Goal: Task Accomplishment & Management: Use online tool/utility

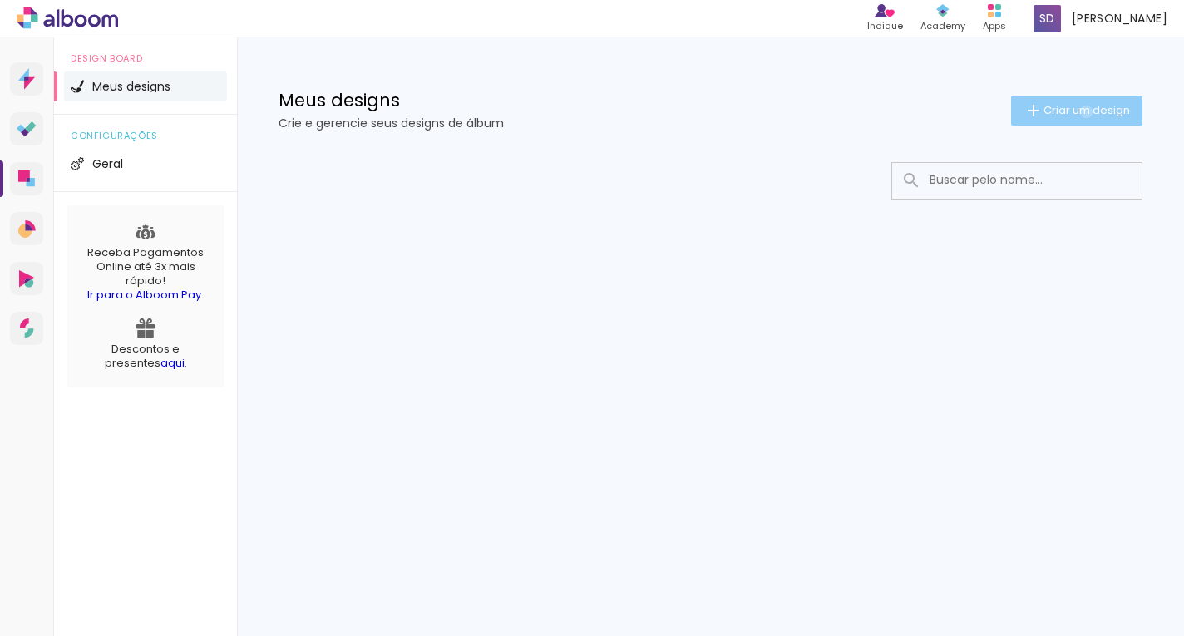
click at [1084, 111] on span "Criar um design" at bounding box center [1087, 110] width 86 height 11
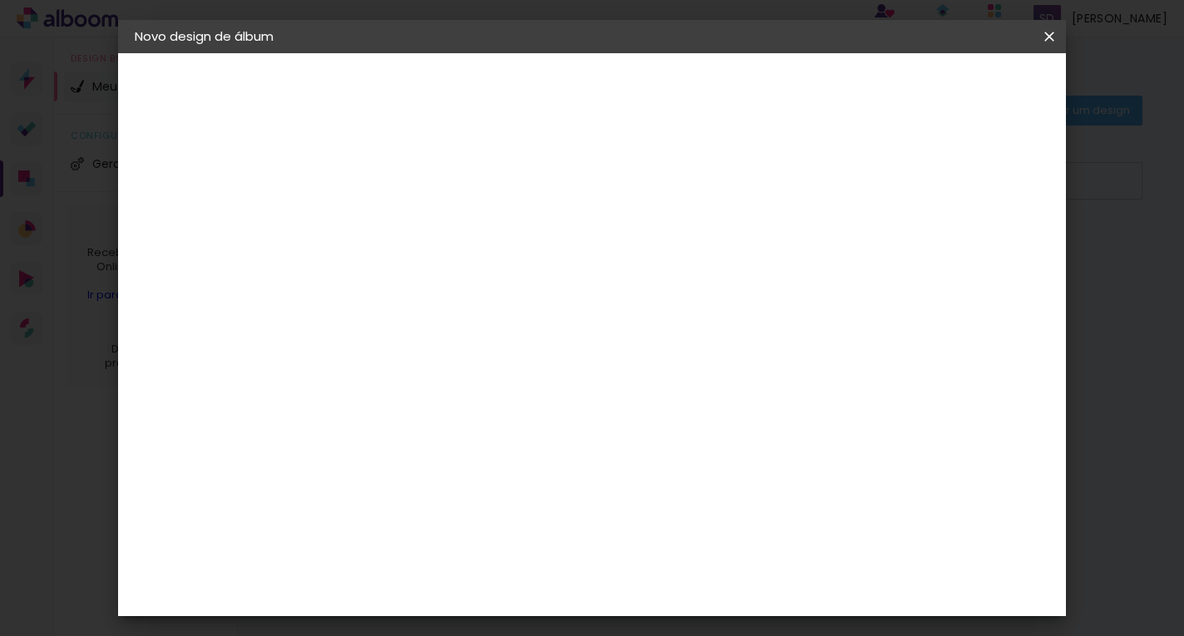
click at [407, 229] on input at bounding box center [407, 223] width 0 height 26
type input "TESTE"
type paper-input "TESTE"
click at [0, 0] on slot "Avançar" at bounding box center [0, 0] width 0 height 0
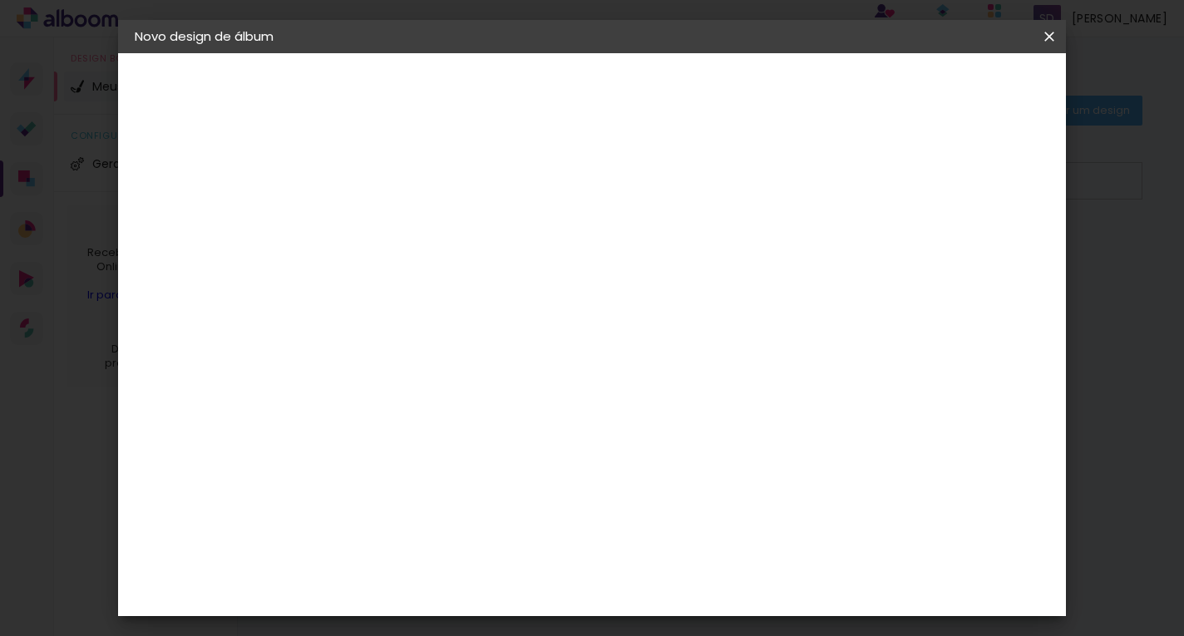
click at [0, 0] on slot "Tamanho Livre" at bounding box center [0, 0] width 0 height 0
click at [699, 269] on div "Sugerir uma encadernadora" at bounding box center [646, 263] width 103 height 27
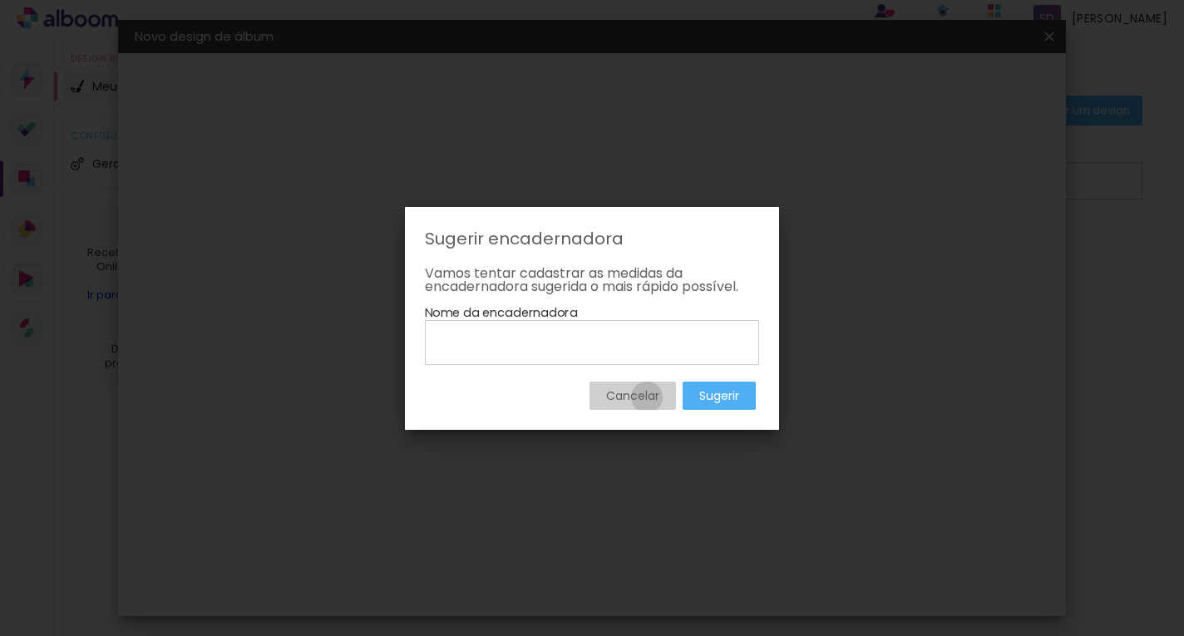
click at [0, 0] on slot "Cancelar" at bounding box center [0, 0] width 0 height 0
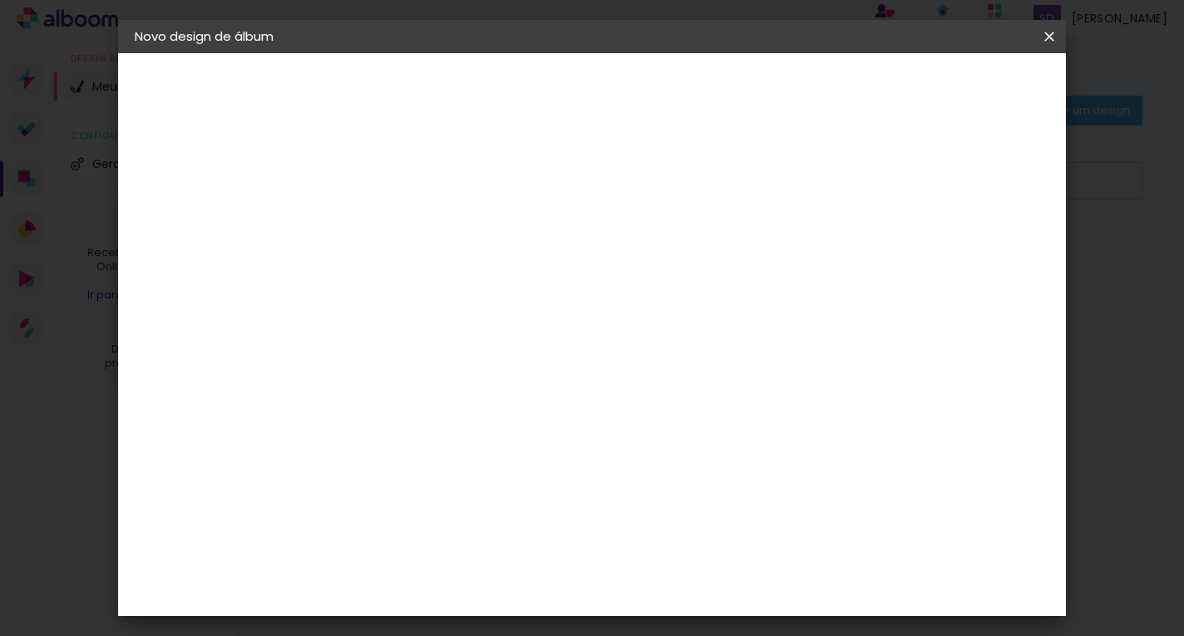
scroll to position [416, 0]
click at [438, 399] on div "Belo Álbum" at bounding box center [417, 412] width 42 height 27
click at [718, 78] on paper-button "Avançar" at bounding box center [677, 88] width 81 height 28
click at [508, 87] on paper-button "Voltar" at bounding box center [474, 88] width 67 height 28
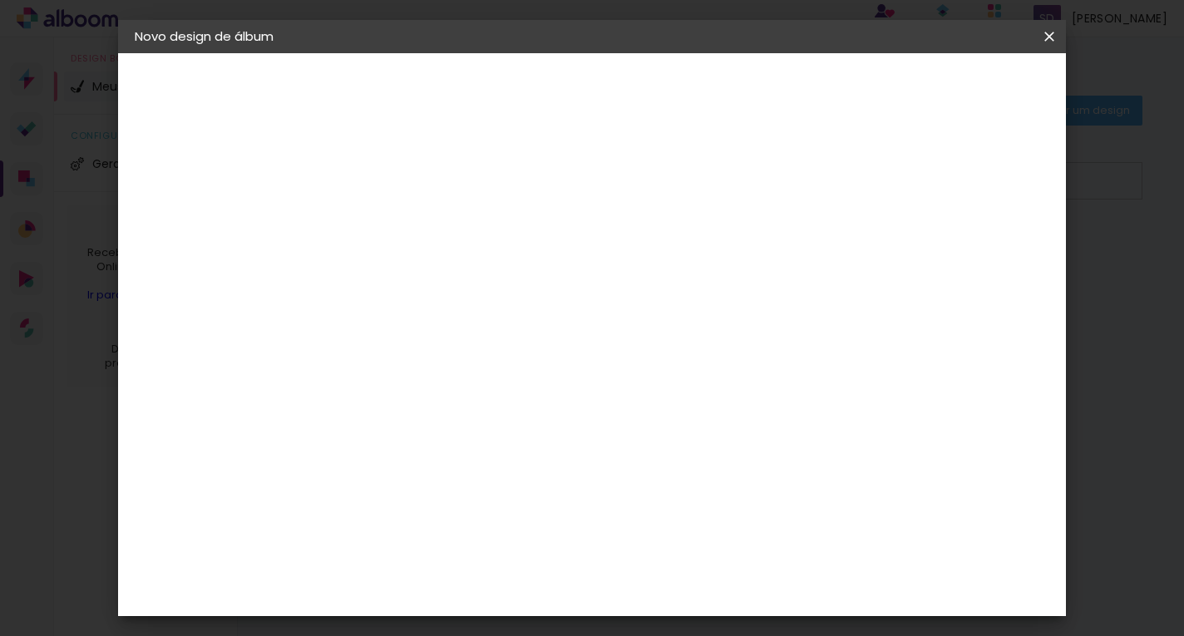
click at [450, 417] on div "Clássica" at bounding box center [423, 423] width 54 height 13
click at [0, 0] on slot "Avançar" at bounding box center [0, 0] width 0 height 0
click at [519, 432] on span "20 × 20" at bounding box center [480, 454] width 77 height 44
click at [0, 0] on slot "Avançar" at bounding box center [0, 0] width 0 height 0
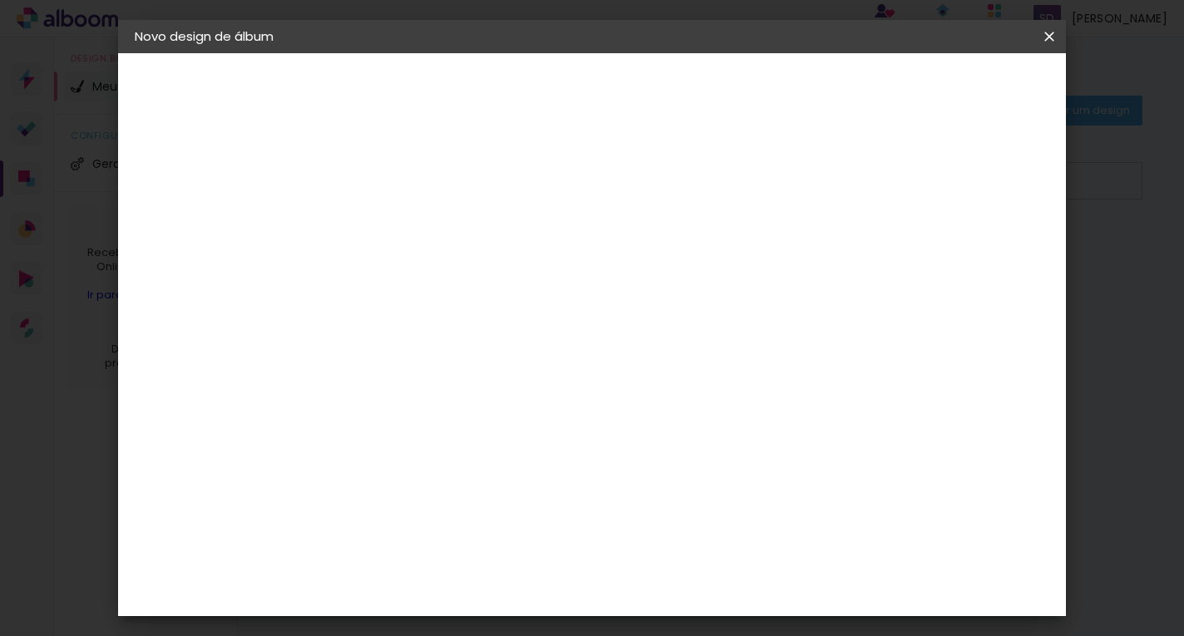
click at [398, 180] on input "2" at bounding box center [393, 179] width 57 height 21
type input "1"
type paper-input "1"
click at [815, 353] on div at bounding box center [771, 415] width 126 height 190
click at [886, 326] on quentale-layouter at bounding box center [660, 416] width 469 height 235
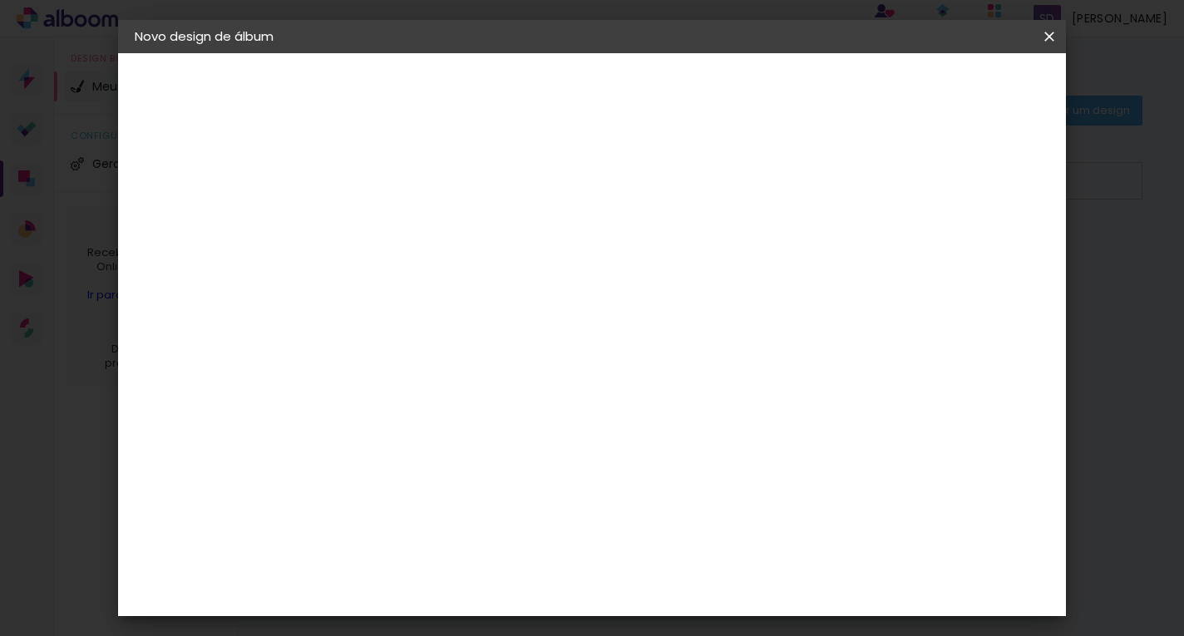
click at [909, 249] on span "mm" at bounding box center [915, 248] width 25 height 25
click at [886, 252] on span "10" at bounding box center [891, 248] width 24 height 25
click at [890, 248] on span "10" at bounding box center [891, 248] width 24 height 25
click at [851, 180] on div at bounding box center [843, 179] width 15 height 15
type paper-checkbox "on"
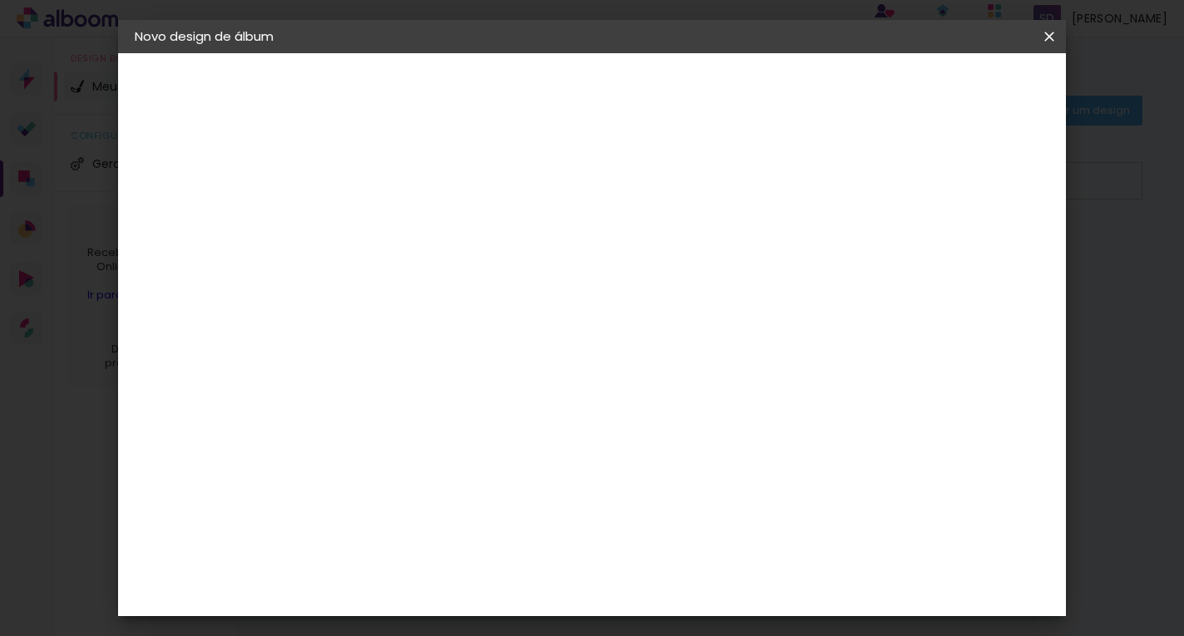
click at [851, 180] on div at bounding box center [843, 179] width 15 height 15
click at [945, 94] on span "Iniciar design" at bounding box center [907, 88] width 76 height 12
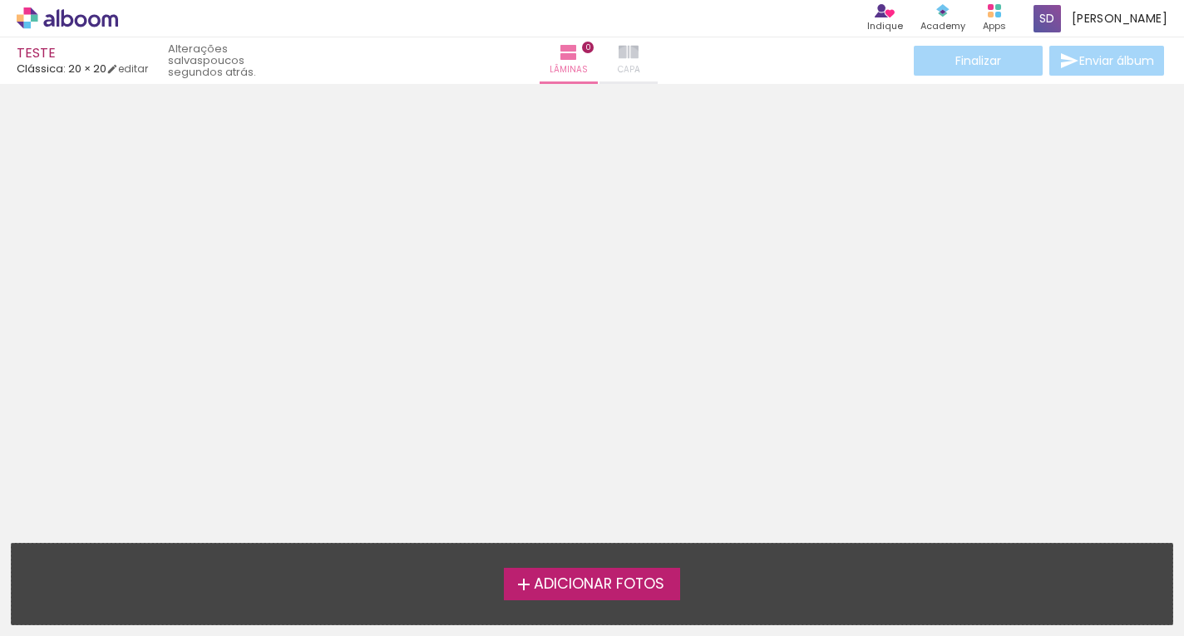
click at [622, 59] on iron-icon at bounding box center [629, 52] width 20 height 20
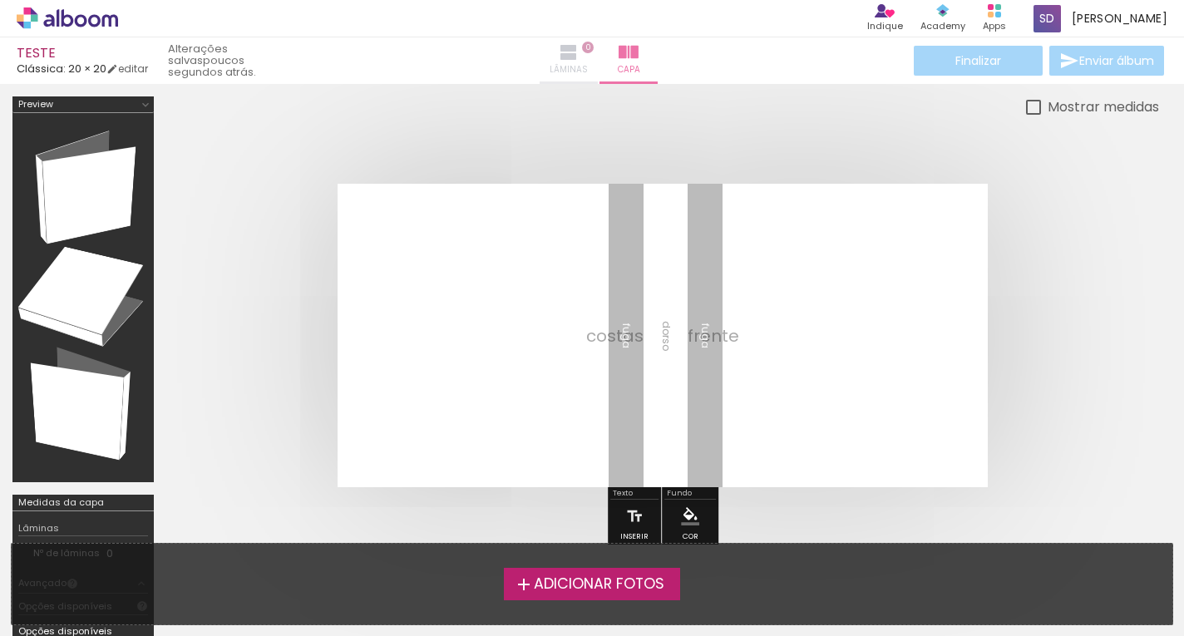
click at [562, 46] on iron-icon at bounding box center [569, 52] width 20 height 20
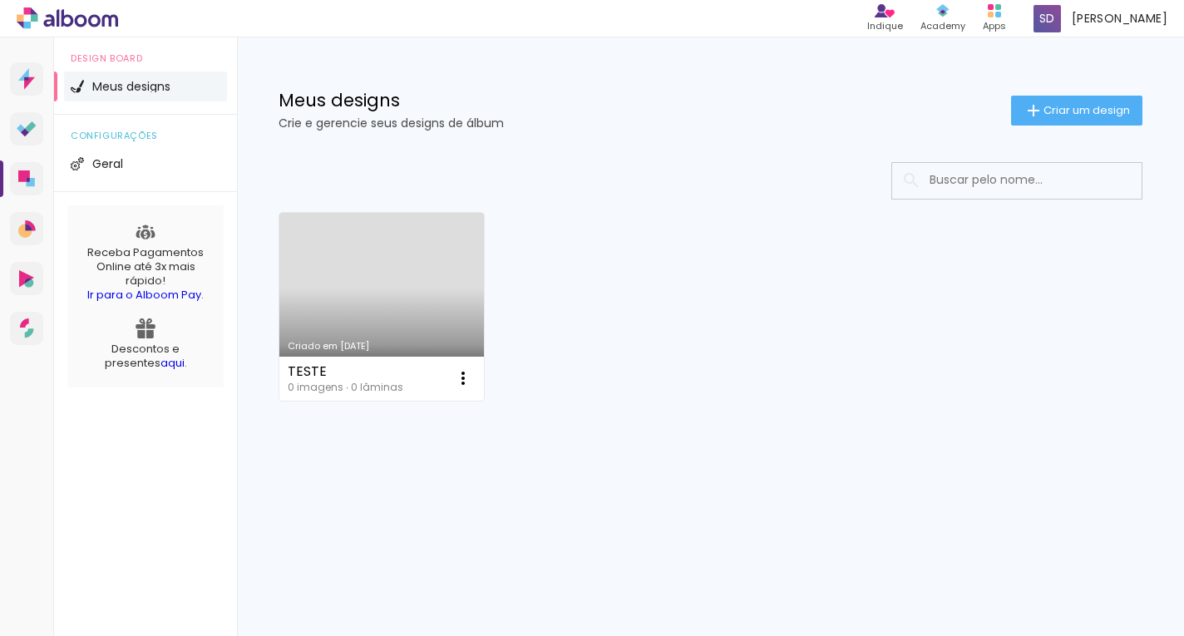
click at [360, 306] on link "Criado em [DATE]" at bounding box center [381, 307] width 205 height 188
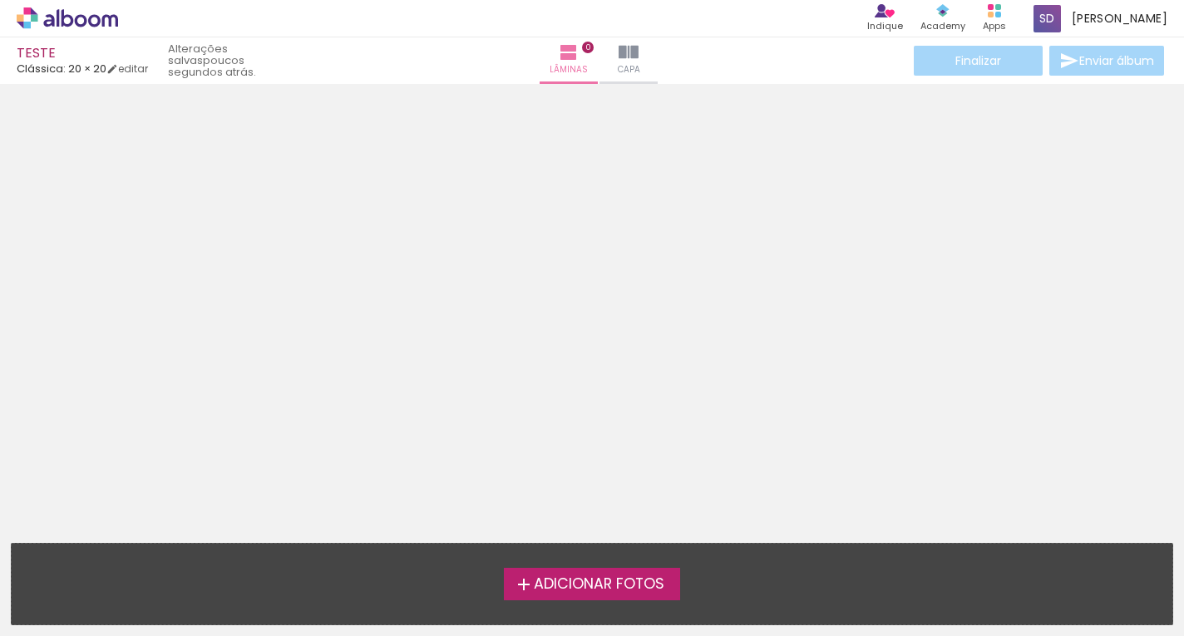
click at [644, 577] on span "Adicionar Fotos" at bounding box center [599, 584] width 131 height 15
click at [0, 0] on input "file" at bounding box center [0, 0] width 0 height 0
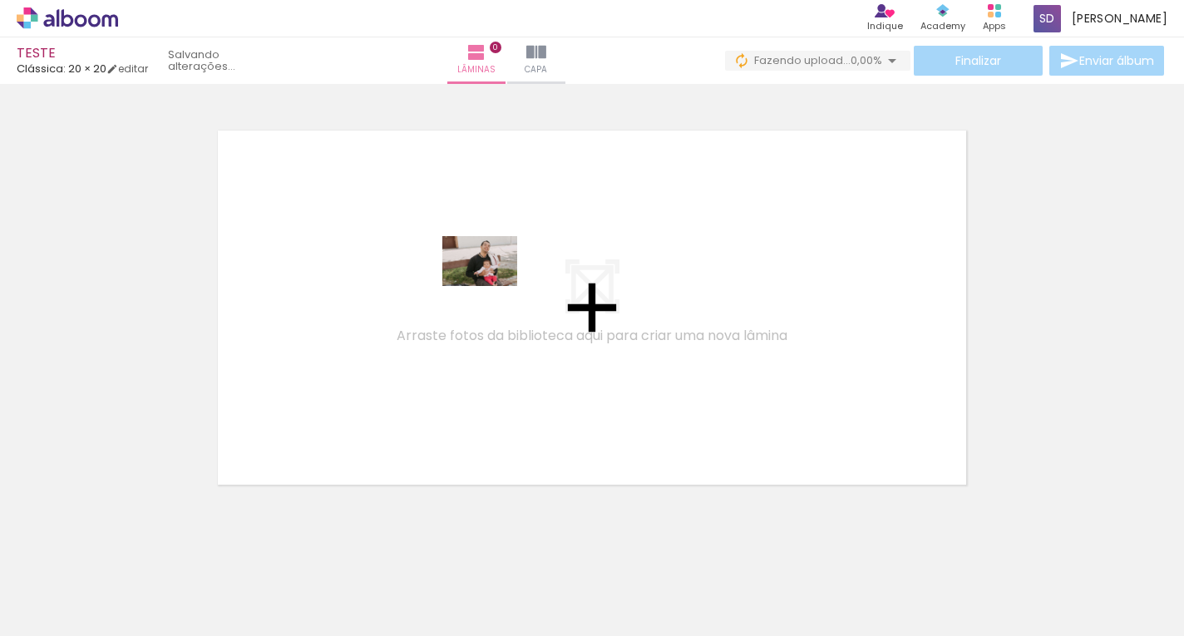
drag, startPoint x: 188, startPoint y: 575, endPoint x: 492, endPoint y: 286, distance: 420.0
click at [492, 286] on quentale-workspace at bounding box center [592, 318] width 1184 height 636
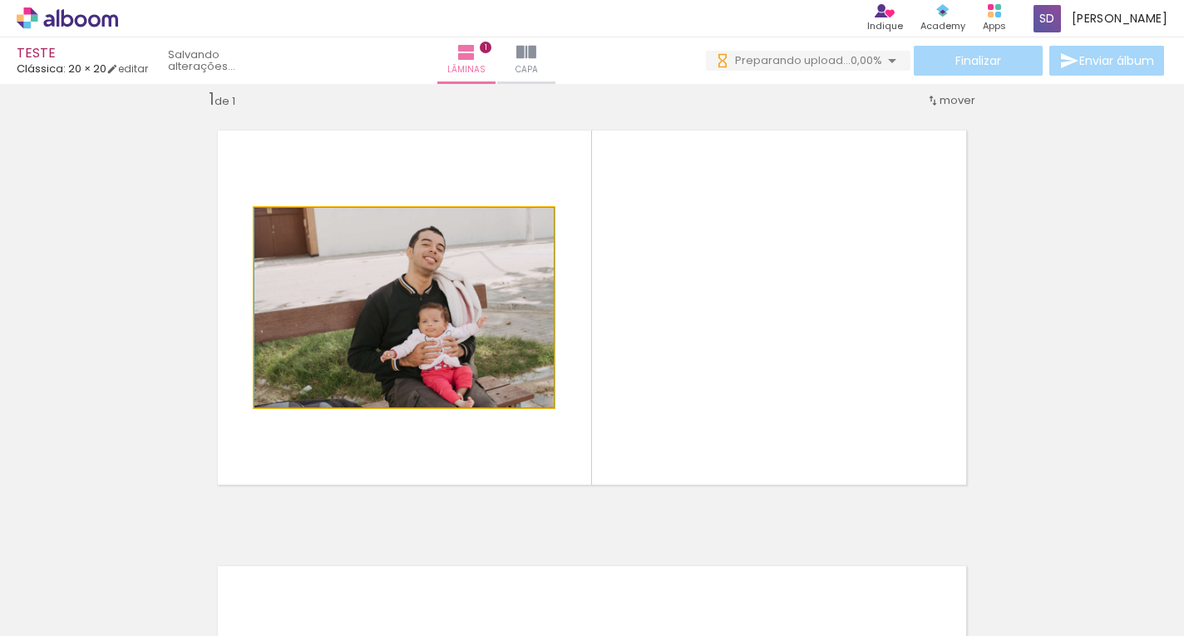
drag, startPoint x: 399, startPoint y: 309, endPoint x: 404, endPoint y: 269, distance: 40.2
drag, startPoint x: 410, startPoint y: 304, endPoint x: 416, endPoint y: 266, distance: 37.9
drag, startPoint x: 294, startPoint y: 230, endPoint x: 294, endPoint y: 217, distance: 13.3
type paper-slider "101"
click at [294, 217] on div at bounding box center [294, 225] width 27 height 27
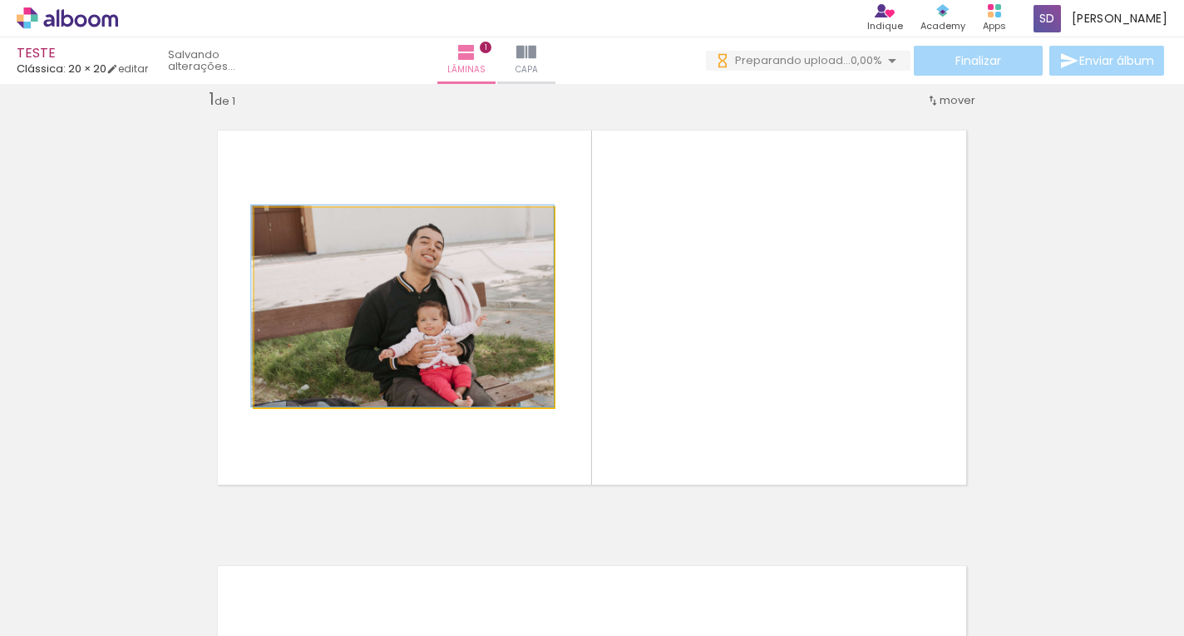
drag, startPoint x: 407, startPoint y: 364, endPoint x: 386, endPoint y: 332, distance: 38.5
drag, startPoint x: 386, startPoint y: 322, endPoint x: 387, endPoint y: 274, distance: 48.2
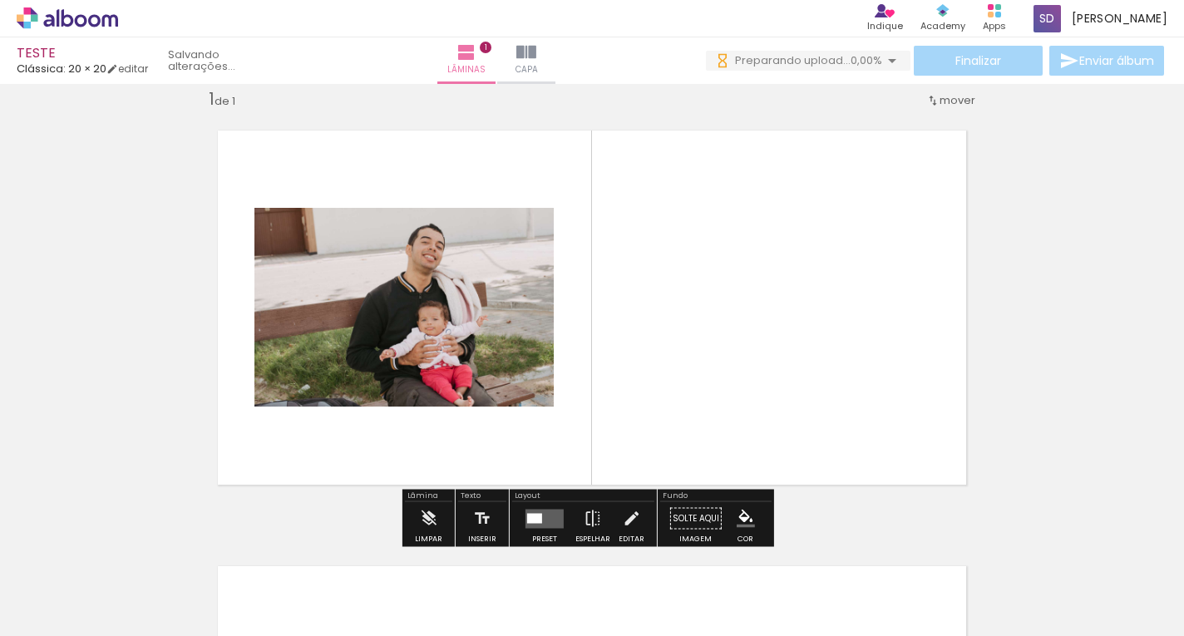
click at [279, 602] on div at bounding box center [260, 579] width 82 height 55
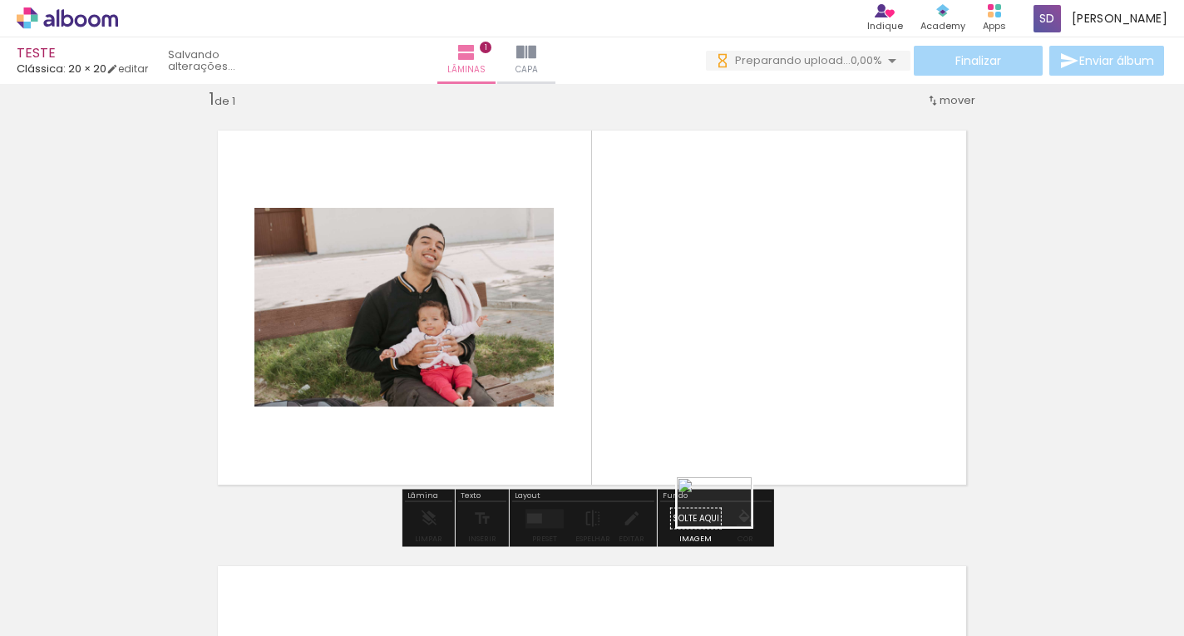
drag, startPoint x: 279, startPoint y: 601, endPoint x: 727, endPoint y: 527, distance: 453.5
click at [727, 527] on quentale-workspace at bounding box center [592, 318] width 1184 height 636
drag, startPoint x: 234, startPoint y: 593, endPoint x: 718, endPoint y: 496, distance: 494.5
click at [718, 496] on quentale-workspace at bounding box center [592, 318] width 1184 height 636
drag, startPoint x: 359, startPoint y: 597, endPoint x: 748, endPoint y: 501, distance: 399.9
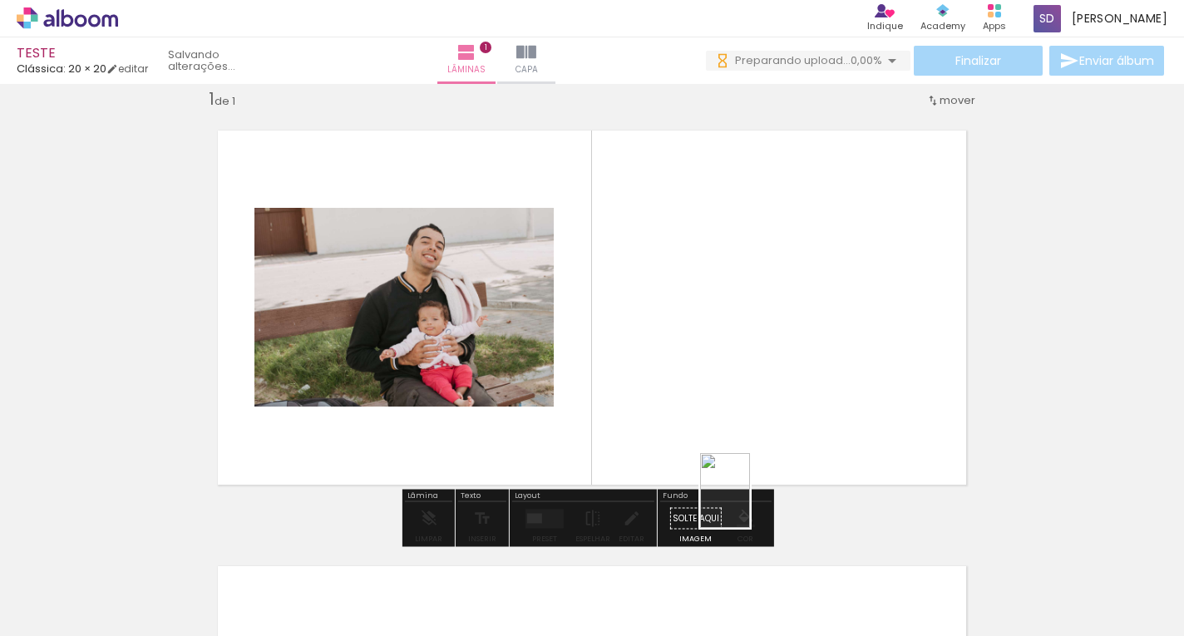
click at [749, 502] on quentale-workspace at bounding box center [592, 318] width 1184 height 636
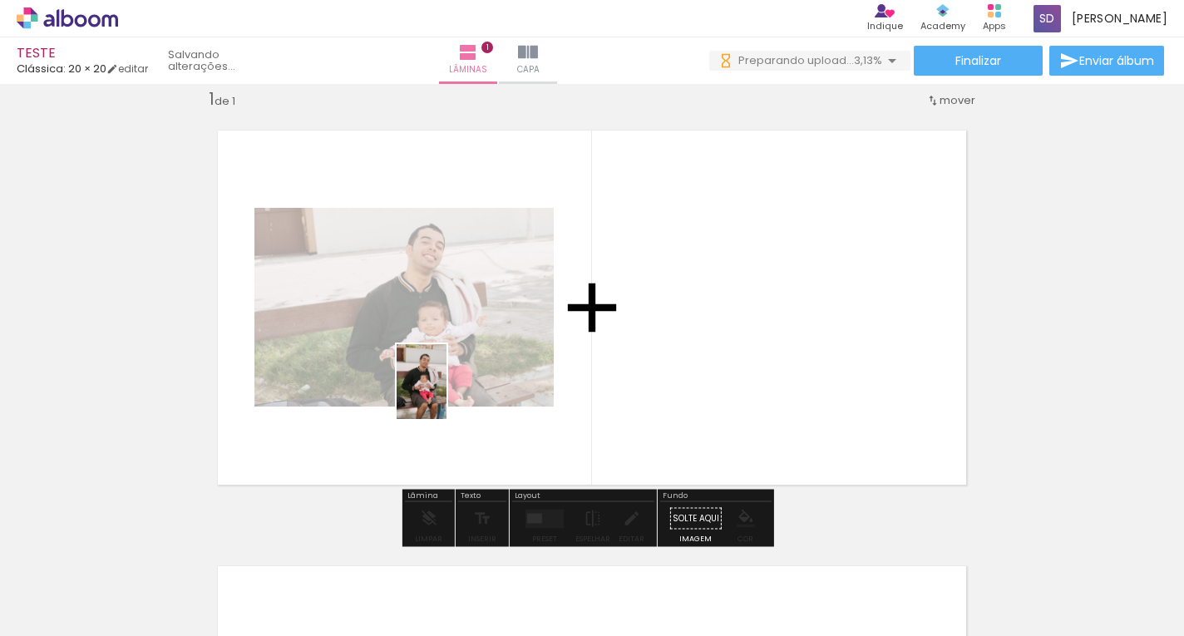
drag, startPoint x: 354, startPoint y: 600, endPoint x: 447, endPoint y: 394, distance: 225.9
click at [447, 394] on quentale-workspace at bounding box center [592, 318] width 1184 height 636
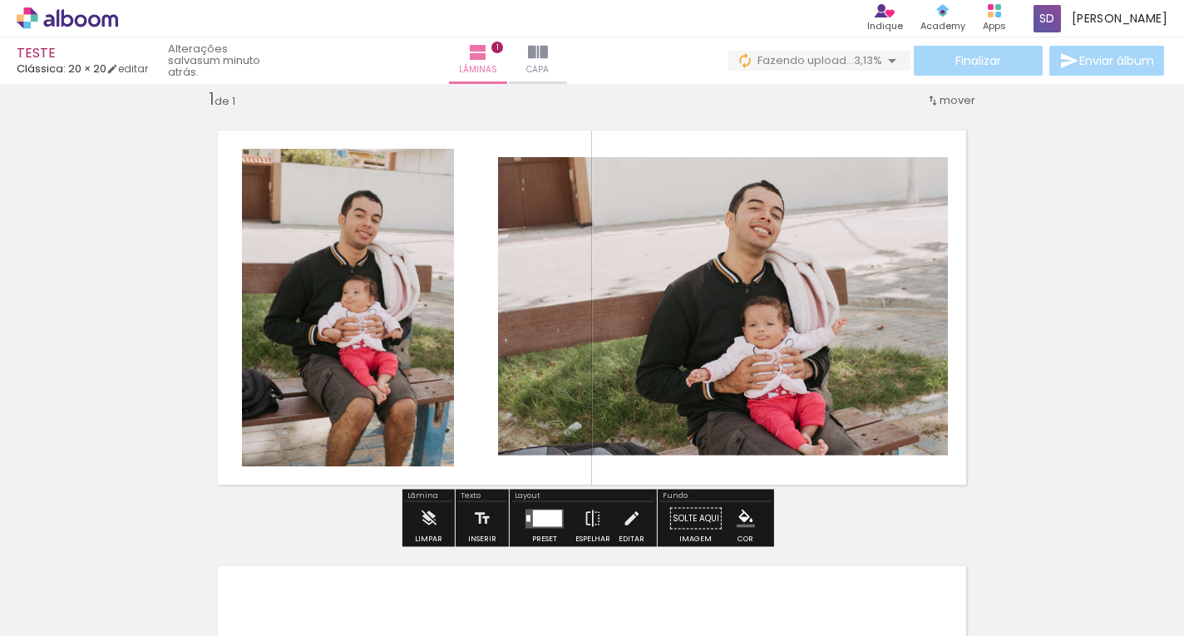
click at [530, 582] on div at bounding box center [539, 579] width 82 height 55
click at [1007, 186] on div "Inserir lâmina 1 de 1" at bounding box center [592, 504] width 1184 height 872
click at [118, 71] on iron-icon at bounding box center [112, 69] width 12 height 12
type input "1"
type input "20,3"
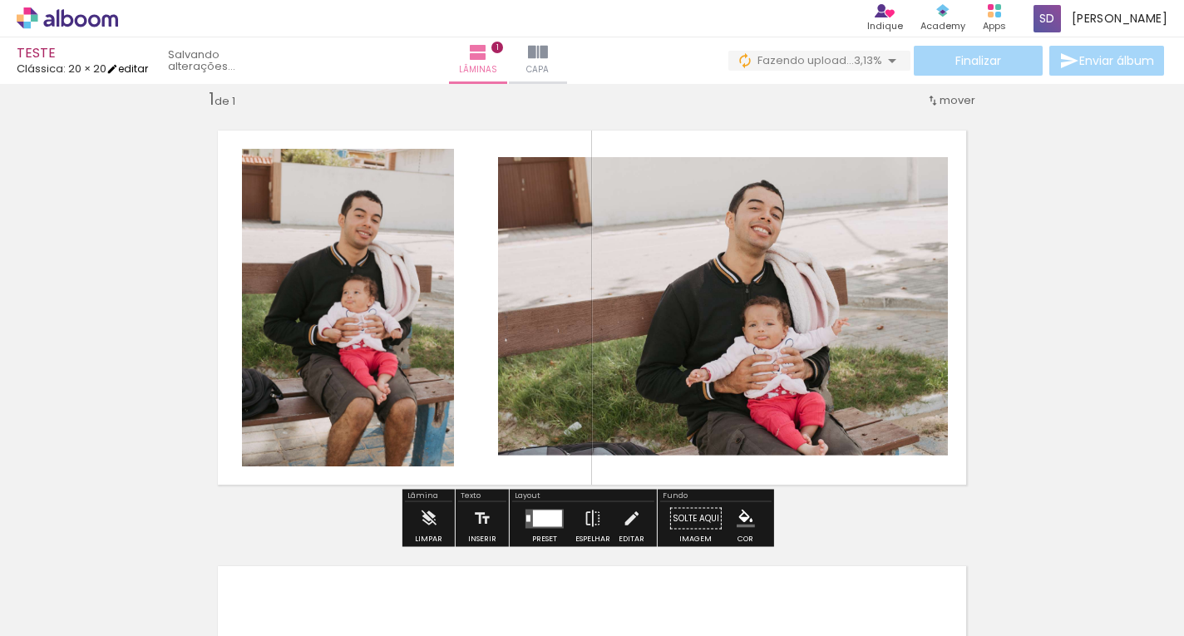
type input "40,6"
type input "10"
type input "1"
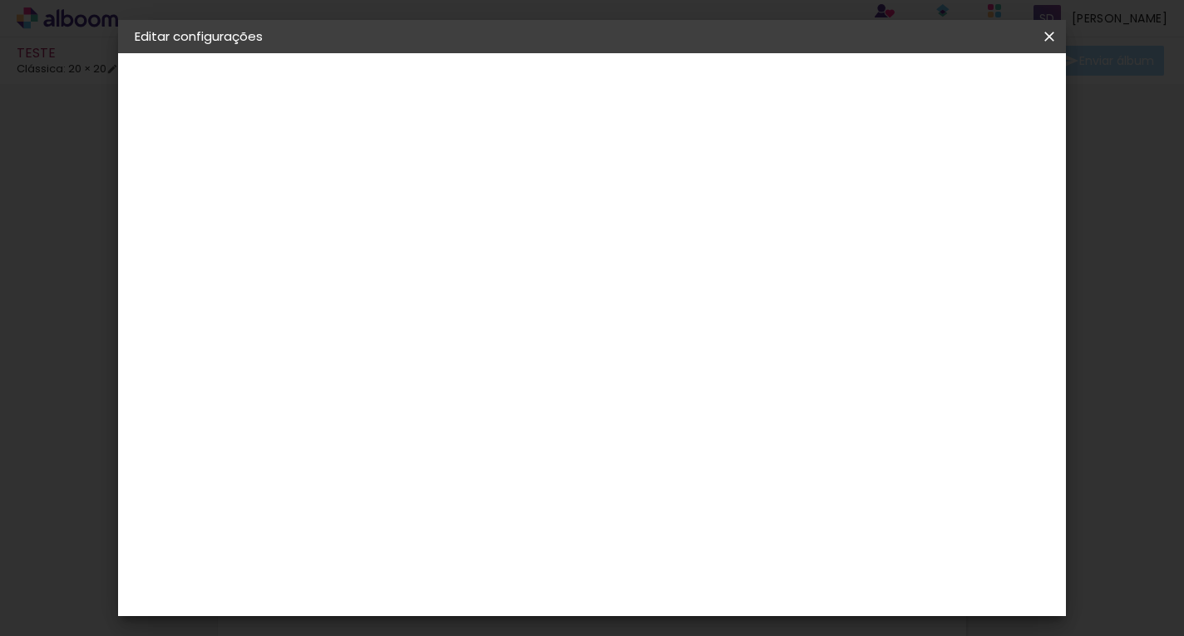
click at [209, 294] on div "3. Revisão" at bounding box center [226, 290] width 182 height 20
click at [195, 211] on div "Clássica" at bounding box center [194, 206] width 48 height 12
click at [587, 247] on iron-icon at bounding box center [577, 253] width 20 height 20
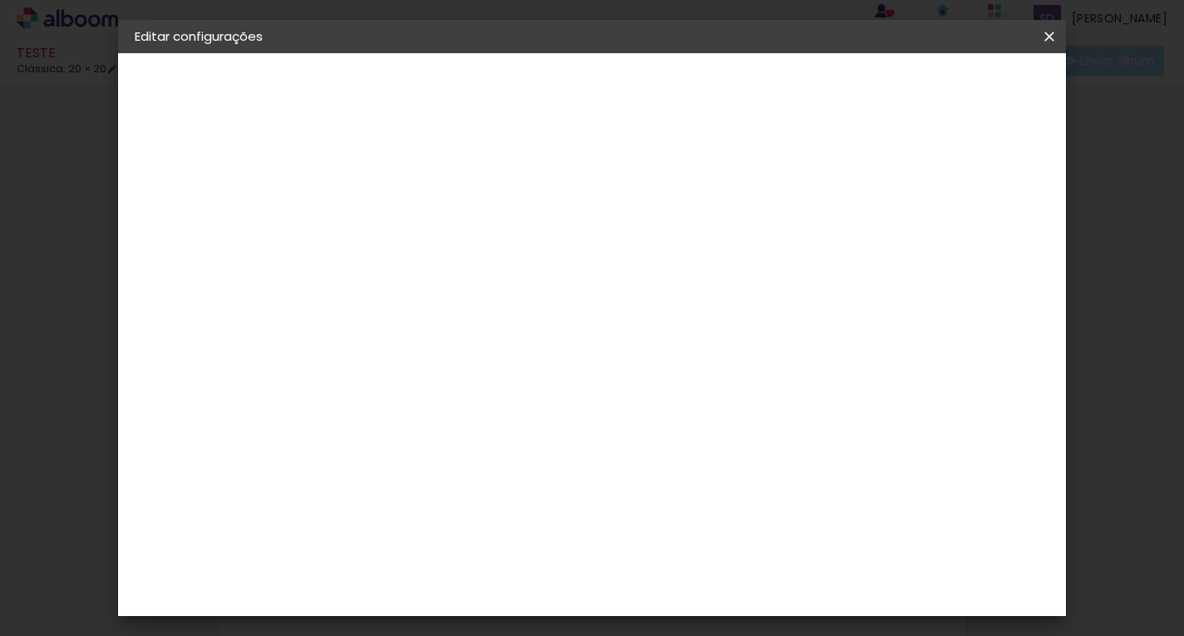
click at [718, 79] on paper-button "Avançar" at bounding box center [677, 88] width 81 height 28
click at [0, 0] on slot "Voltar" at bounding box center [0, 0] width 0 height 0
click at [404, 306] on div "Álbum&Cia" at bounding box center [432, 310] width 73 height 13
click at [718, 75] on paper-button "Avançar" at bounding box center [677, 88] width 81 height 28
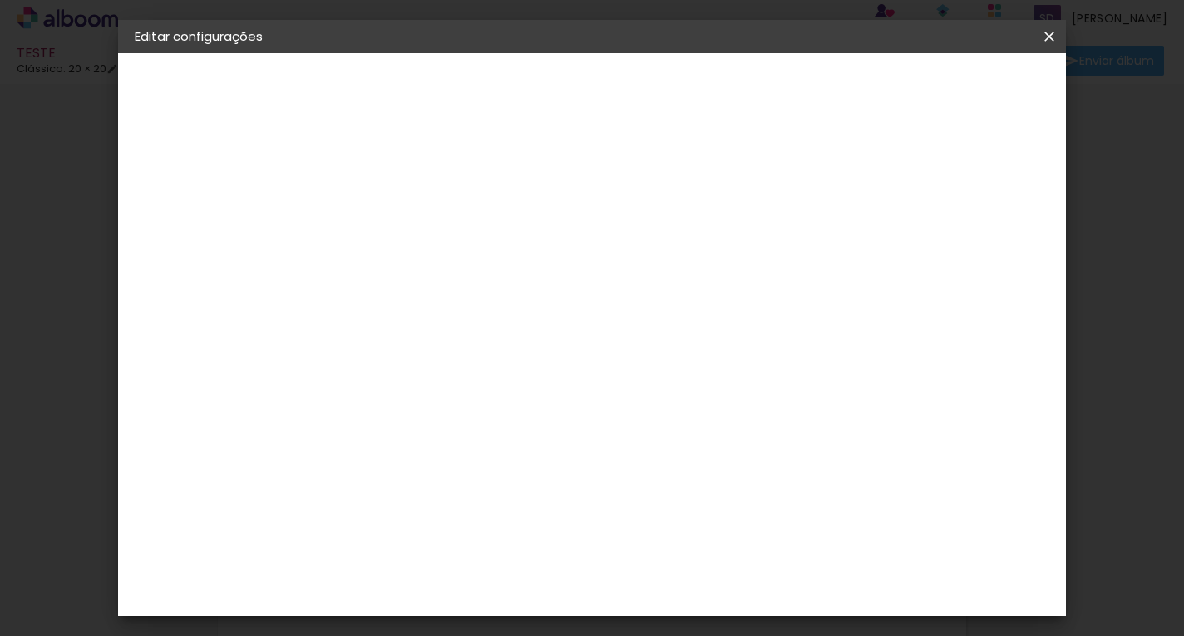
click at [0, 0] on slot "Voltar" at bounding box center [0, 0] width 0 height 0
click at [471, 467] on paper-item "Foto Campinas" at bounding box center [449, 488] width 180 height 43
click at [0, 0] on slot "Avançar" at bounding box center [0, 0] width 0 height 0
click at [508, 96] on paper-button "Voltar" at bounding box center [474, 88] width 67 height 28
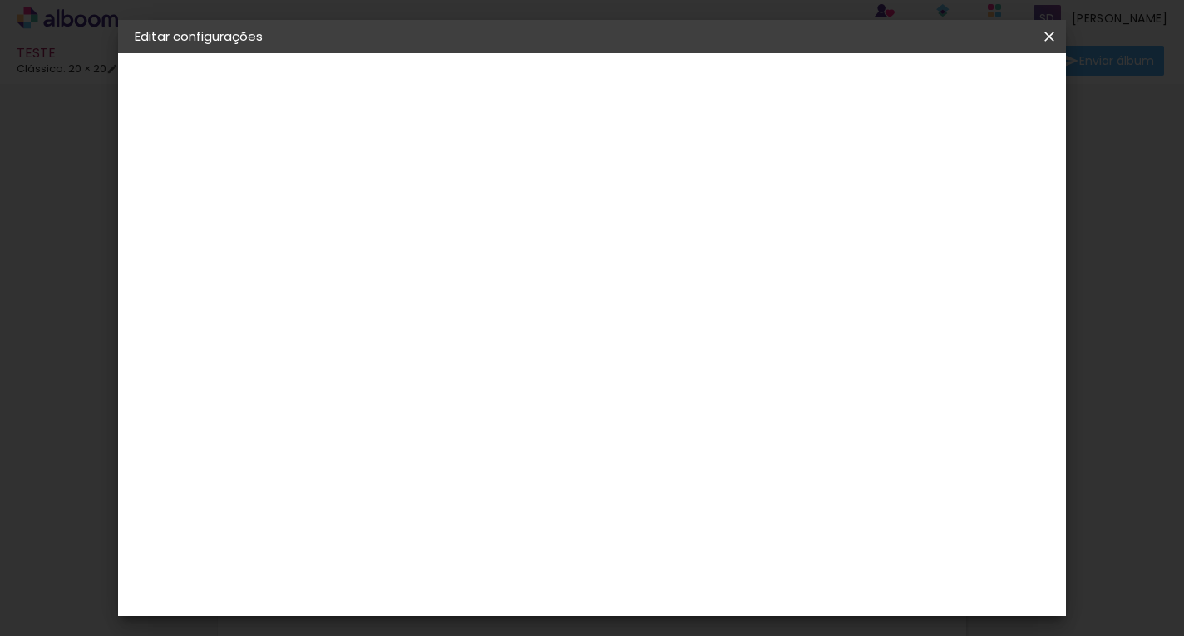
click at [718, 241] on paper-item "Tamanho Livre" at bounding box center [639, 253] width 160 height 37
click at [0, 0] on slot "Tamanho Livre" at bounding box center [0, 0] width 0 height 0
click at [718, 331] on paper-item "Sugerir uma encadernadora" at bounding box center [639, 346] width 160 height 43
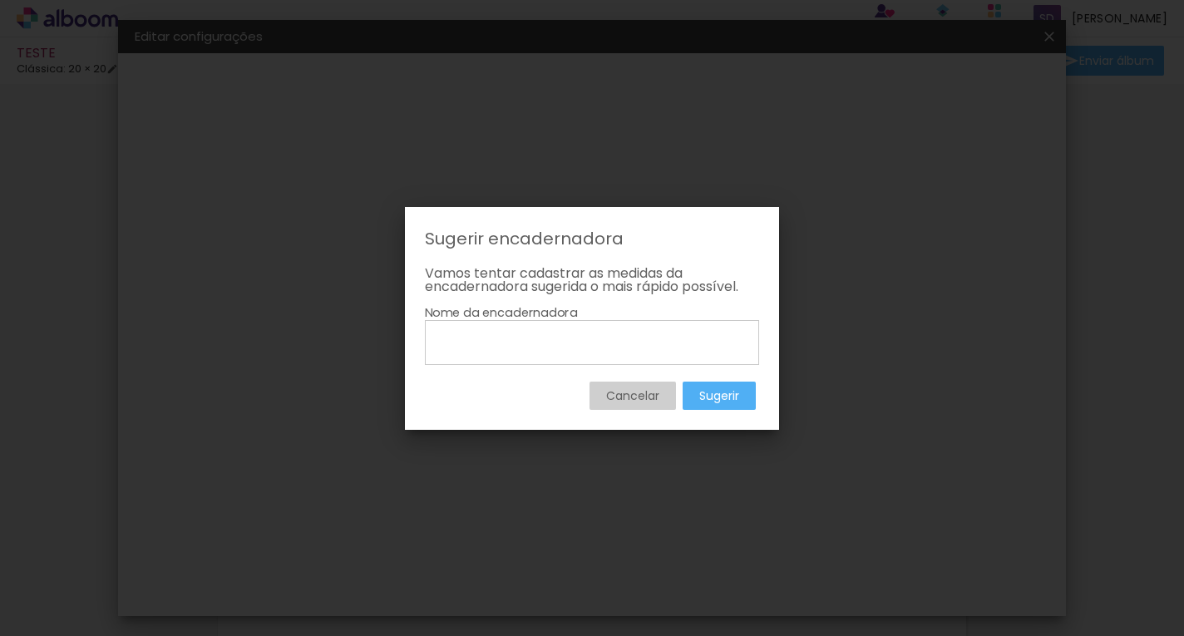
click at [663, 397] on paper-button "Cancelar" at bounding box center [633, 396] width 86 height 28
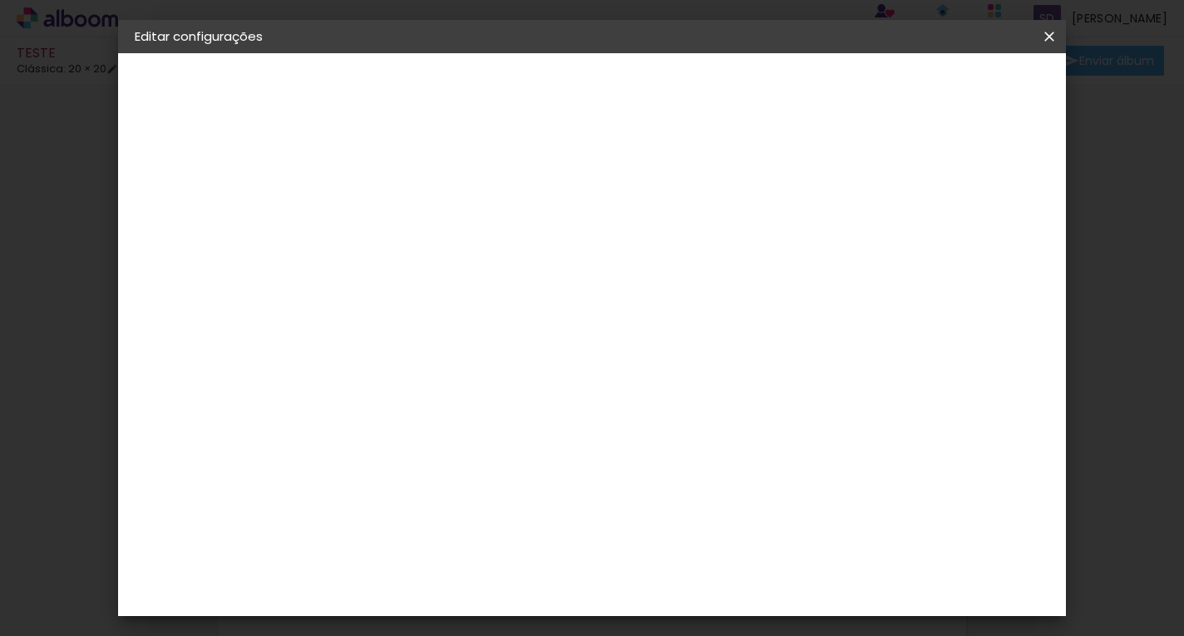
click at [0, 0] on slot "Avançar" at bounding box center [0, 0] width 0 height 0
click at [862, 191] on div at bounding box center [854, 191] width 15 height 15
type paper-checkbox "on"
click at [945, 94] on span "Salvar configurações" at bounding box center [883, 88] width 123 height 12
click at [945, 89] on span "Salvar configurações" at bounding box center [883, 88] width 123 height 12
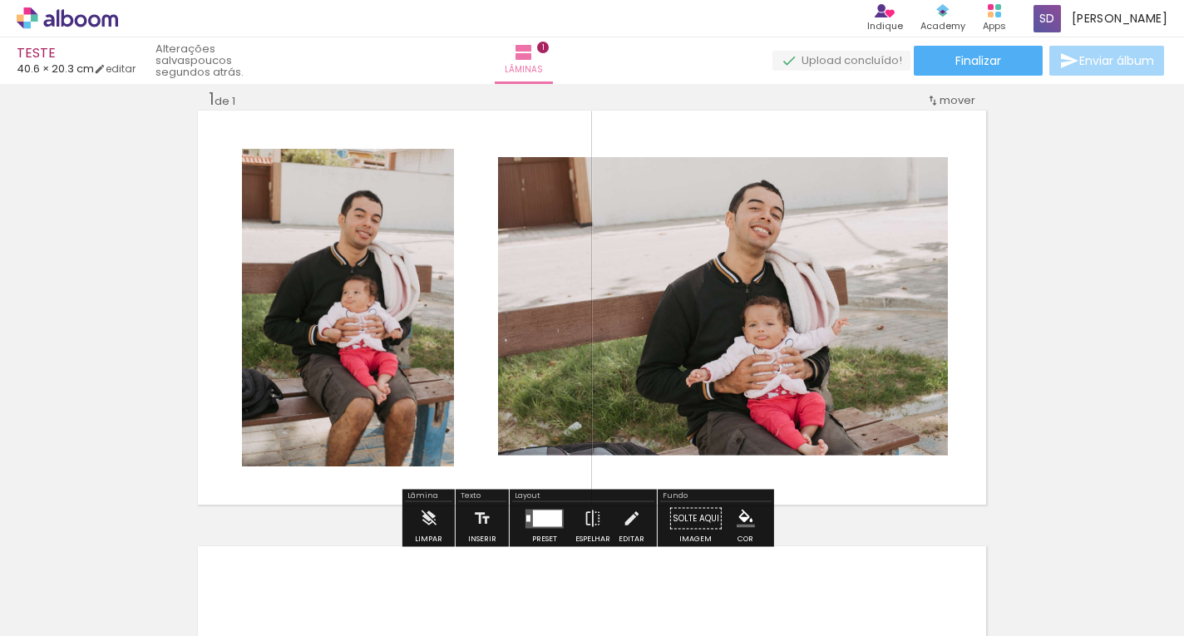
drag, startPoint x: 1080, startPoint y: 324, endPoint x: 1001, endPoint y: 324, distance: 79.0
click at [1001, 324] on div "Inserir lâmina 1 de 1" at bounding box center [592, 504] width 1184 height 872
click at [424, 518] on iron-icon at bounding box center [428, 518] width 18 height 33
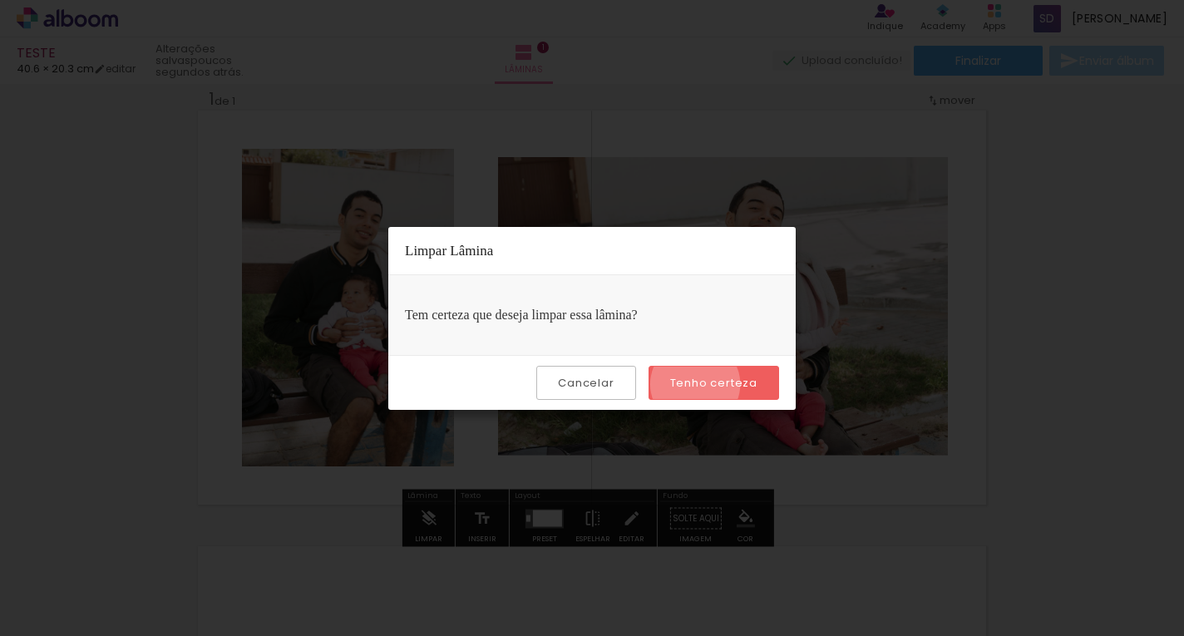
click at [0, 0] on slot "Tenho certeza" at bounding box center [0, 0] width 0 height 0
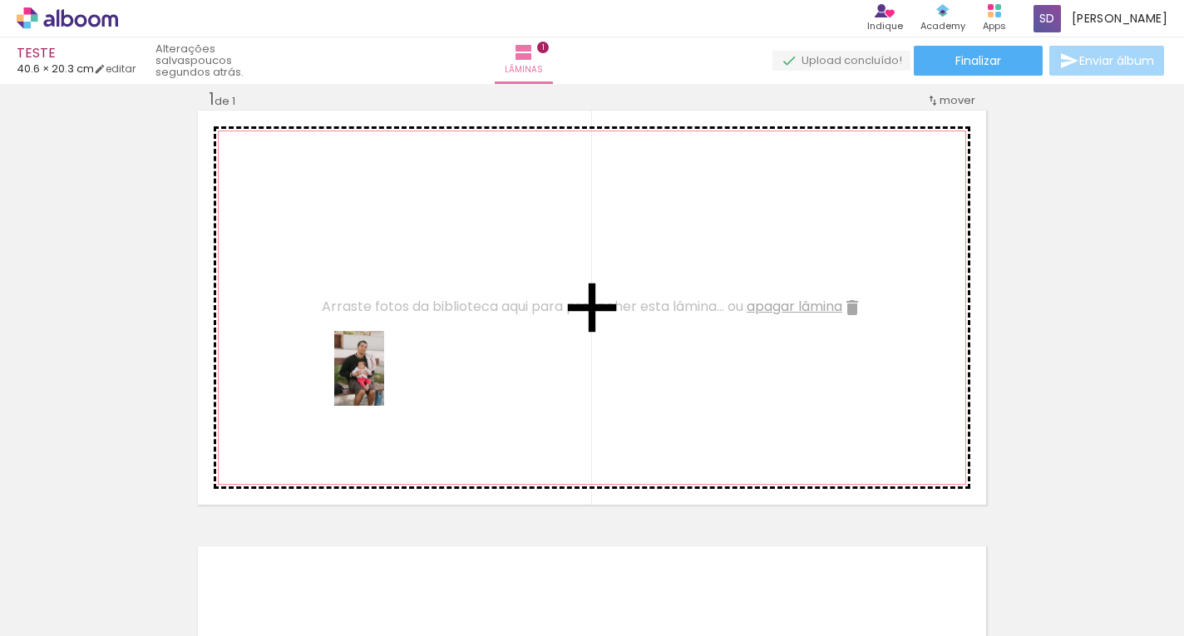
drag, startPoint x: 353, startPoint y: 590, endPoint x: 384, endPoint y: 372, distance: 221.0
click at [384, 372] on quentale-workspace at bounding box center [592, 318] width 1184 height 636
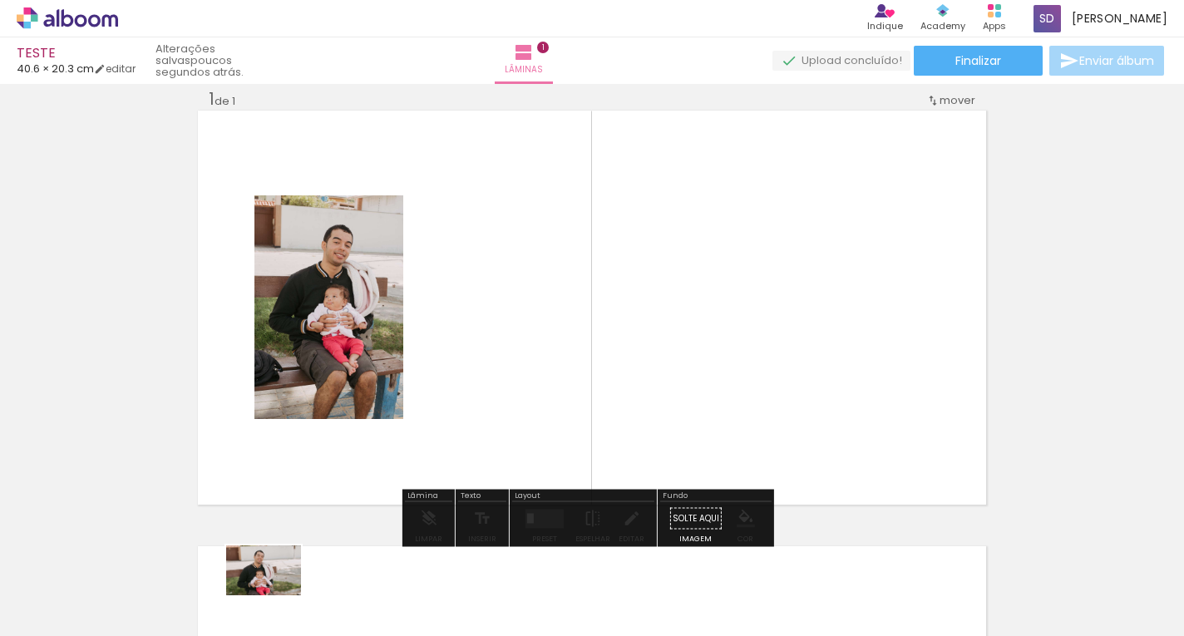
drag, startPoint x: 282, startPoint y: 592, endPoint x: 264, endPoint y: 599, distance: 19.5
click at [264, 599] on div at bounding box center [260, 579] width 82 height 55
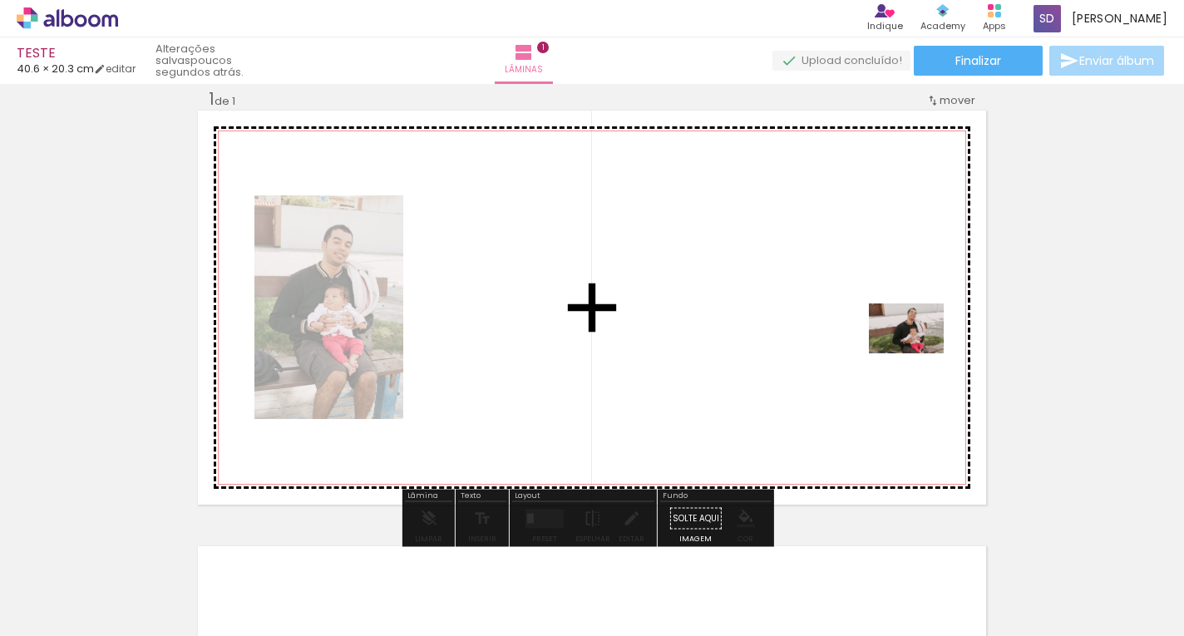
drag, startPoint x: 196, startPoint y: 584, endPoint x: 919, endPoint y: 353, distance: 758.7
click at [919, 353] on quentale-workspace at bounding box center [592, 318] width 1184 height 636
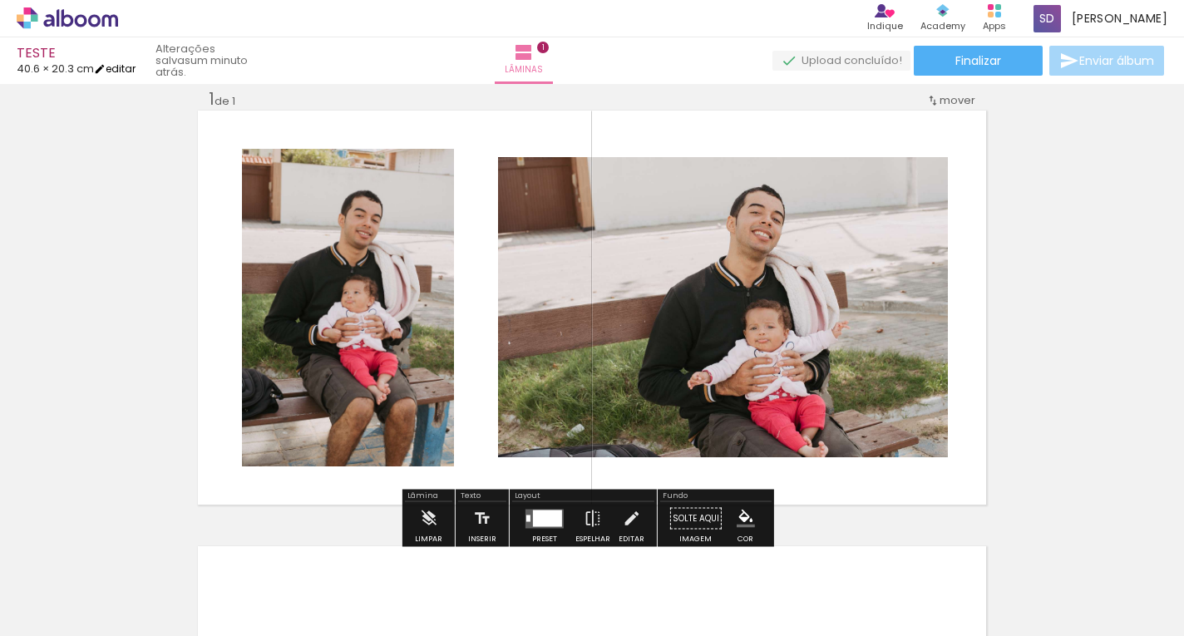
click at [121, 67] on link "editar" at bounding box center [115, 69] width 42 height 14
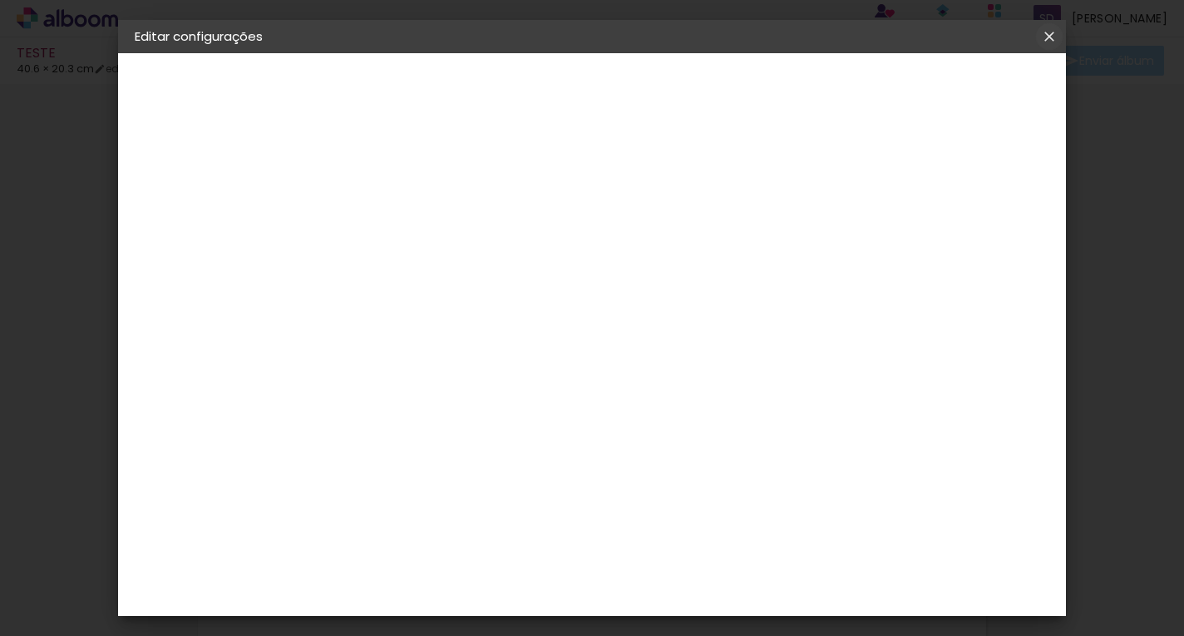
click at [1041, 37] on iron-icon at bounding box center [1049, 36] width 20 height 17
click at [0, 0] on slot "Voltar" at bounding box center [0, 0] width 0 height 0
click at [743, 67] on header "Fornecedor Escolha um fornecedor ou avance com o tamanho livre. Voltar Avançar" at bounding box center [538, 102] width 408 height 99
click at [0, 0] on slot "Voltar" at bounding box center [0, 0] width 0 height 0
click at [479, 69] on header "Informações Dê um título ao seu álbum. Avançar" at bounding box center [406, 102] width 145 height 99
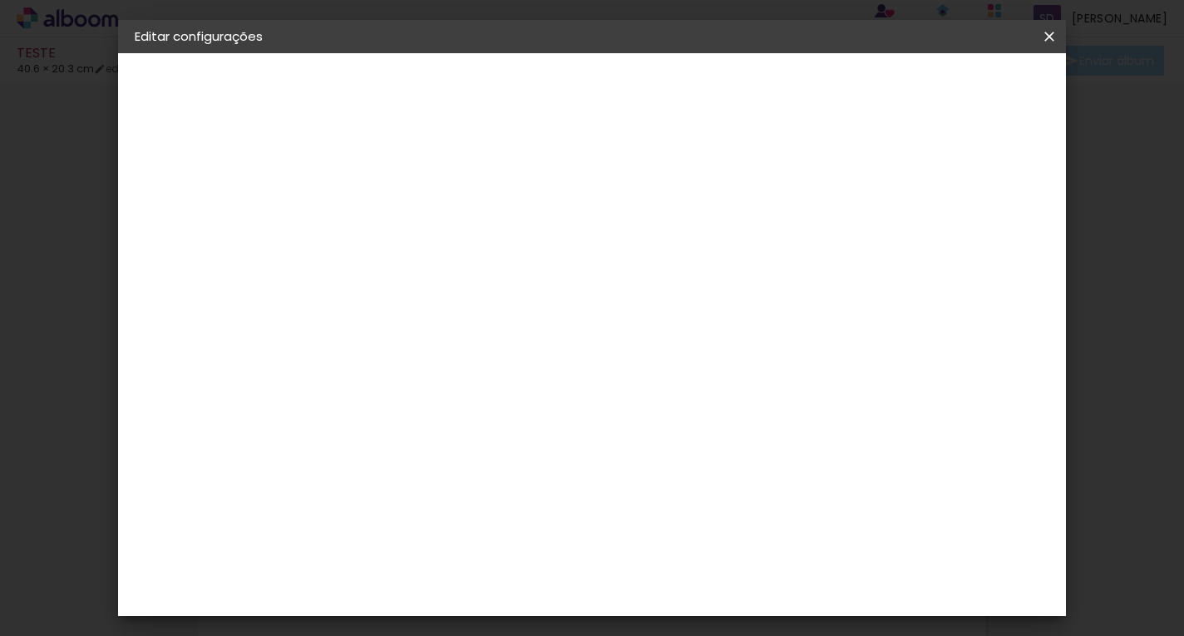
click at [0, 0] on slot "Avançar" at bounding box center [0, 0] width 0 height 0
click at [718, 99] on div "Voltar Avançar" at bounding box center [635, 88] width 165 height 28
click at [718, 91] on div "Voltar Avançar" at bounding box center [635, 88] width 165 height 28
click at [0, 0] on slot "Tamanho Livre" at bounding box center [0, 0] width 0 height 0
click at [0, 0] on slot "Avançar" at bounding box center [0, 0] width 0 height 0
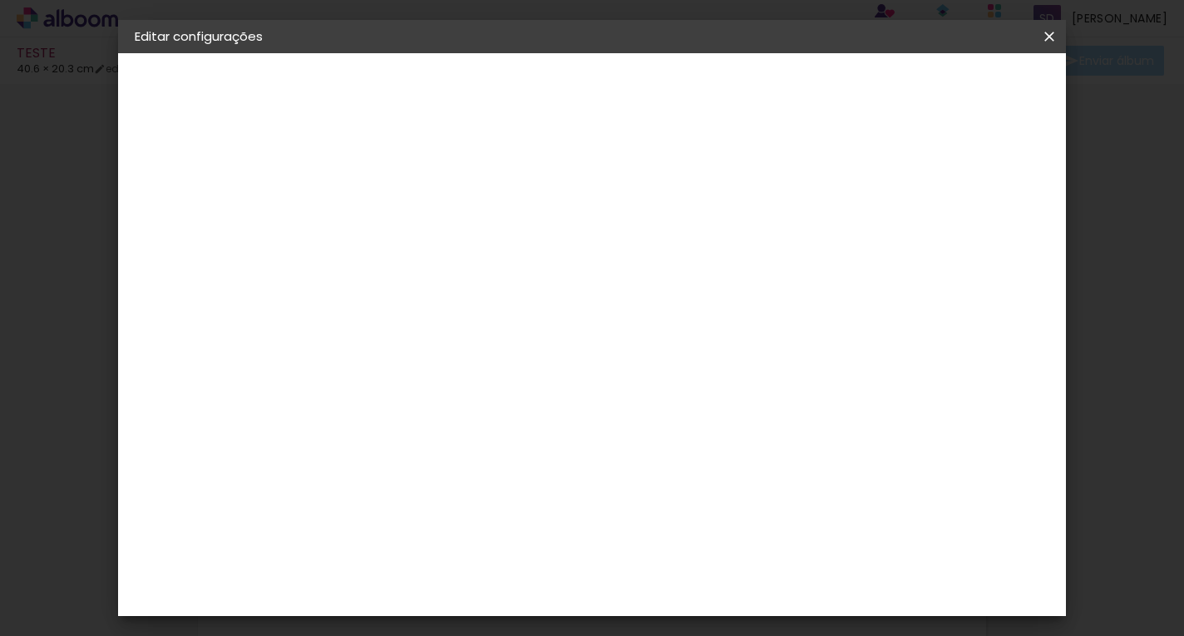
click at [945, 82] on span "Salvar configurações" at bounding box center [883, 88] width 123 height 12
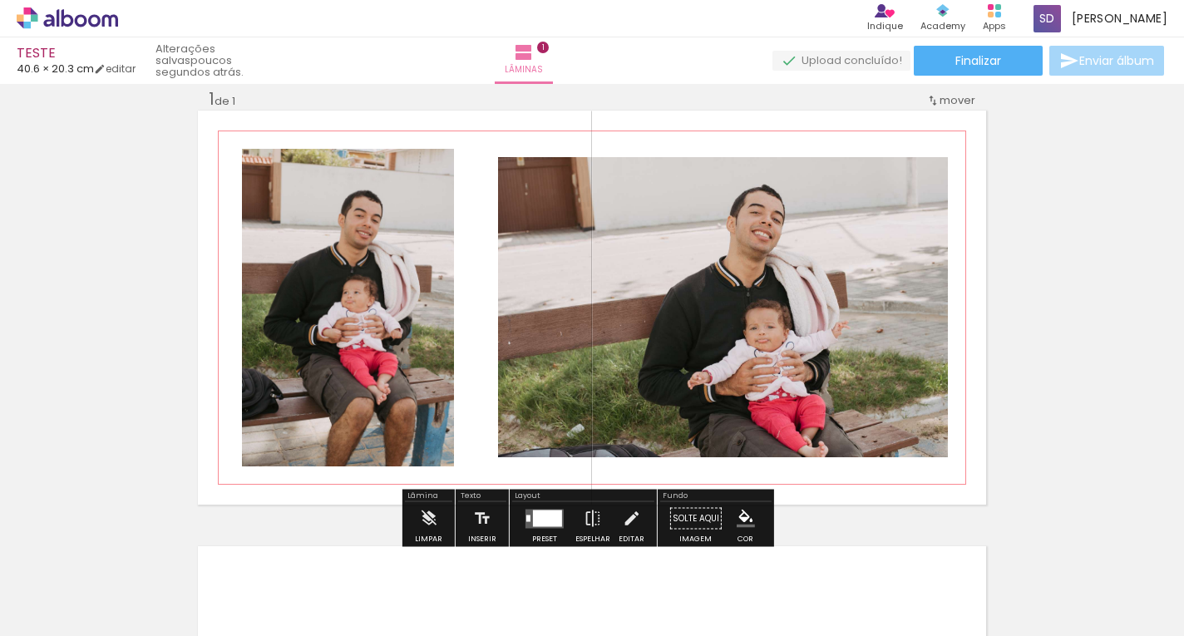
drag, startPoint x: 1012, startPoint y: 364, endPoint x: 945, endPoint y: 371, distance: 66.9
click at [945, 371] on div "Inserir lâmina 1 de 1" at bounding box center [592, 504] width 1184 height 872
click at [940, 100] on span "mover" at bounding box center [958, 100] width 36 height 16
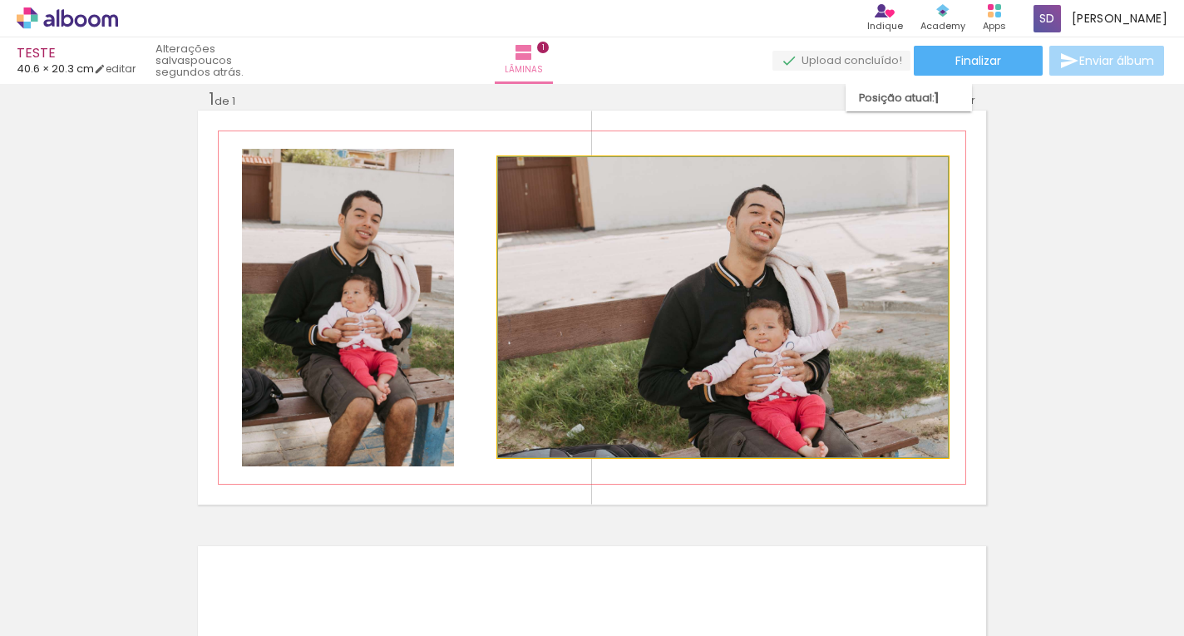
drag, startPoint x: 883, startPoint y: 182, endPoint x: 881, endPoint y: 215, distance: 32.5
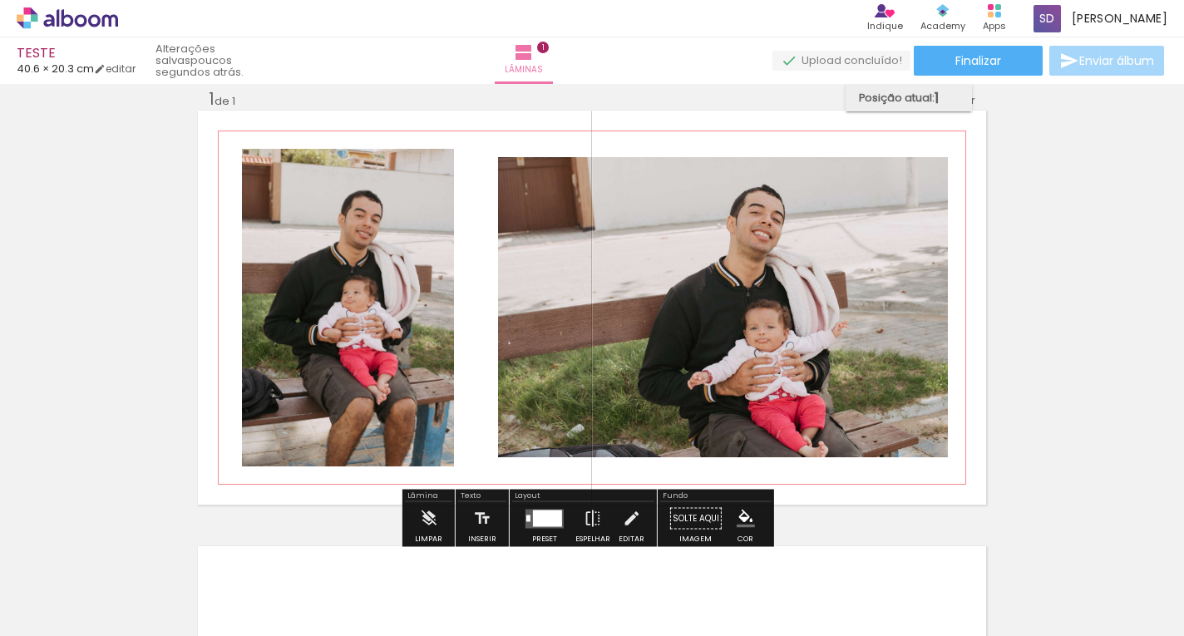
click at [901, 105] on span "Posição atual:" at bounding box center [897, 97] width 76 height 27
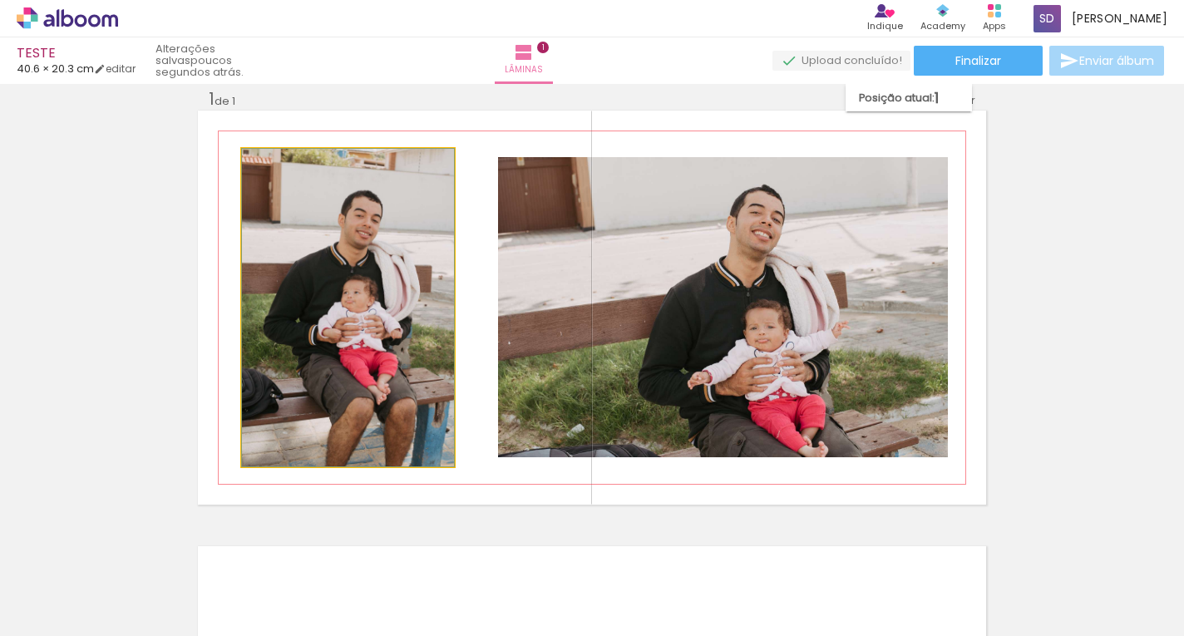
drag, startPoint x: 378, startPoint y: 271, endPoint x: 420, endPoint y: 243, distance: 51.0
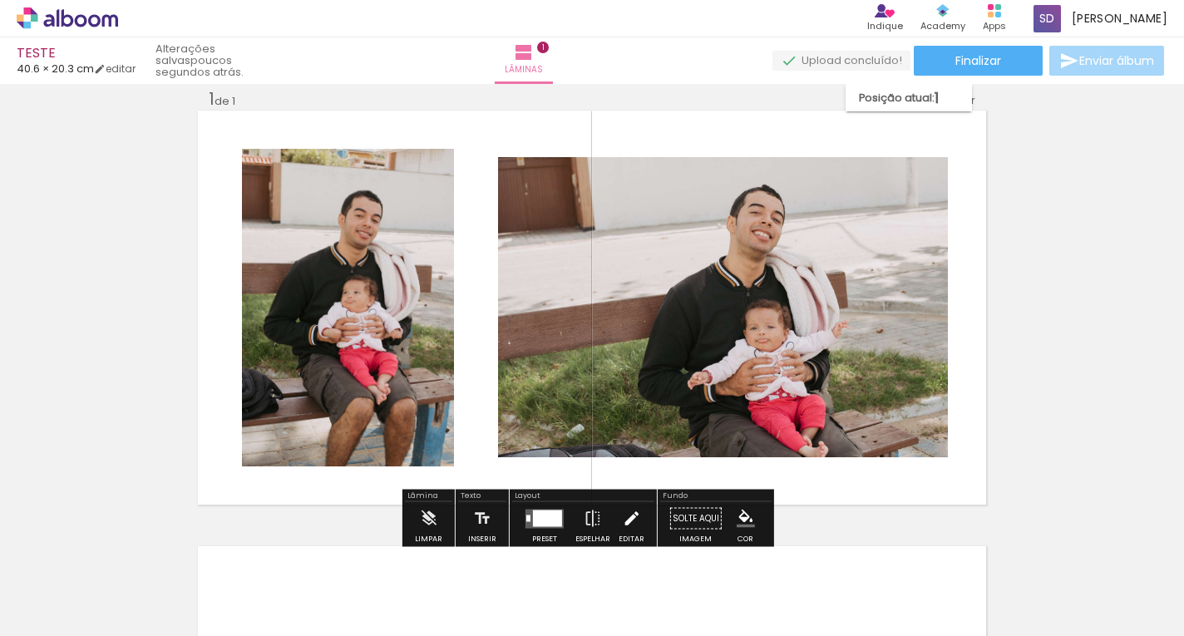
click at [626, 514] on iron-icon at bounding box center [631, 518] width 18 height 33
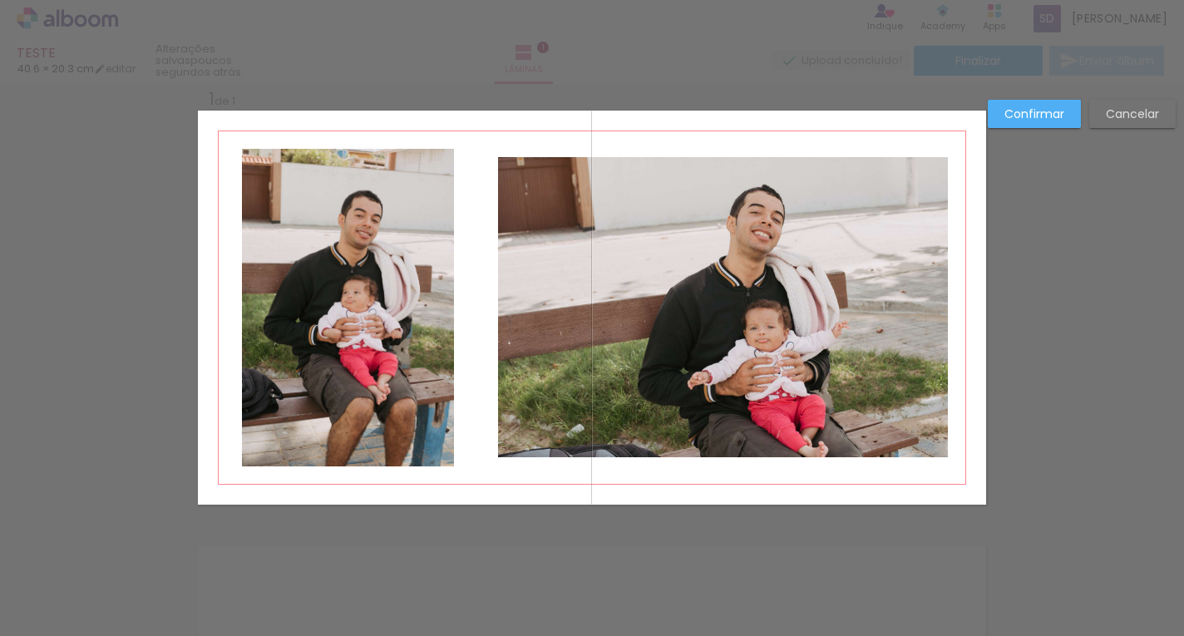
click at [0, 0] on slot "Confirmar" at bounding box center [0, 0] width 0 height 0
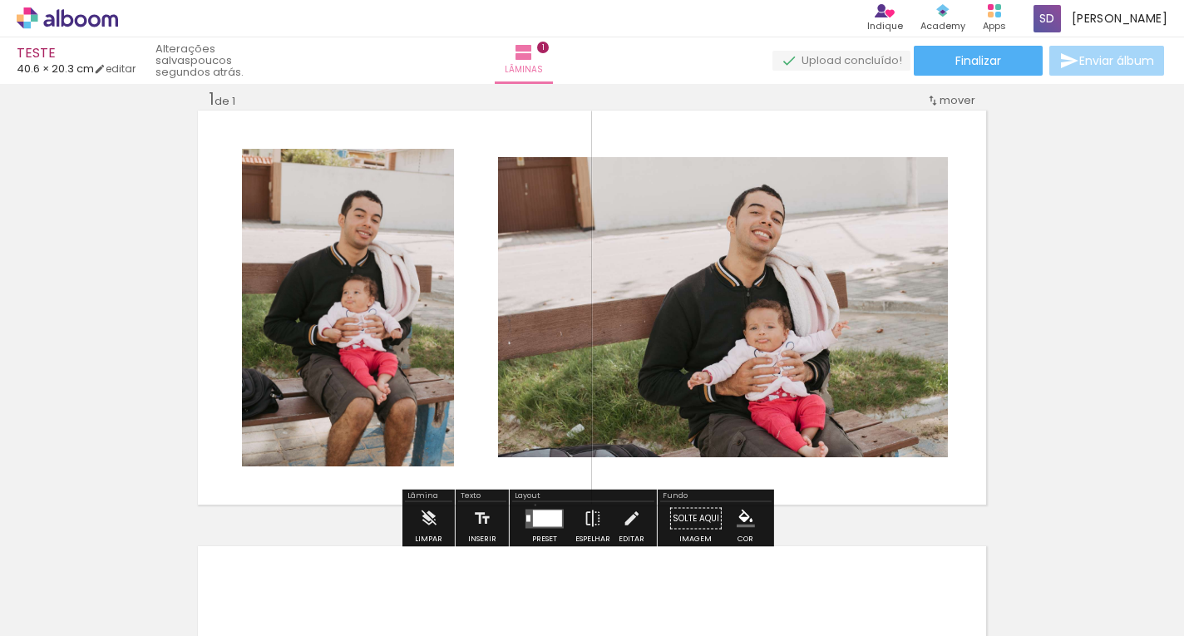
click at [531, 505] on div at bounding box center [544, 518] width 45 height 33
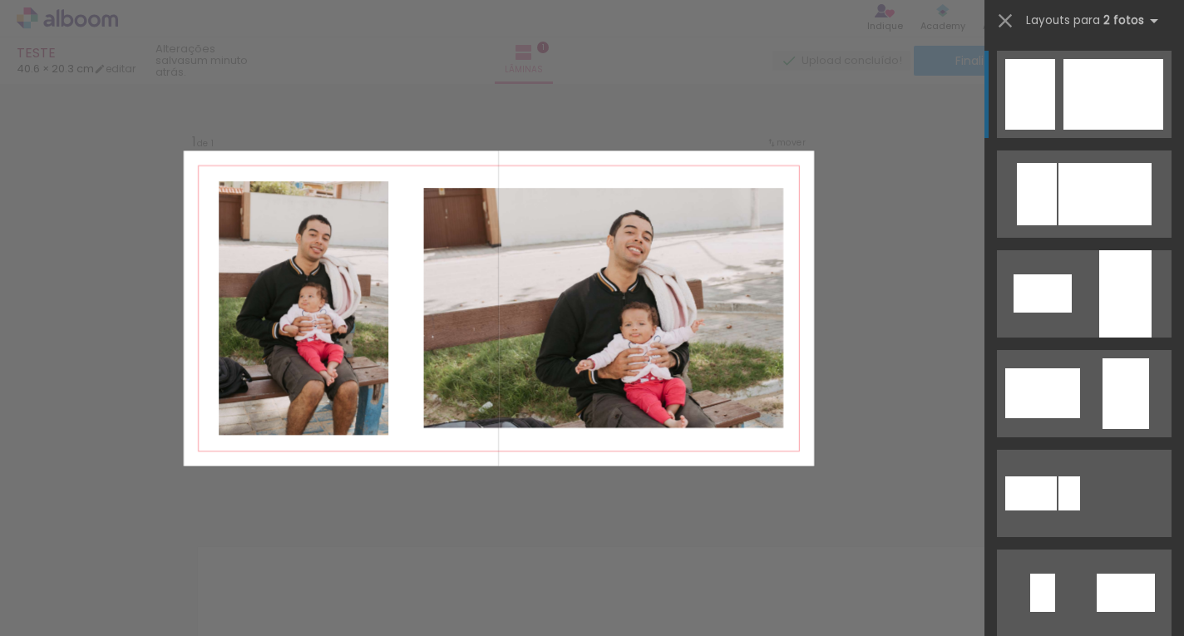
click at [1049, 88] on quentale-layouter at bounding box center [1084, 94] width 175 height 87
click at [1010, 20] on iron-icon at bounding box center [1005, 20] width 23 height 23
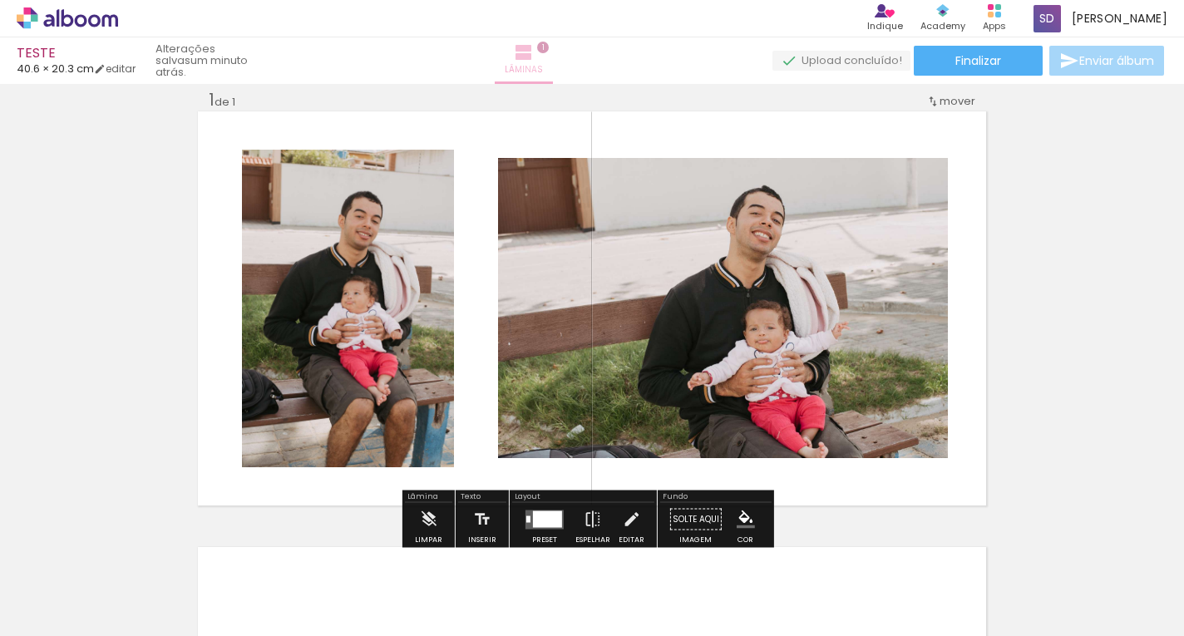
click at [534, 48] on iron-icon at bounding box center [524, 52] width 20 height 20
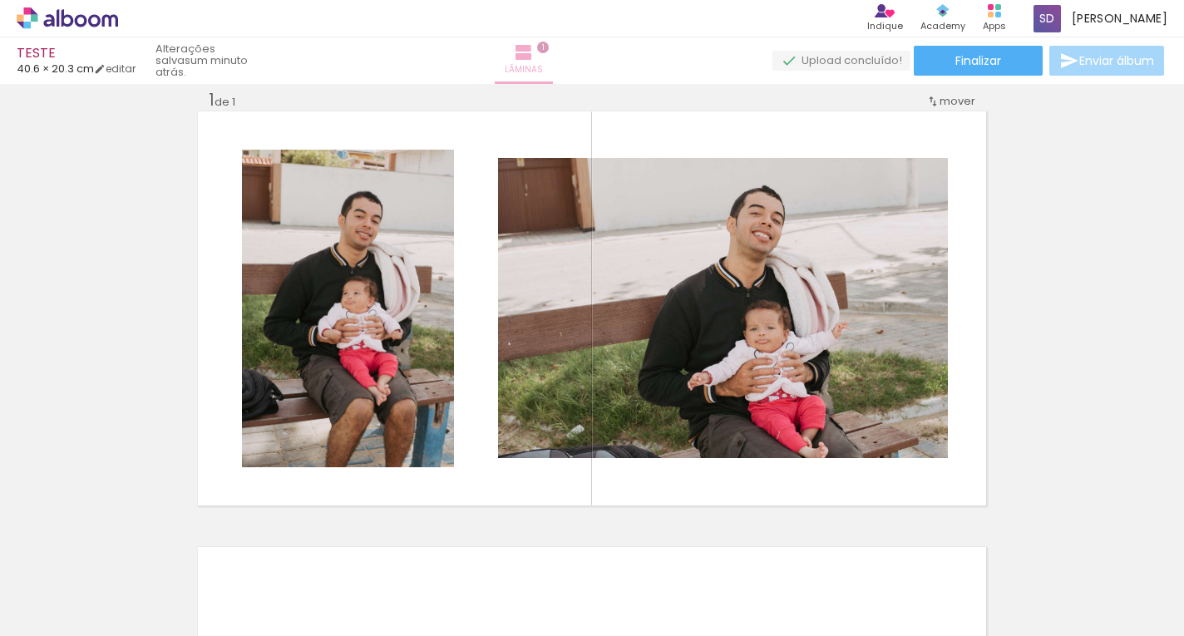
click at [549, 47] on span "1" at bounding box center [543, 48] width 12 height 12
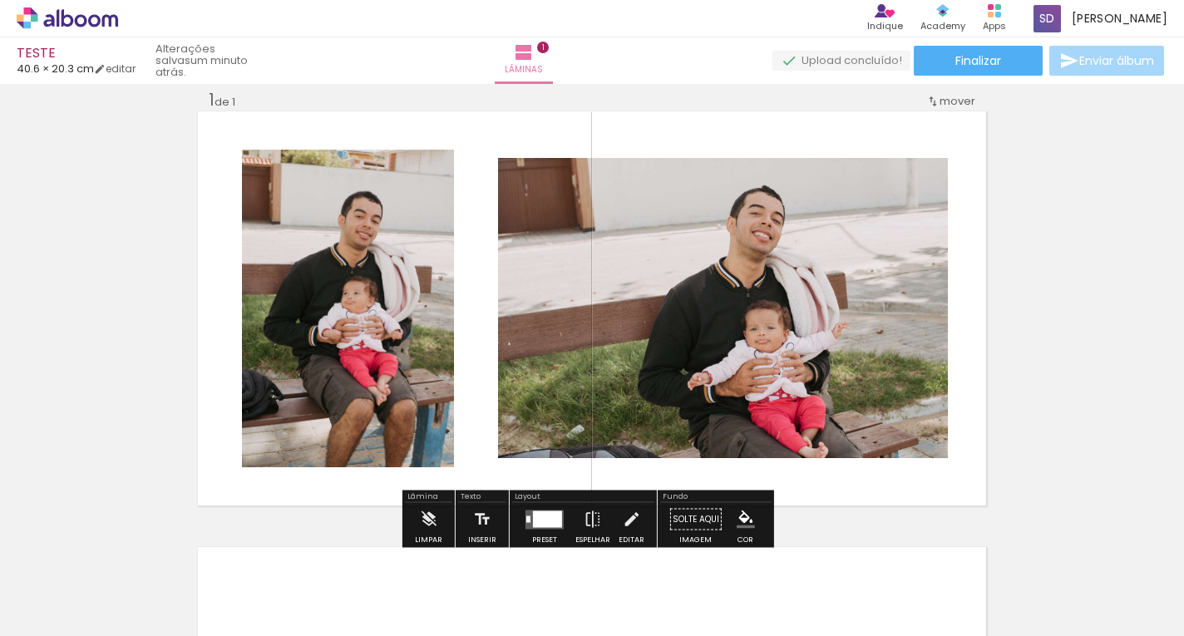
click at [684, 521] on paper-button "Solte aqui Imagem" at bounding box center [696, 524] width 60 height 42
click at [422, 514] on iron-icon at bounding box center [428, 519] width 18 height 33
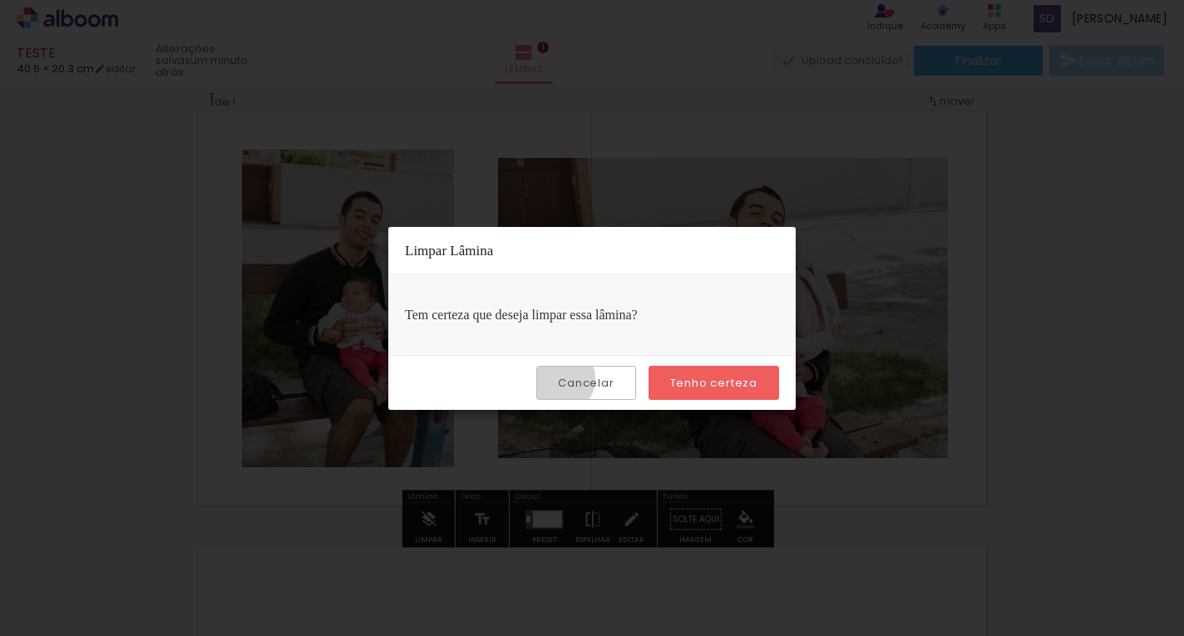
click at [0, 0] on slot "Cancelar" at bounding box center [0, 0] width 0 height 0
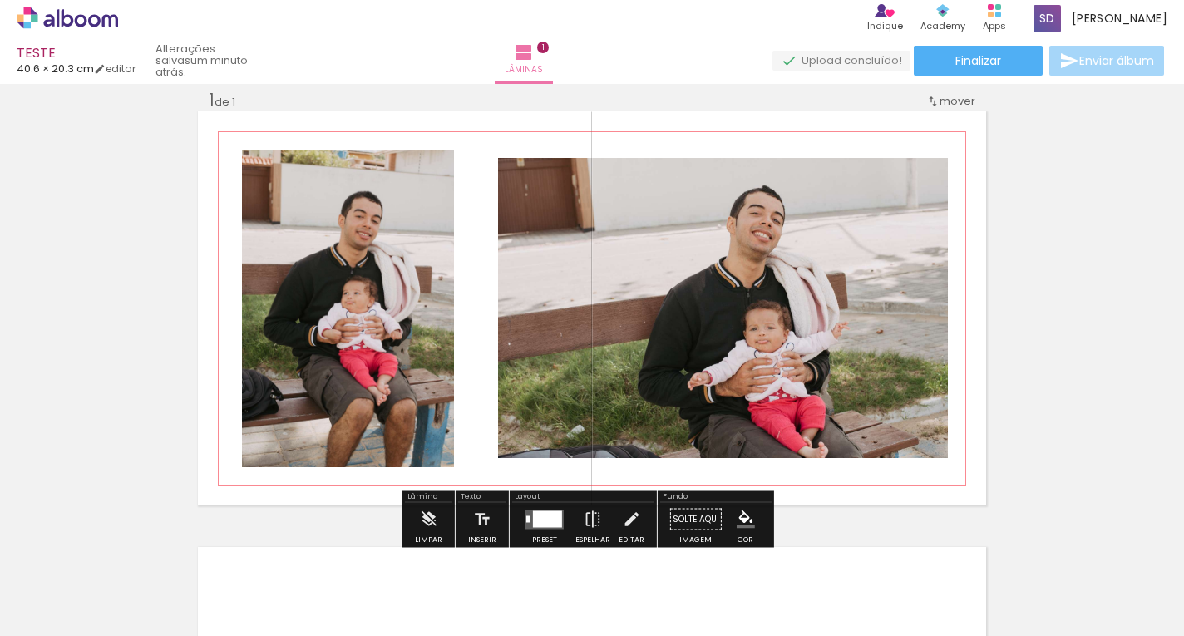
drag, startPoint x: 976, startPoint y: 447, endPoint x: 941, endPoint y: 451, distance: 35.1
click at [941, 451] on quentale-layouter at bounding box center [592, 308] width 788 height 394
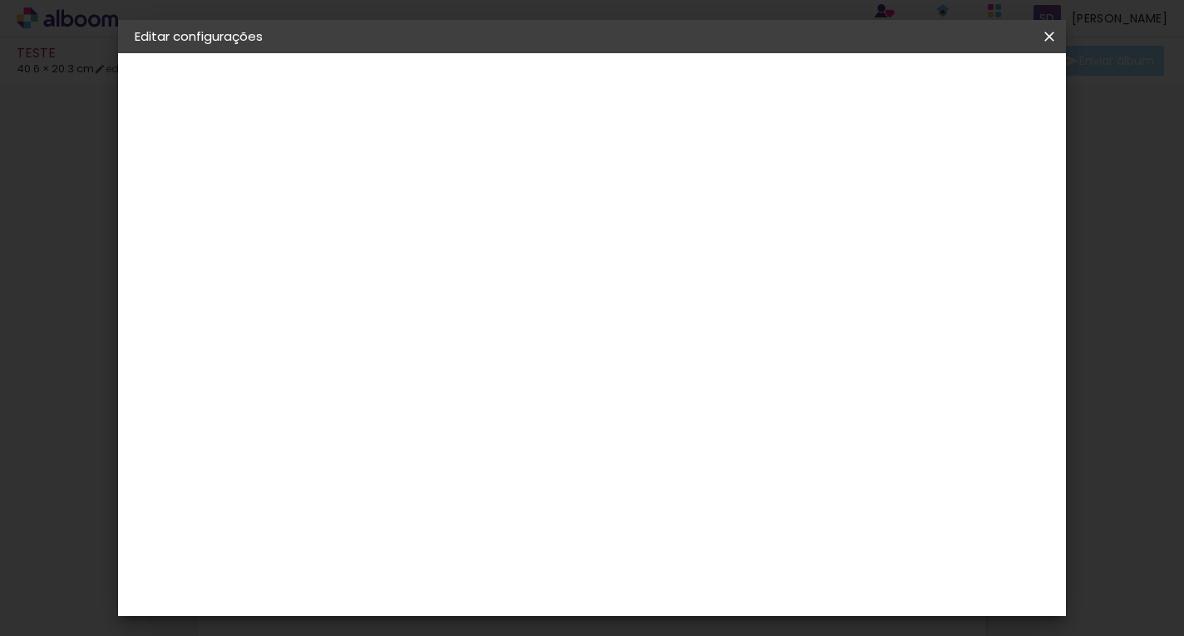
scroll to position [1663, 0]
click at [437, 464] on div "Go image" at bounding box center [416, 477] width 41 height 27
click at [0, 0] on slot "Avançar" at bounding box center [0, 0] width 0 height 0
click at [472, 277] on input "text" at bounding box center [439, 290] width 65 height 26
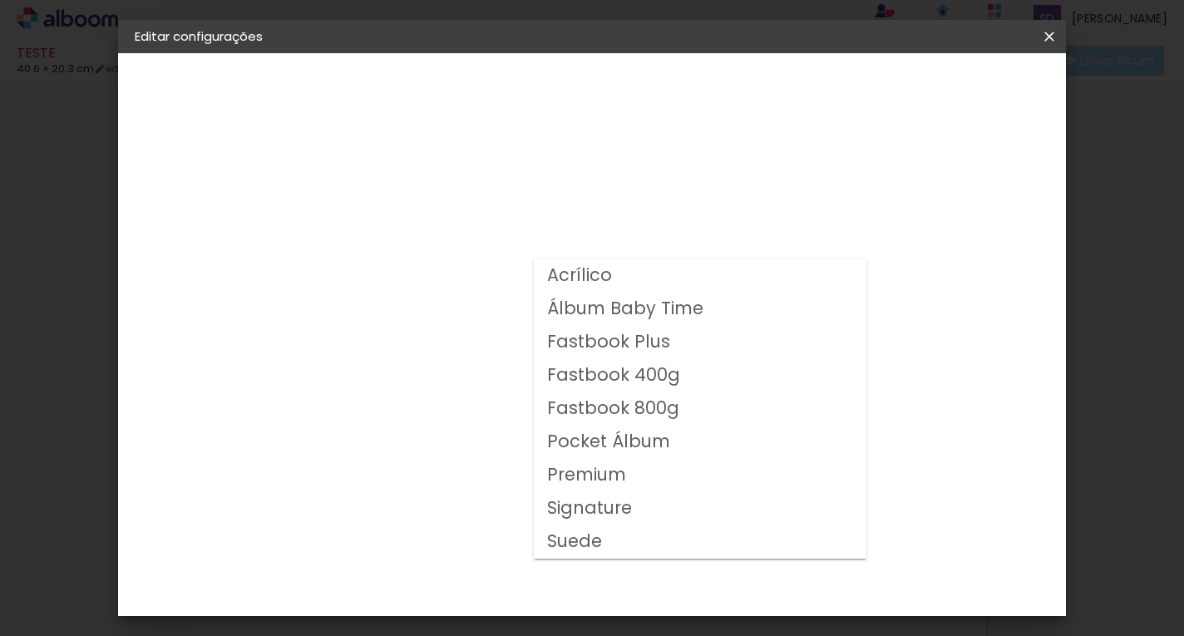
click at [0, 0] on slot "Pocket Álbum" at bounding box center [0, 0] width 0 height 0
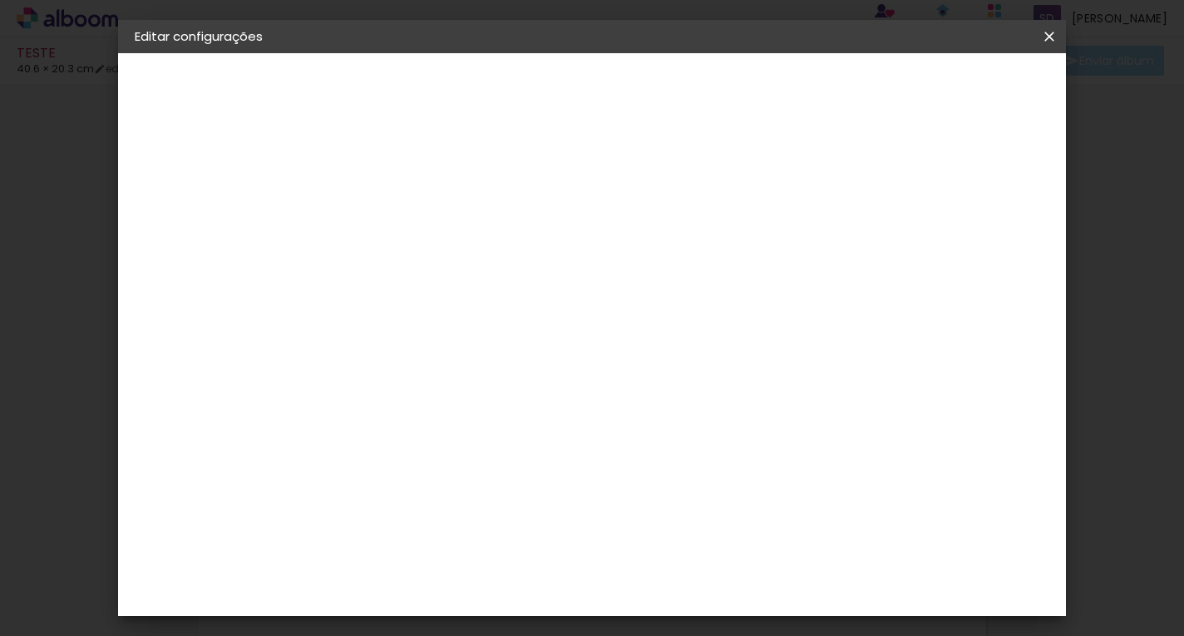
click at [519, 455] on span "10 × 10" at bounding box center [480, 465] width 77 height 34
click at [519, 333] on div "Horizontal" at bounding box center [480, 343] width 77 height 37
click at [610, 274] on input "Pocket Álbum" at bounding box center [509, 273] width 204 height 26
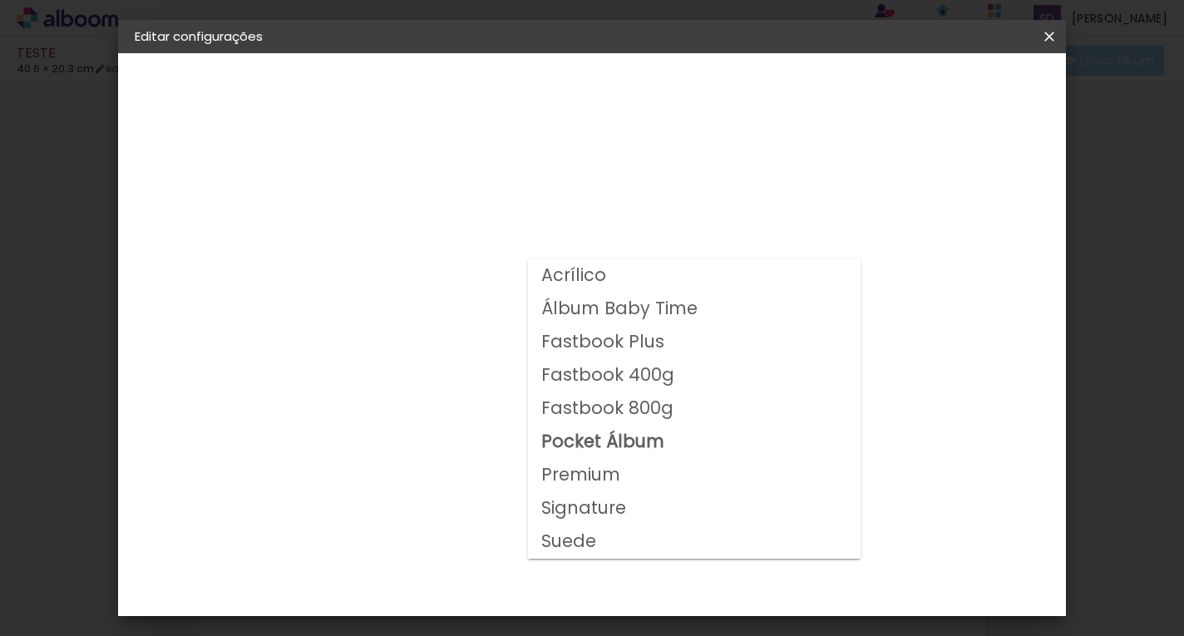
drag, startPoint x: 605, startPoint y: 314, endPoint x: 607, endPoint y: 305, distance: 9.3
click at [0, 0] on slot "Álbum Baby Time" at bounding box center [0, 0] width 0 height 0
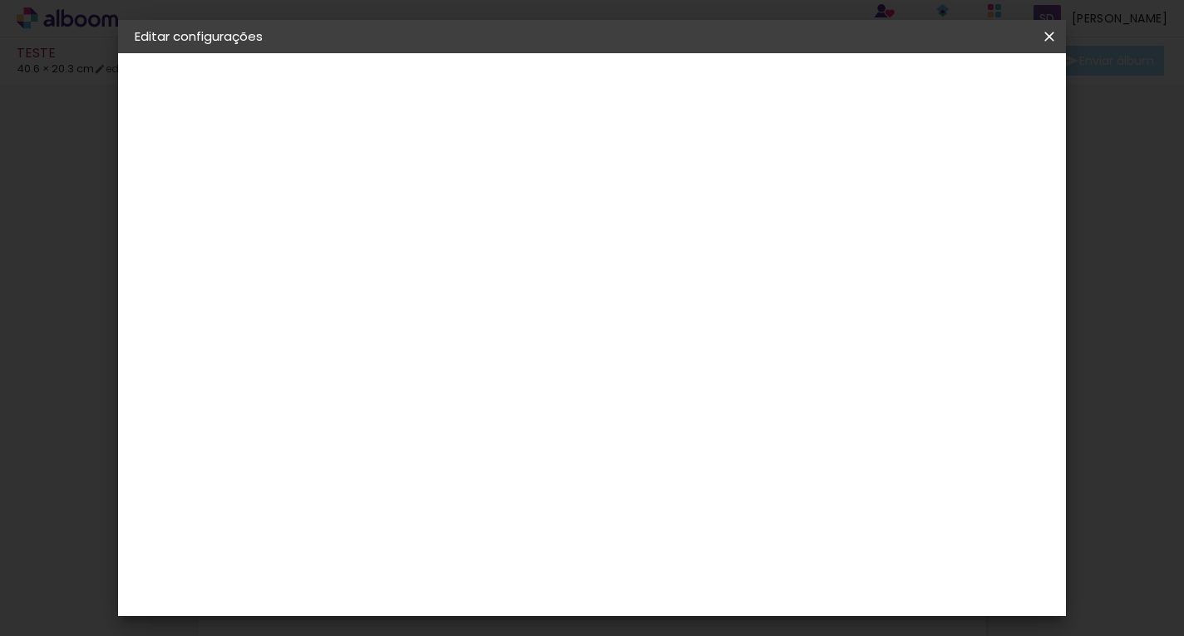
click at [519, 462] on span "25 × 25" at bounding box center [480, 470] width 77 height 44
click at [610, 271] on input "Álbum Baby Time" at bounding box center [509, 273] width 204 height 26
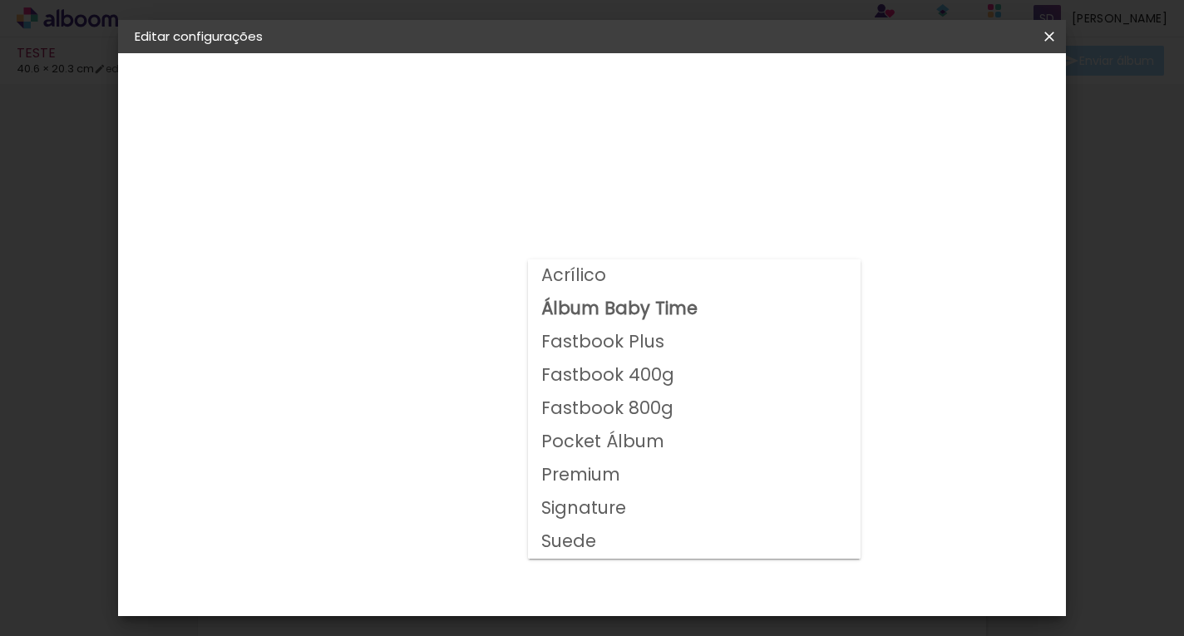
click at [657, 259] on paper-item "Acrílico" at bounding box center [694, 275] width 333 height 33
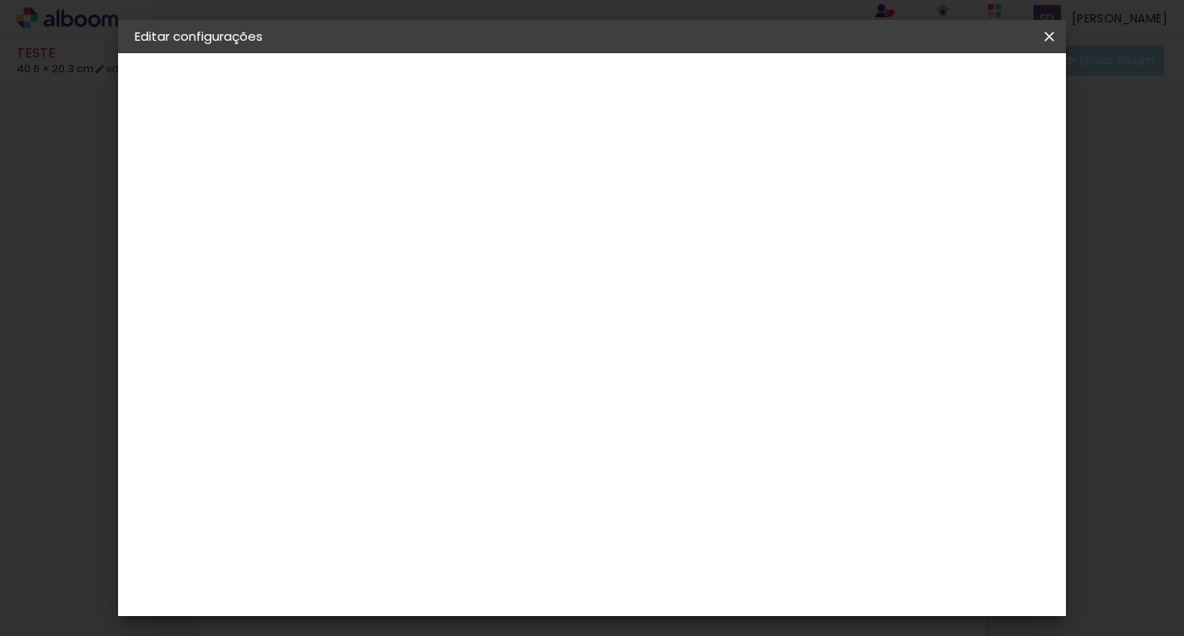
click at [610, 276] on input "Acrílico" at bounding box center [509, 273] width 204 height 26
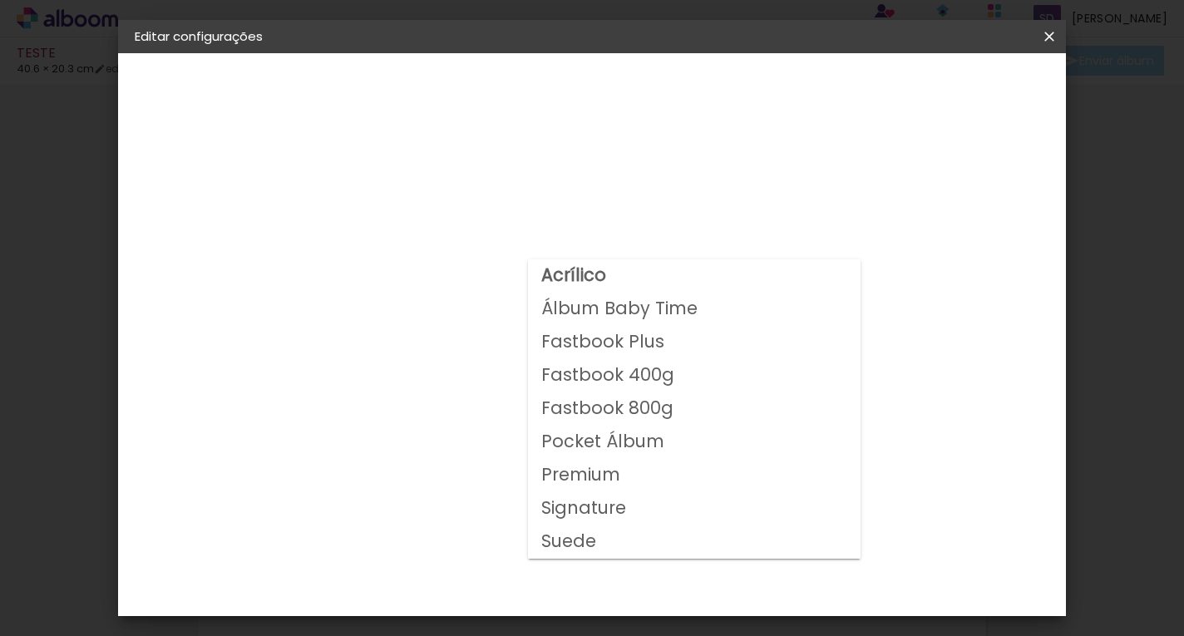
click at [636, 209] on h3 "Opções disponíveis" at bounding box center [518, 211] width 235 height 17
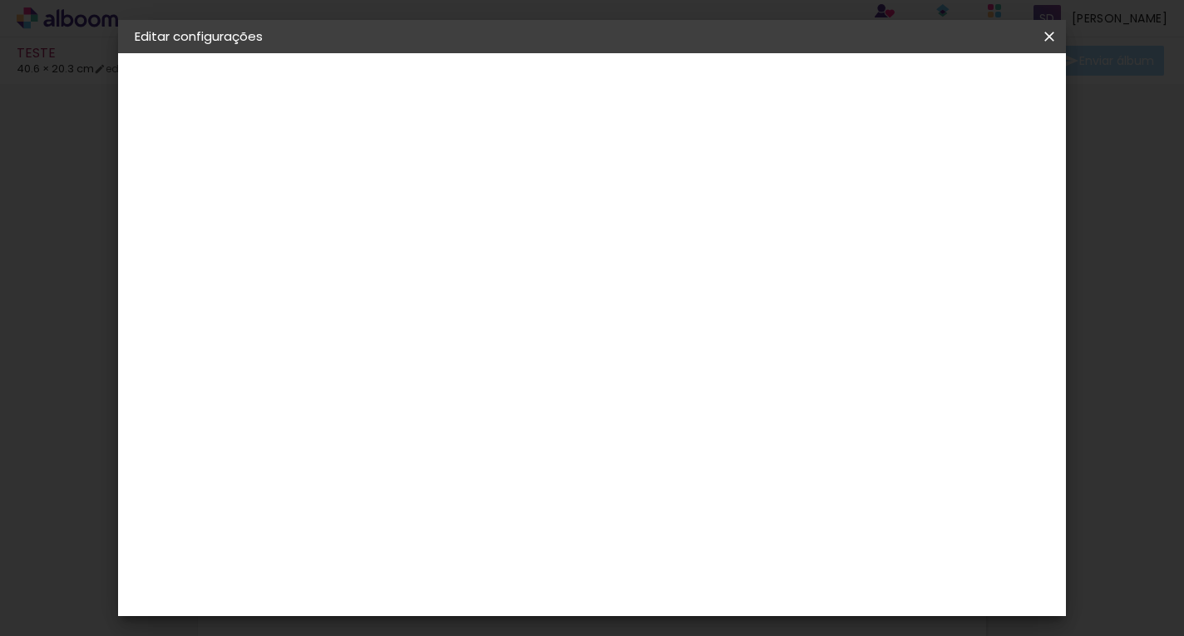
click at [605, 282] on input "Acrílico" at bounding box center [509, 273] width 204 height 26
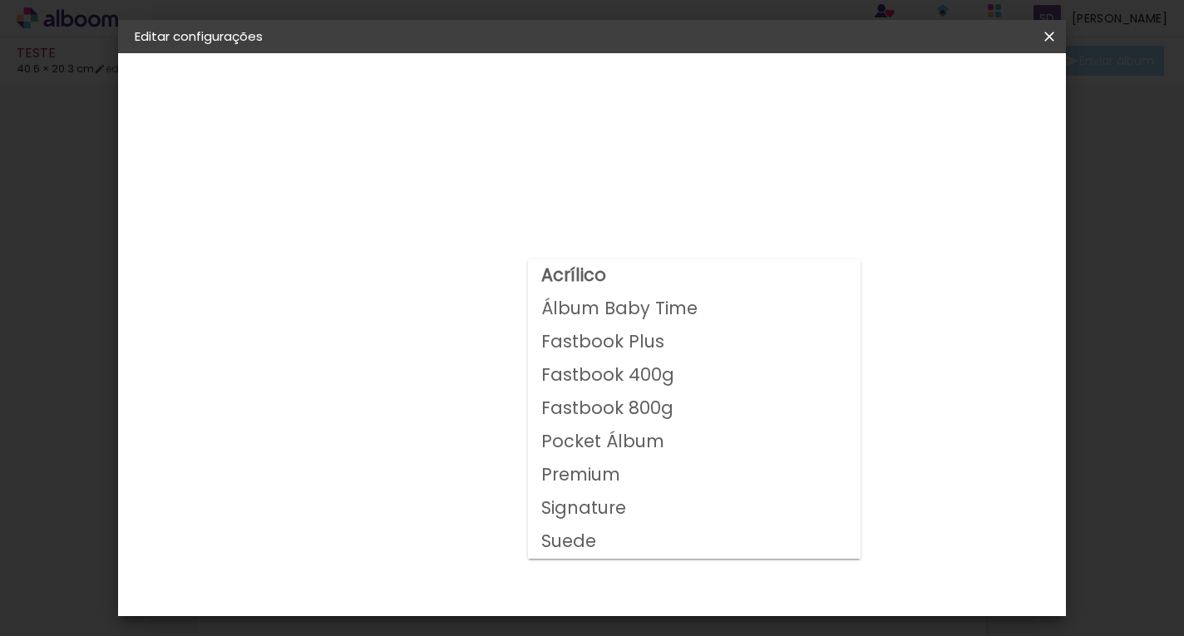
click at [0, 0] on slot "Fastbook Plus" at bounding box center [0, 0] width 0 height 0
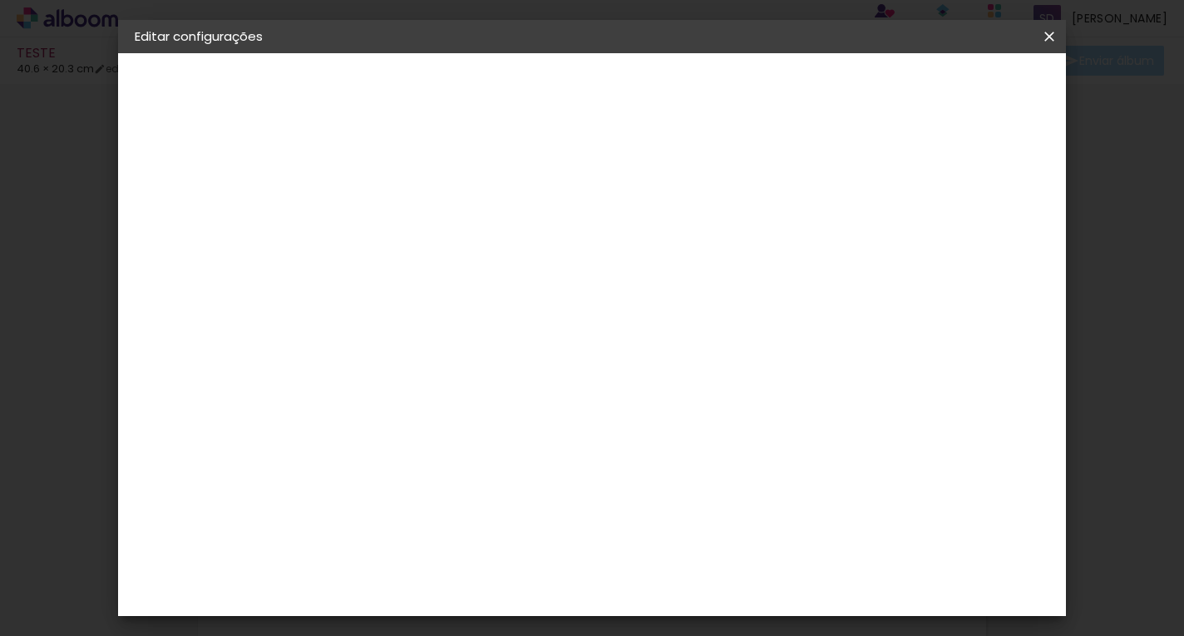
click at [610, 269] on input "Fastbook Plus" at bounding box center [509, 273] width 204 height 26
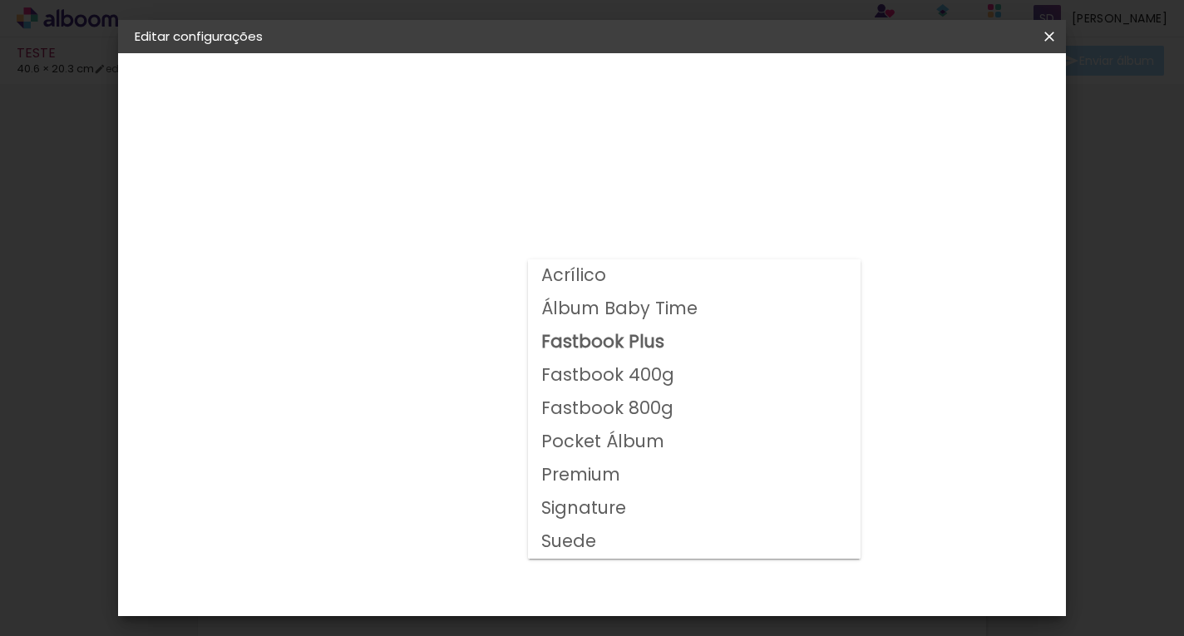
click at [615, 279] on paper-item "Acrílico" at bounding box center [694, 275] width 333 height 33
type input "Acrílico"
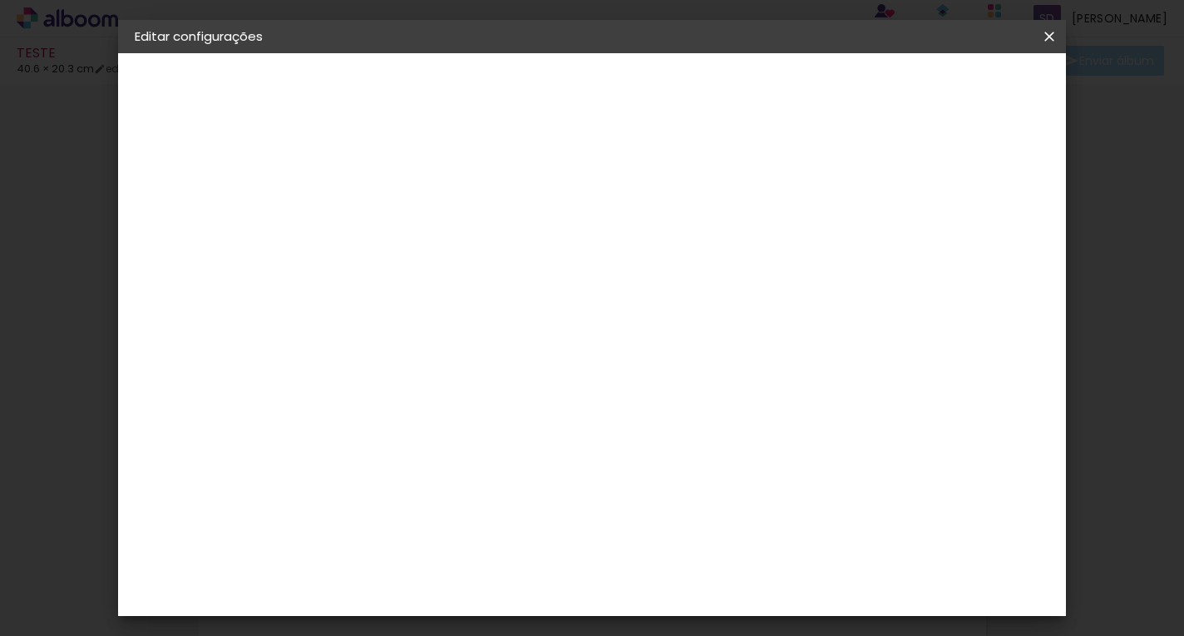
click at [519, 470] on span "30 × 30" at bounding box center [480, 475] width 77 height 54
click at [0, 0] on slot "Avançar" at bounding box center [0, 0] width 0 height 0
click at [199, 164] on div "2. Especificações" at bounding box center [226, 170] width 182 height 20
click at [945, 88] on span "Salvar configurações" at bounding box center [883, 88] width 123 height 12
click at [1053, 33] on iron-icon at bounding box center [1049, 36] width 20 height 17
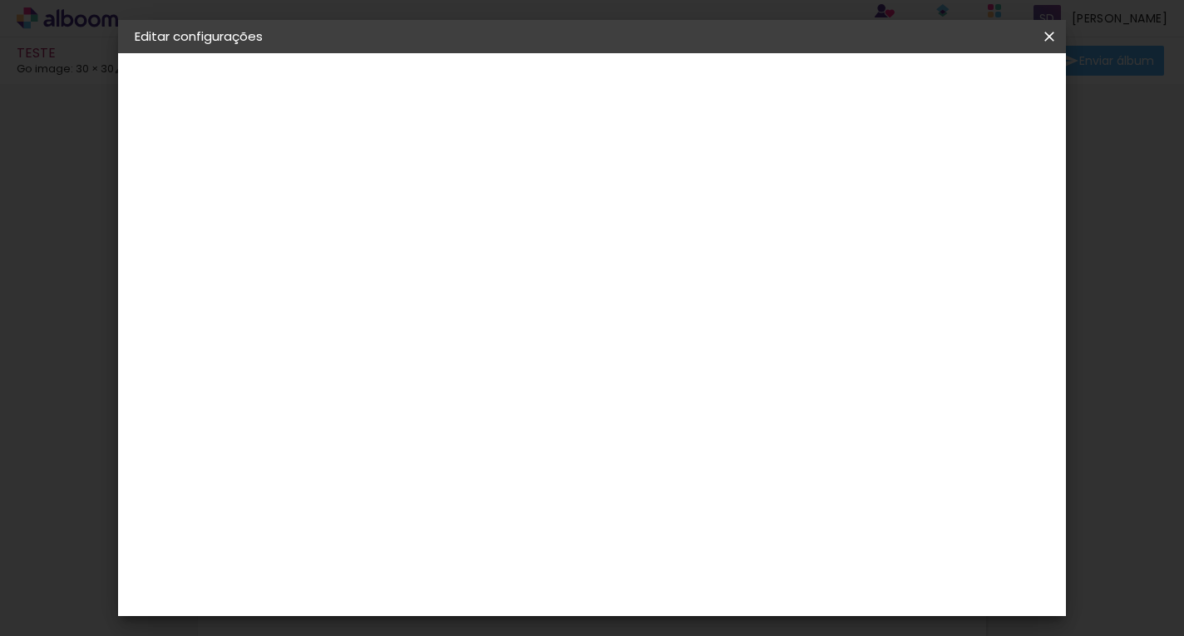
click at [945, 89] on span "Salvar configurações" at bounding box center [883, 88] width 123 height 12
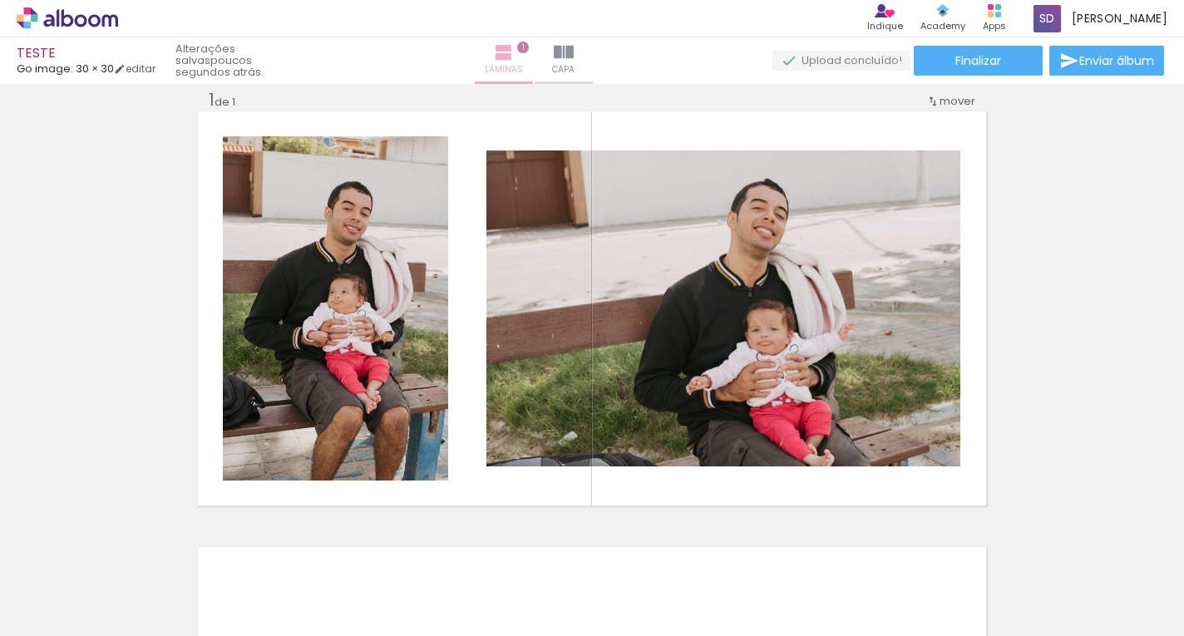
click at [514, 52] on iron-icon at bounding box center [504, 52] width 20 height 20
click at [529, 43] on span "1" at bounding box center [523, 48] width 12 height 12
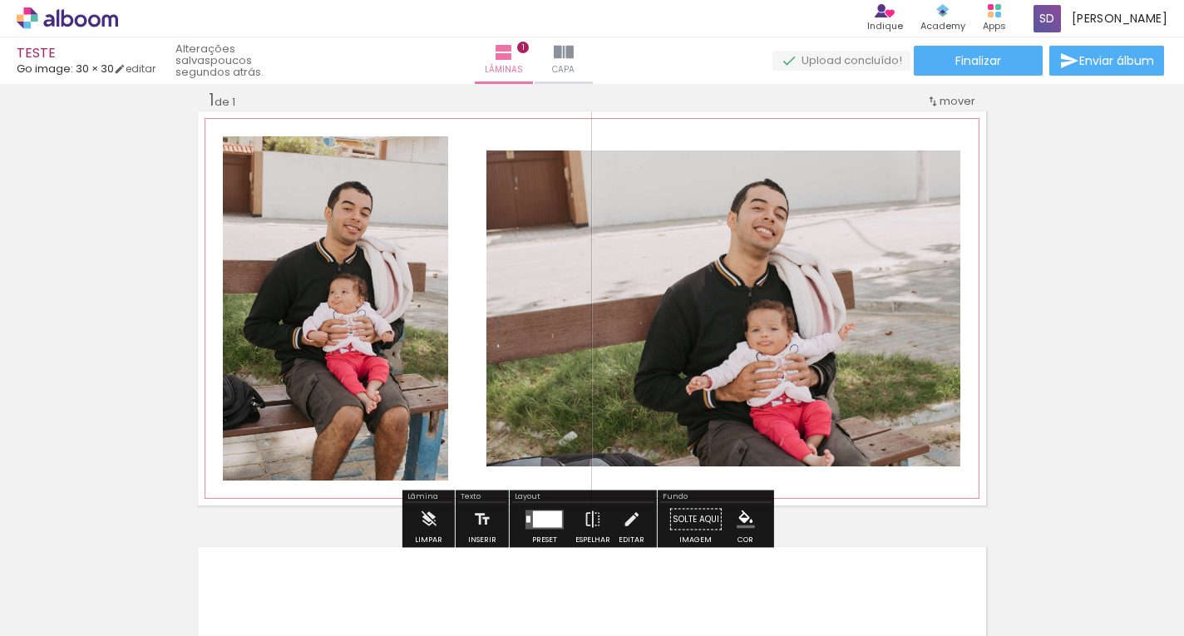
click at [212, 94] on div "1 de 1" at bounding box center [222, 100] width 27 height 16
click at [232, 101] on div "Inserir lâmina 1 de 1" at bounding box center [592, 505] width 1184 height 872
click at [230, 100] on div "Inserir lâmina 1 de 1" at bounding box center [592, 505] width 1184 height 872
click at [229, 99] on div "1 de 1" at bounding box center [222, 100] width 27 height 16
click at [227, 97] on div "1 de 1" at bounding box center [222, 100] width 27 height 16
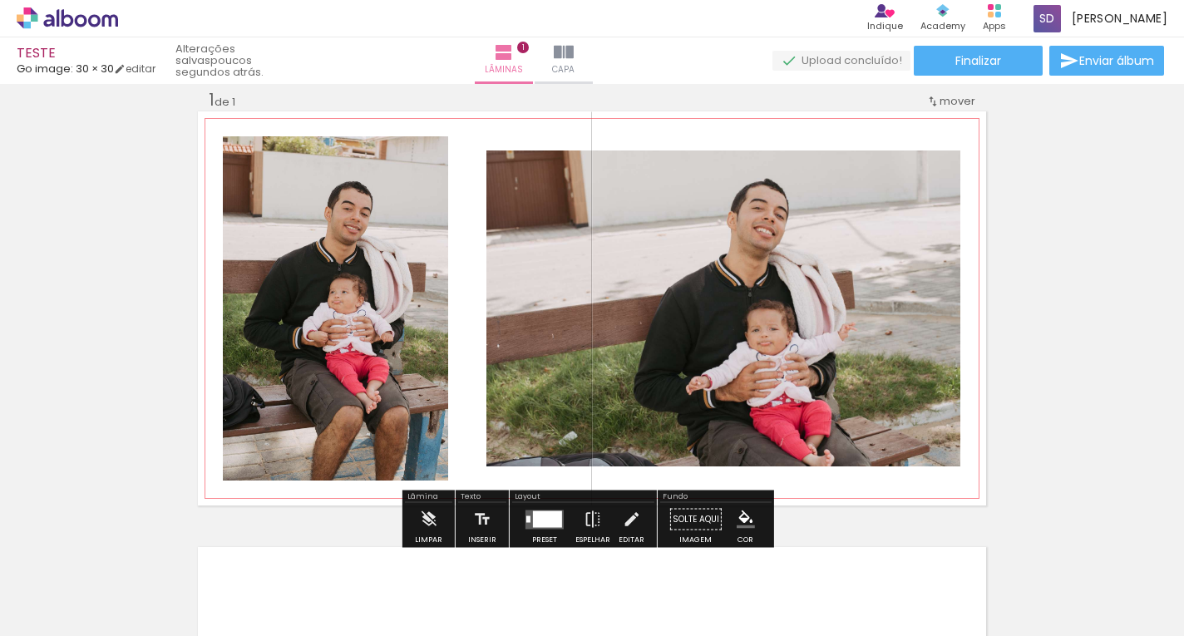
click at [227, 97] on div "1 de 1" at bounding box center [222, 100] width 27 height 16
click at [209, 91] on span "1" at bounding box center [212, 100] width 6 height 22
click at [950, 96] on span "mover" at bounding box center [958, 101] width 36 height 16
click at [950, 96] on paper-item "Posição atual: 1" at bounding box center [909, 98] width 126 height 27
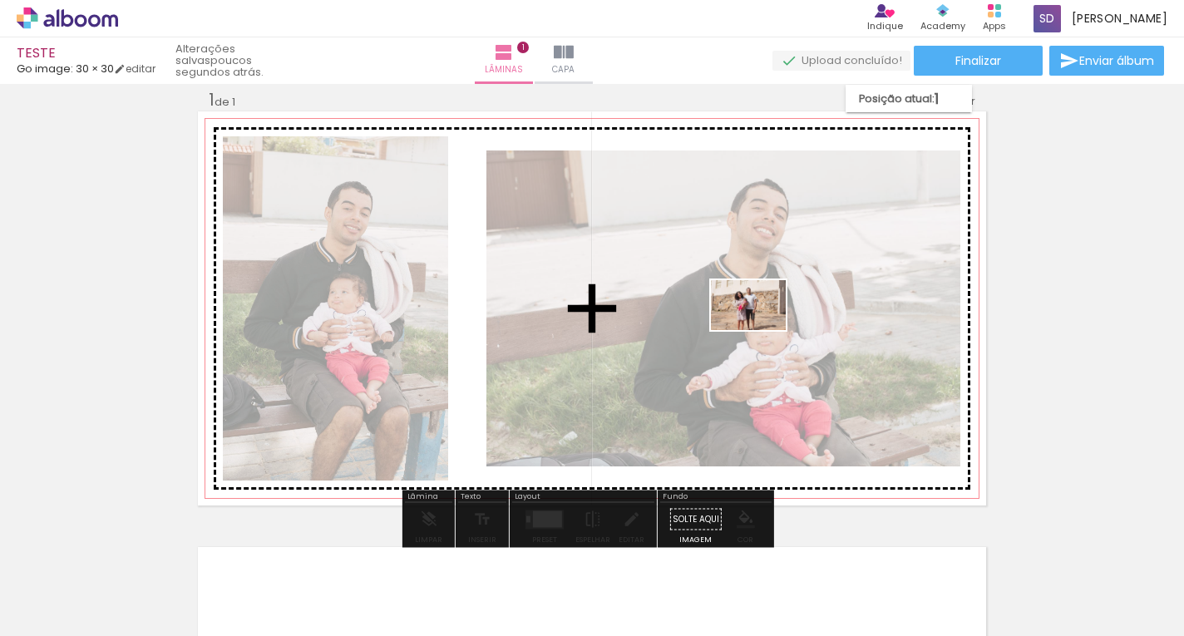
drag, startPoint x: 546, startPoint y: 598, endPoint x: 764, endPoint y: 325, distance: 349.1
click at [764, 325] on quentale-workspace at bounding box center [592, 318] width 1184 height 636
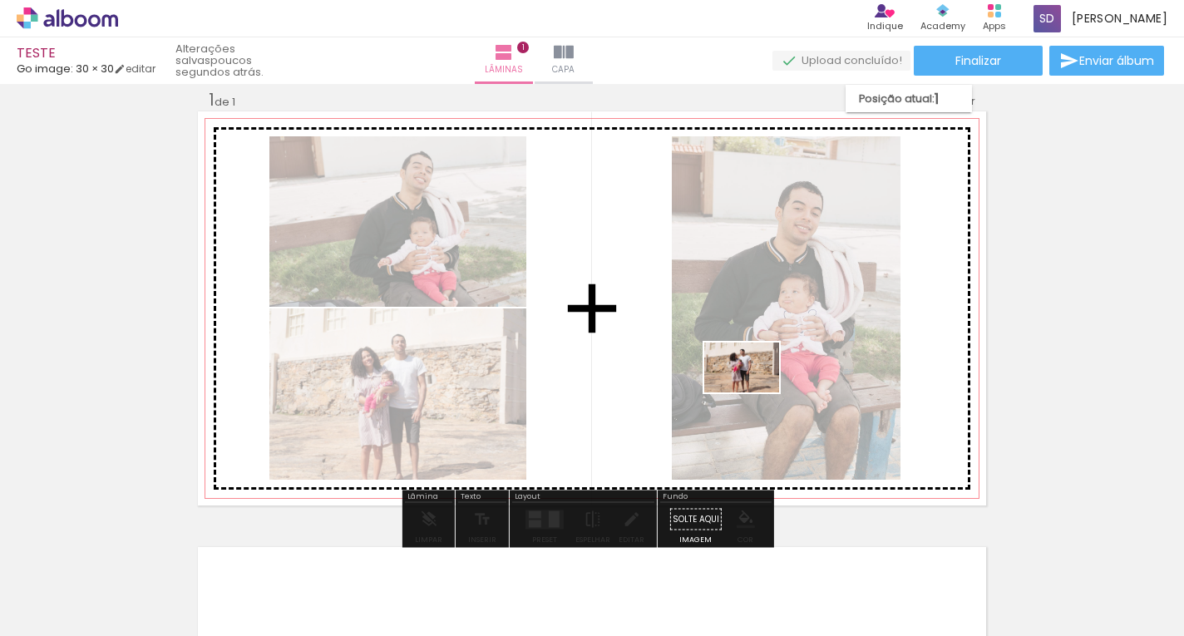
drag, startPoint x: 639, startPoint y: 595, endPoint x: 766, endPoint y: 372, distance: 256.6
click at [766, 372] on quentale-workspace at bounding box center [592, 318] width 1184 height 636
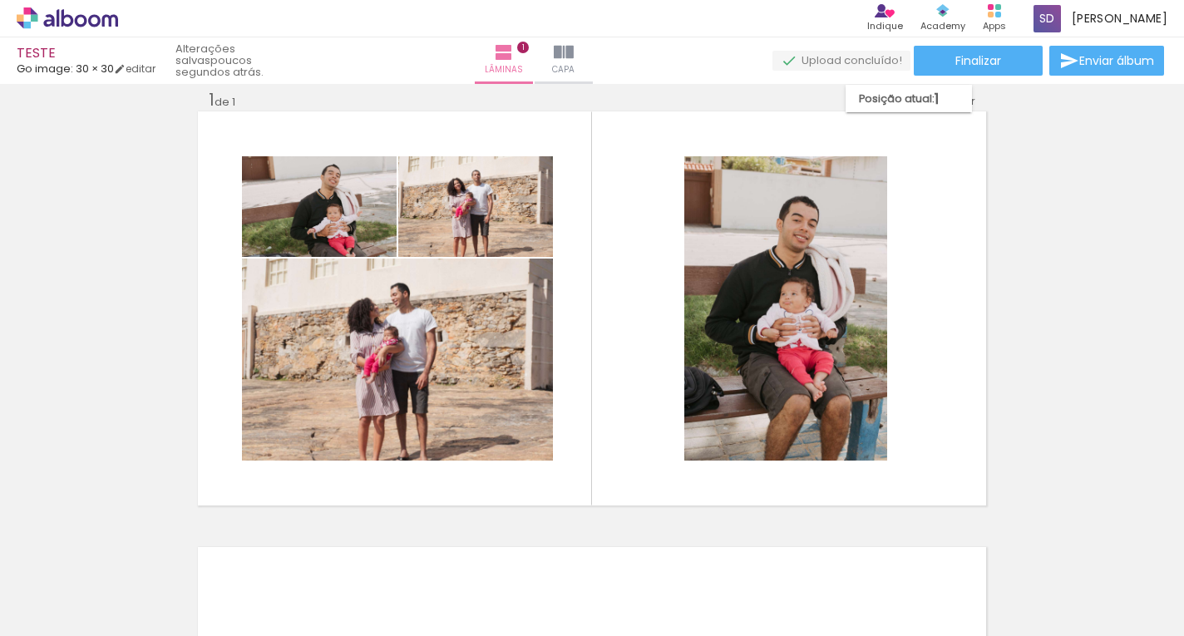
scroll to position [0, 503]
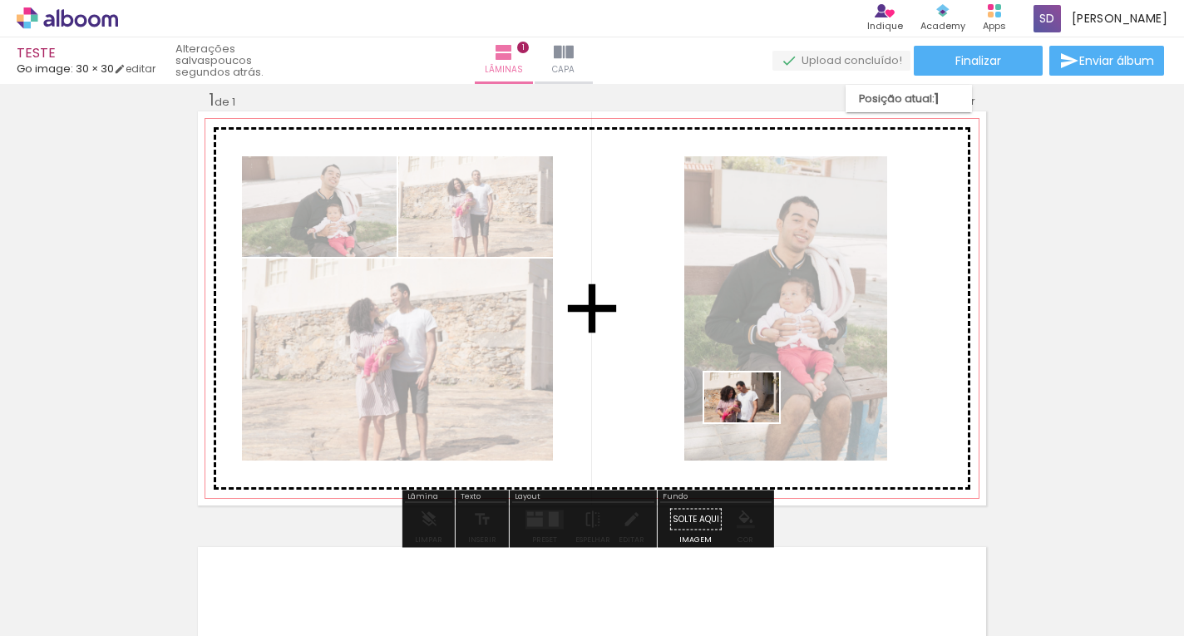
drag, startPoint x: 705, startPoint y: 589, endPoint x: 781, endPoint y: 344, distance: 255.9
click at [781, 344] on quentale-workspace at bounding box center [592, 318] width 1184 height 636
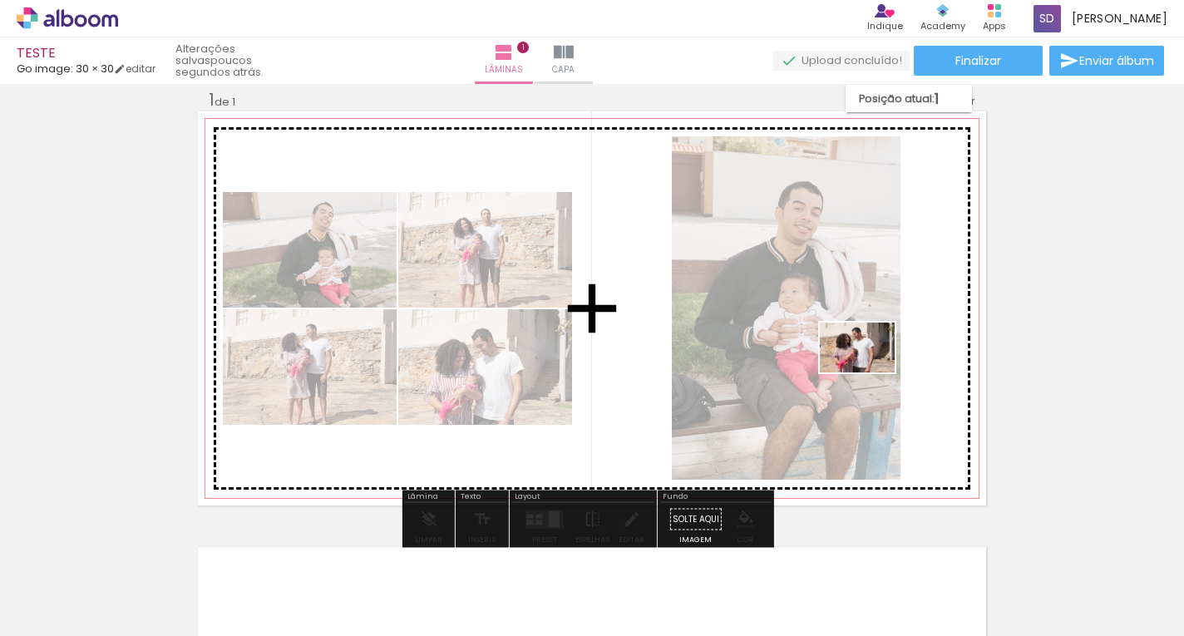
drag, startPoint x: 884, startPoint y: 600, endPoint x: 870, endPoint y: 373, distance: 227.5
click at [870, 373] on quentale-workspace at bounding box center [592, 318] width 1184 height 636
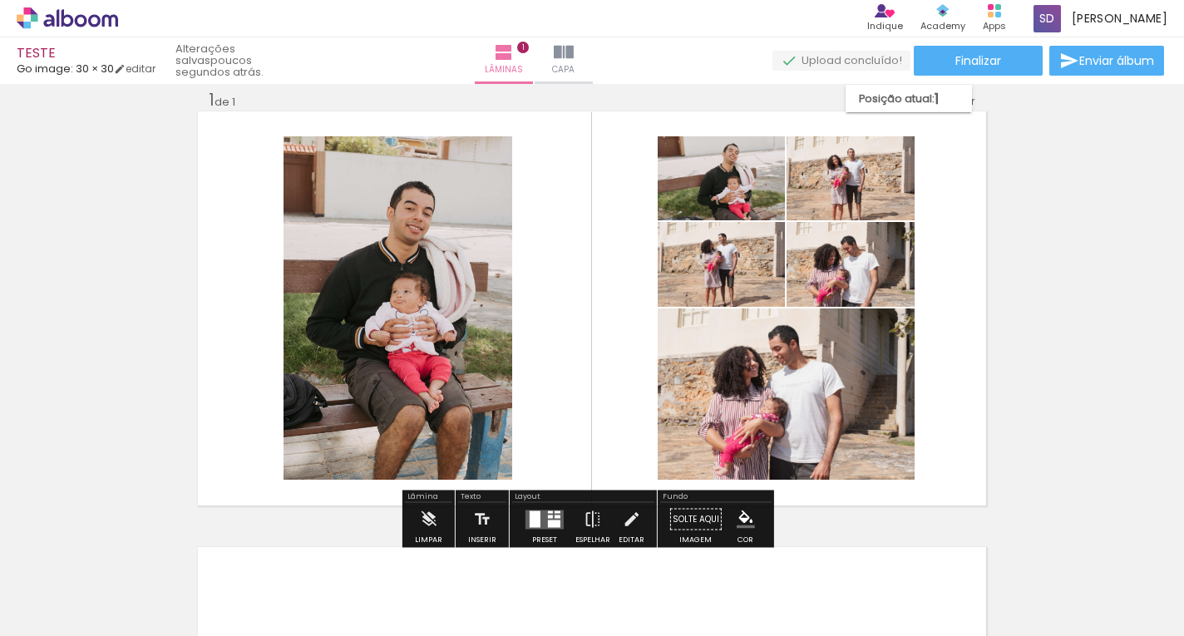
scroll to position [0, 752]
click at [514, 50] on iron-icon at bounding box center [504, 52] width 20 height 20
drag, startPoint x: 555, startPoint y: 50, endPoint x: 215, endPoint y: 105, distance: 345.3
drag, startPoint x: 215, startPoint y: 105, endPoint x: 146, endPoint y: 115, distance: 68.9
click at [146, 115] on div "Inserir lâmina 1 de 1" at bounding box center [592, 505] width 1184 height 872
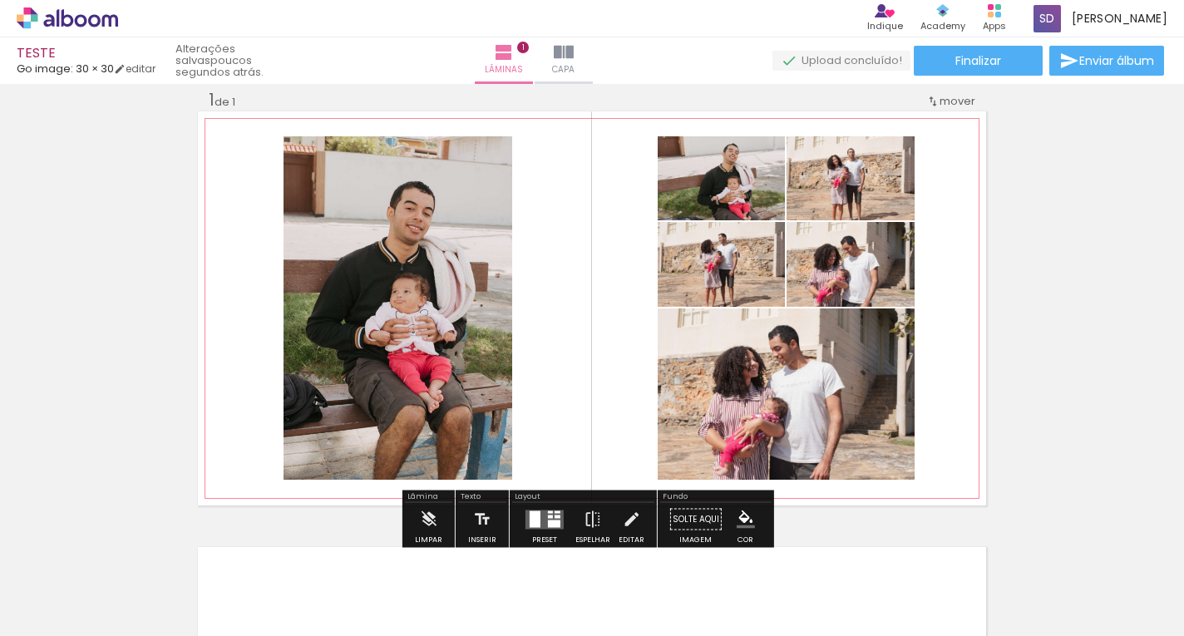
click at [380, 202] on quentale-photo at bounding box center [398, 307] width 229 height 343
click at [494, 239] on quentale-photo at bounding box center [398, 307] width 229 height 343
drag, startPoint x: 528, startPoint y: 248, endPoint x: 546, endPoint y: 249, distance: 18.4
click at [528, 249] on quentale-layouter at bounding box center [592, 308] width 788 height 394
click at [1107, 330] on div "Inserir lâmina 1 de 1" at bounding box center [592, 505] width 1184 height 872
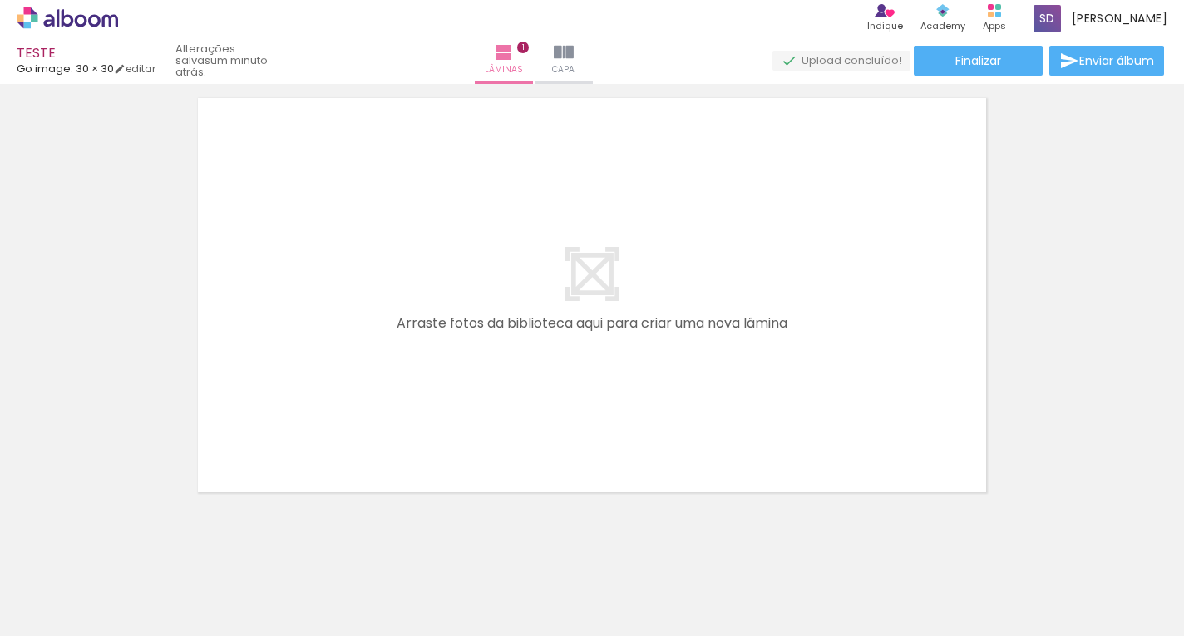
scroll to position [488, 0]
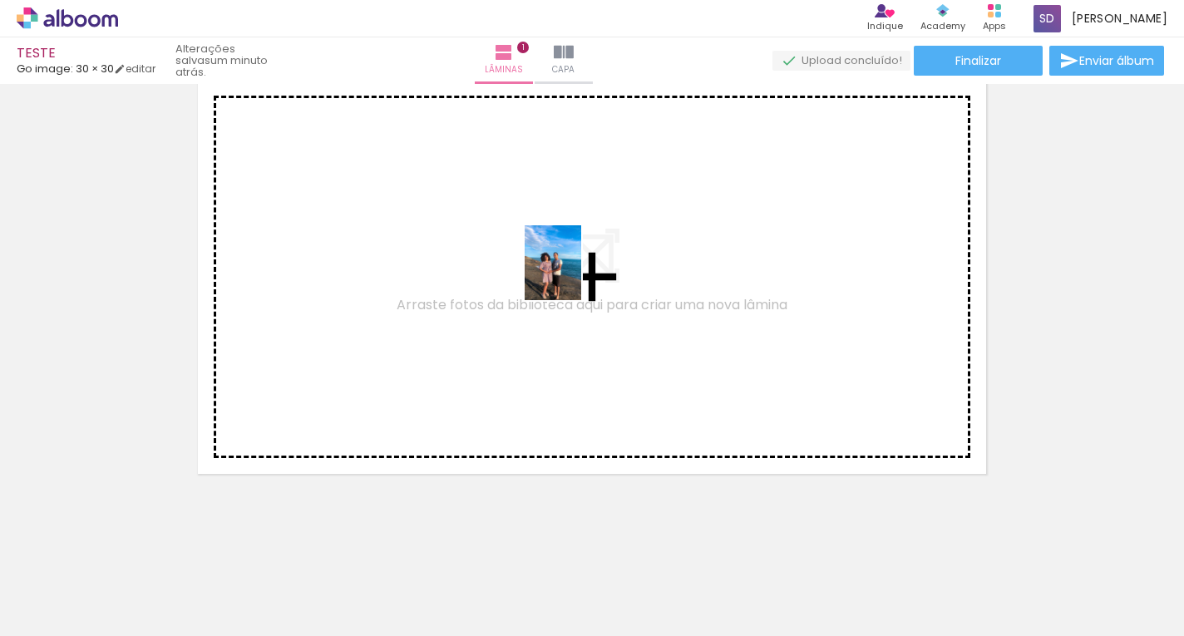
drag, startPoint x: 723, startPoint y: 575, endPoint x: 575, endPoint y: 275, distance: 334.7
click at [575, 275] on quentale-workspace at bounding box center [592, 318] width 1184 height 636
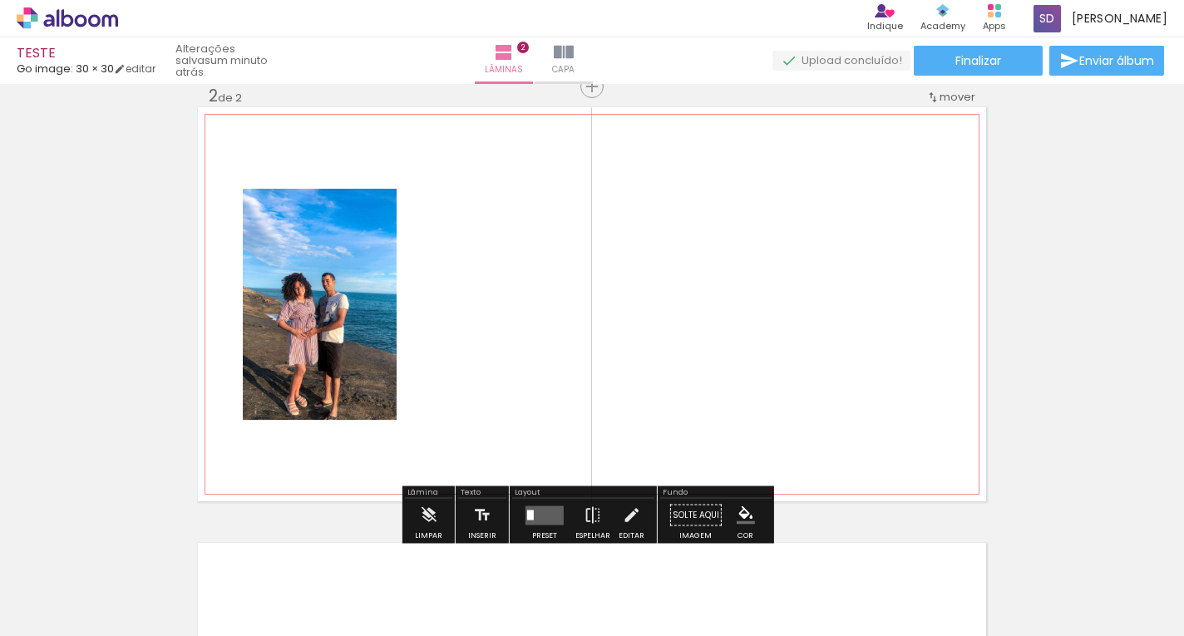
scroll to position [457, 0]
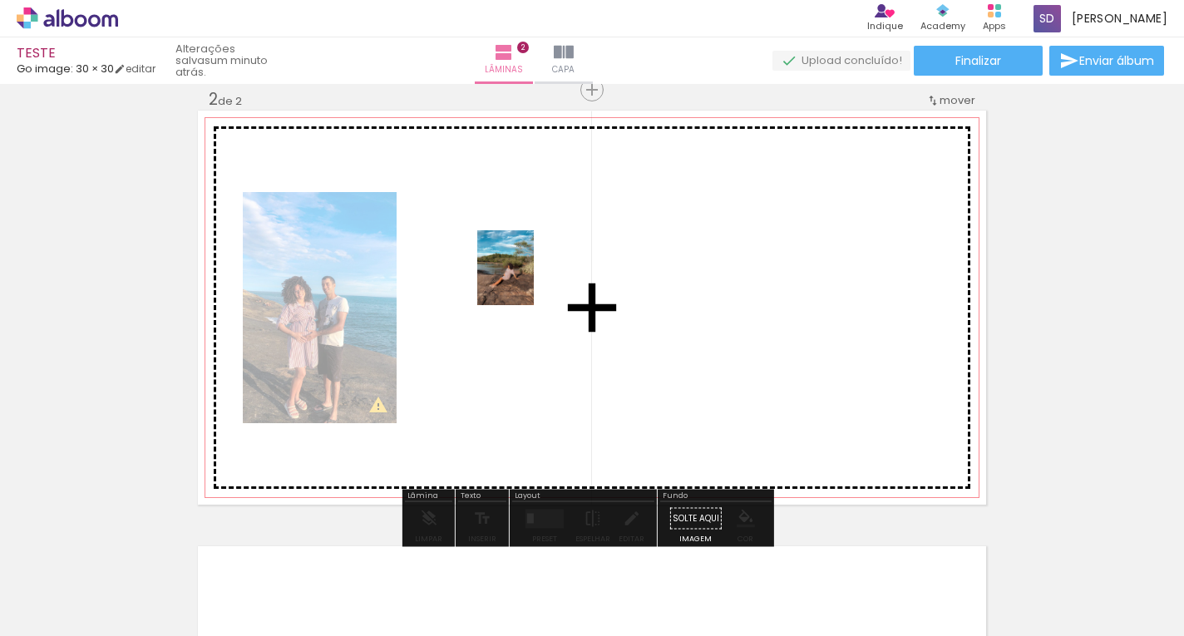
drag, startPoint x: 826, startPoint y: 591, endPoint x: 517, endPoint y: 273, distance: 443.4
click at [517, 273] on quentale-workspace at bounding box center [592, 318] width 1184 height 636
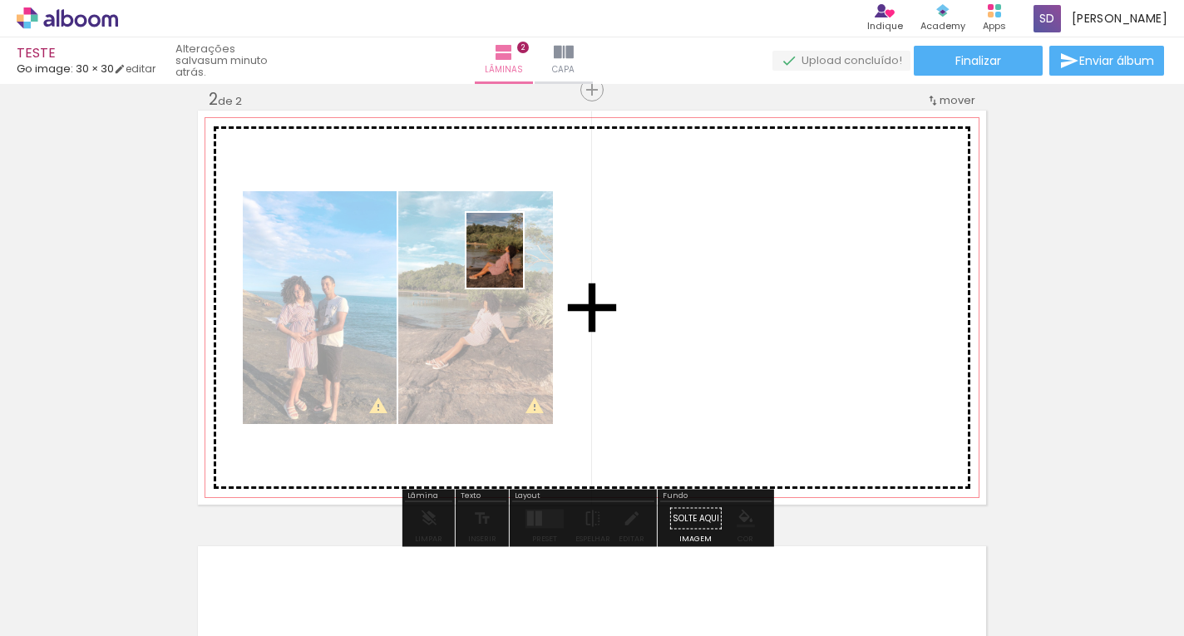
drag, startPoint x: 924, startPoint y: 585, endPoint x: 516, endPoint y: 263, distance: 519.2
click at [516, 263] on quentale-workspace at bounding box center [592, 318] width 1184 height 636
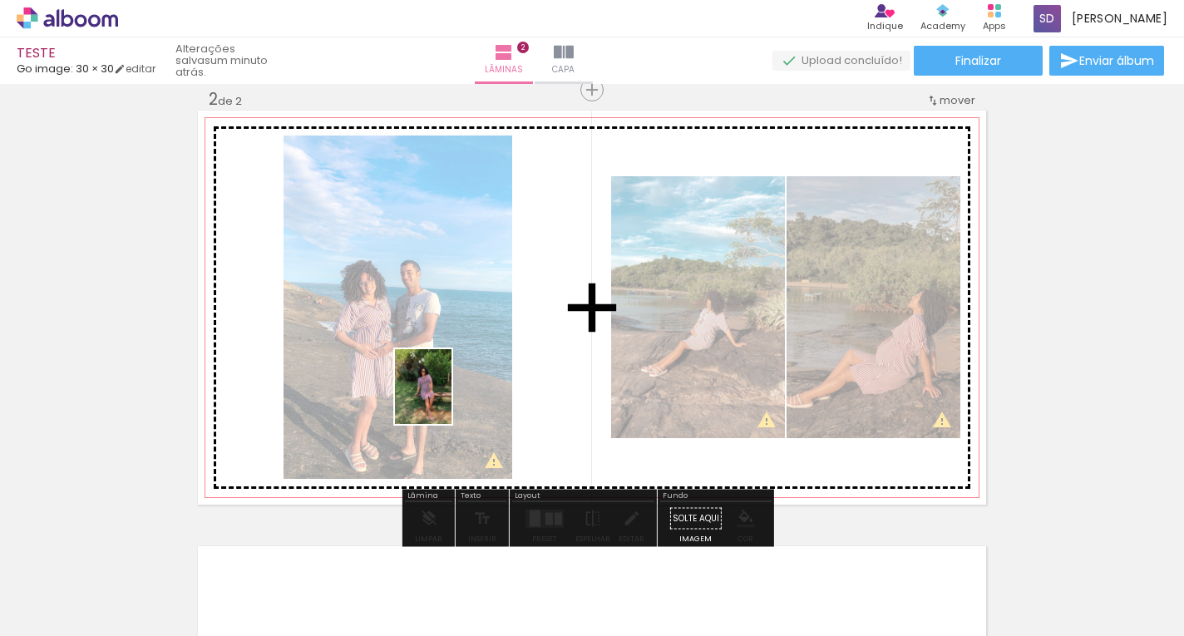
drag, startPoint x: 1016, startPoint y: 597, endPoint x: 445, endPoint y: 399, distance: 604.6
click at [445, 399] on quentale-workspace at bounding box center [592, 318] width 1184 height 636
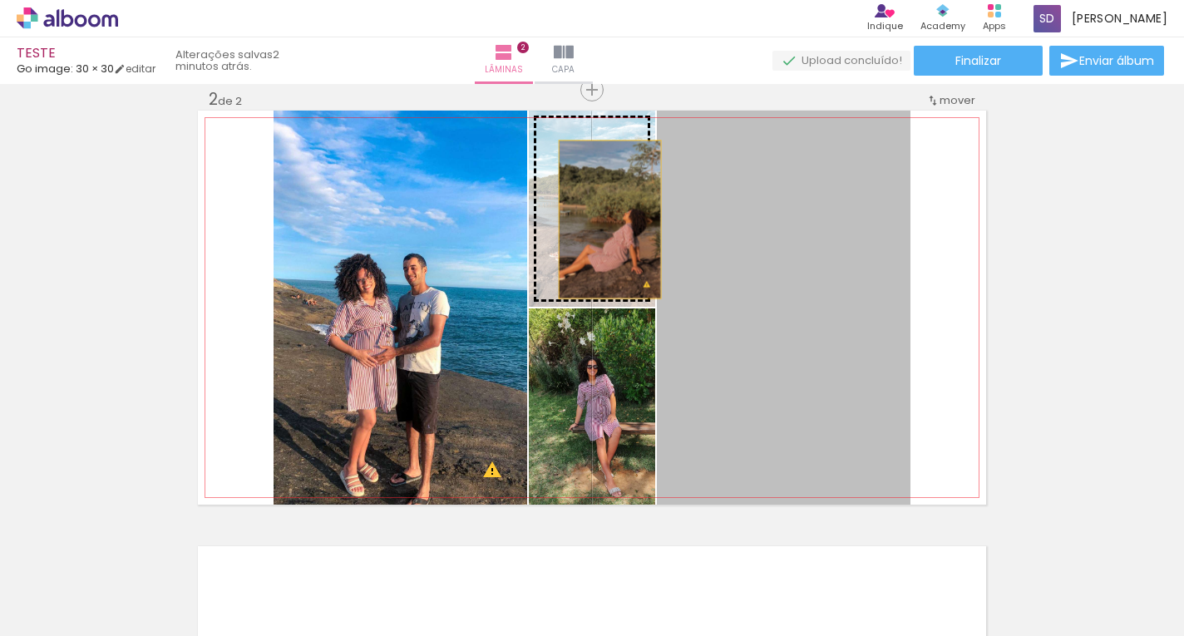
drag, startPoint x: 756, startPoint y: 307, endPoint x: 604, endPoint y: 220, distance: 175.4
click at [0, 0] on slot at bounding box center [0, 0] width 0 height 0
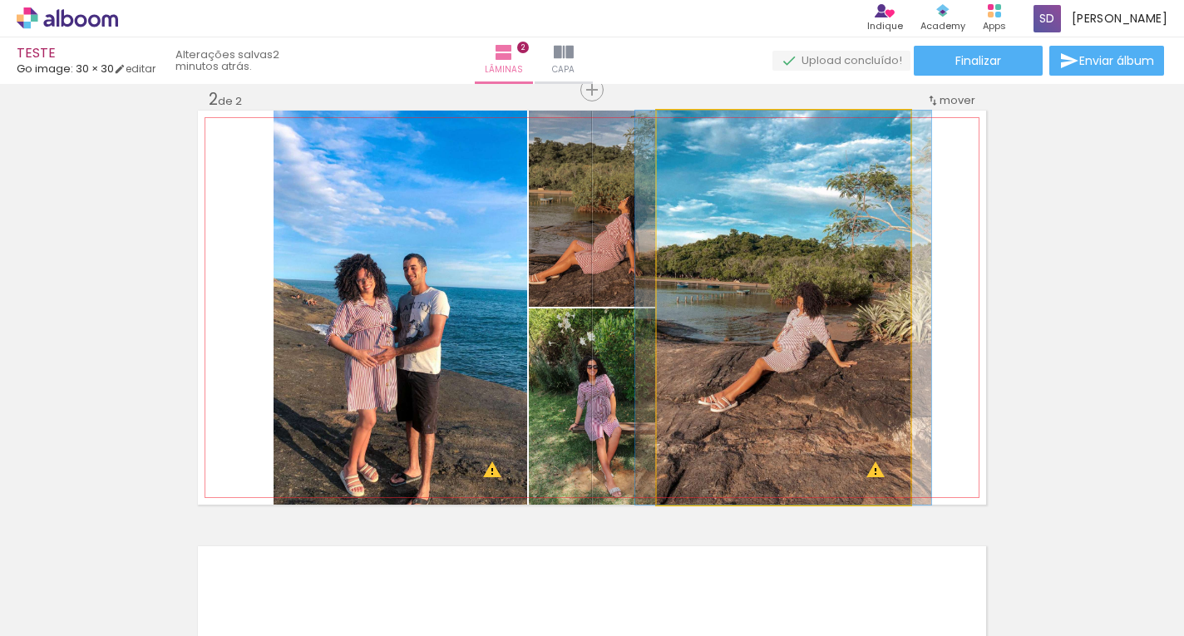
click at [792, 418] on quentale-photo at bounding box center [784, 308] width 254 height 394
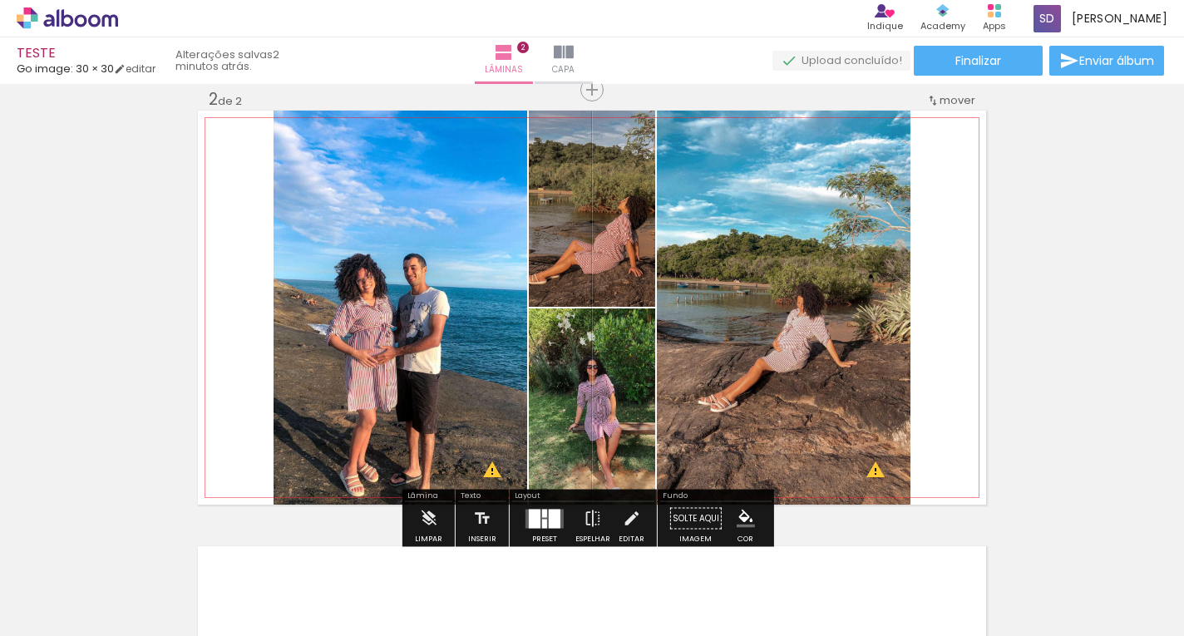
click at [792, 417] on quentale-photo at bounding box center [784, 308] width 254 height 394
click at [586, 521] on iron-icon at bounding box center [593, 518] width 18 height 33
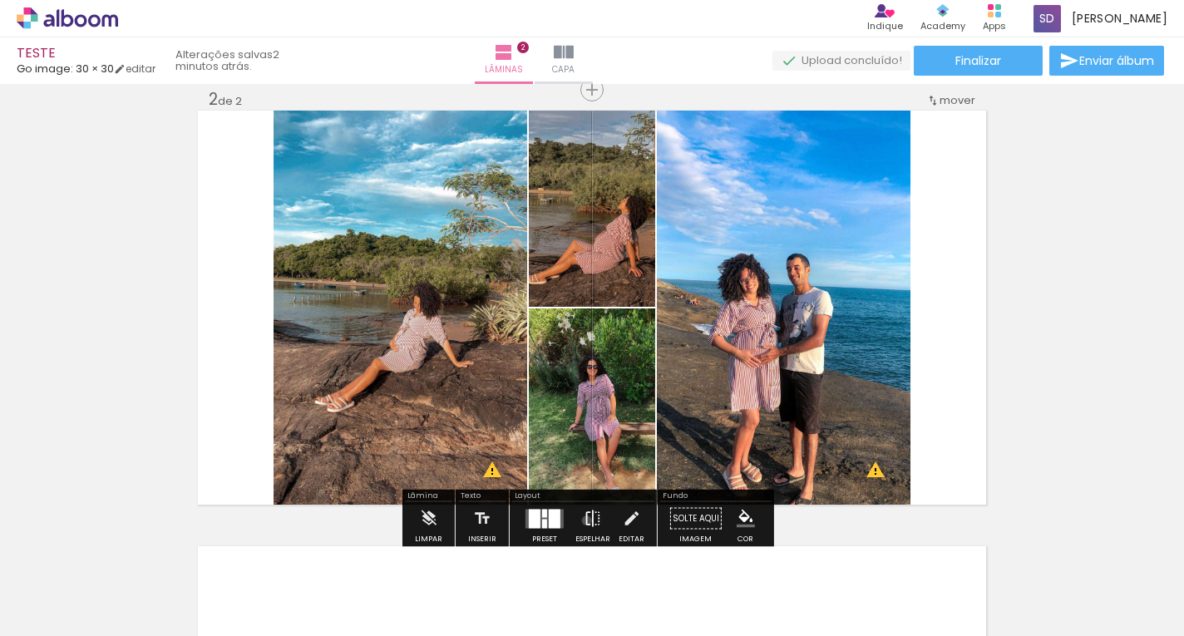
click at [584, 521] on iron-icon at bounding box center [593, 518] width 18 height 33
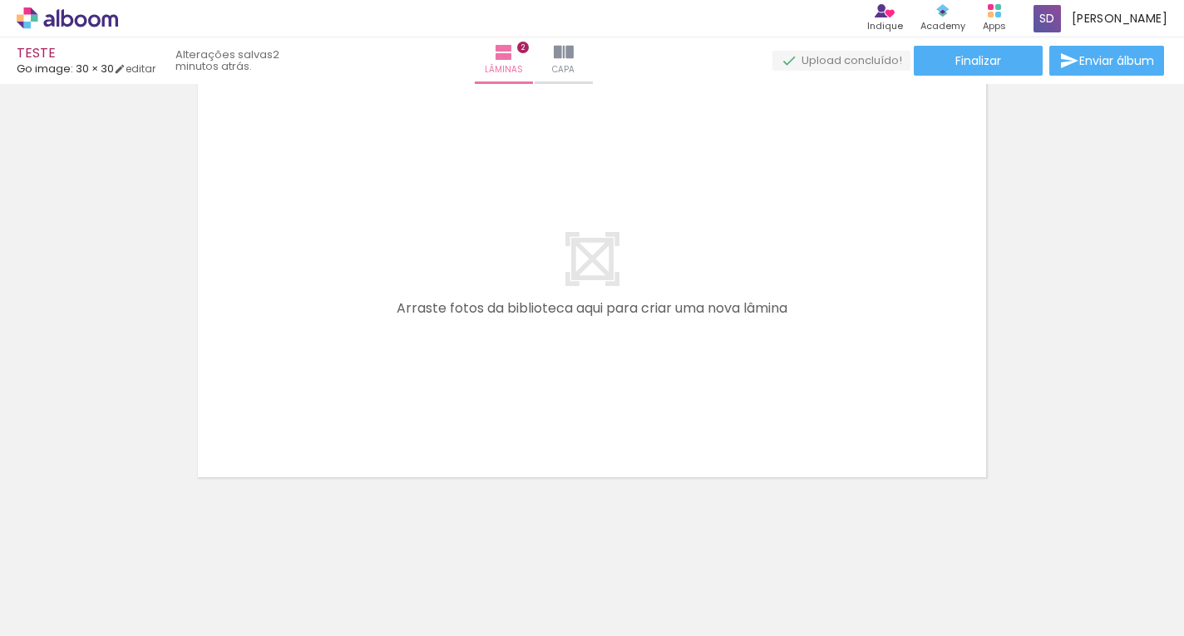
scroll to position [924, 0]
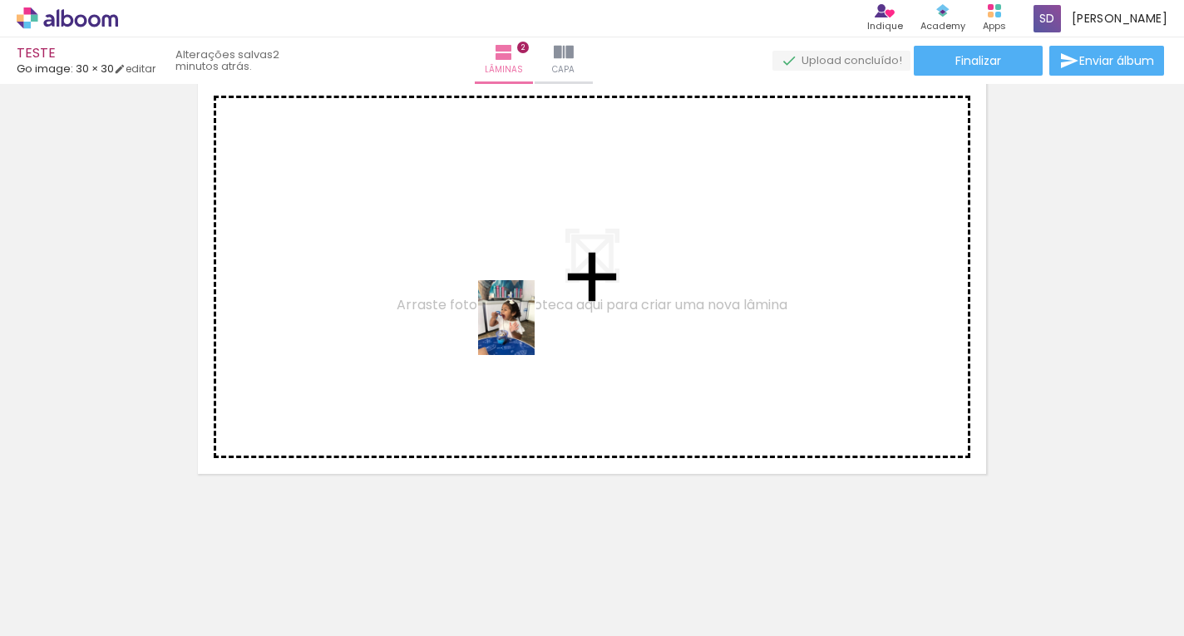
drag, startPoint x: 720, startPoint y: 582, endPoint x: 501, endPoint y: 290, distance: 364.7
click at [501, 290] on quentale-workspace at bounding box center [592, 318] width 1184 height 636
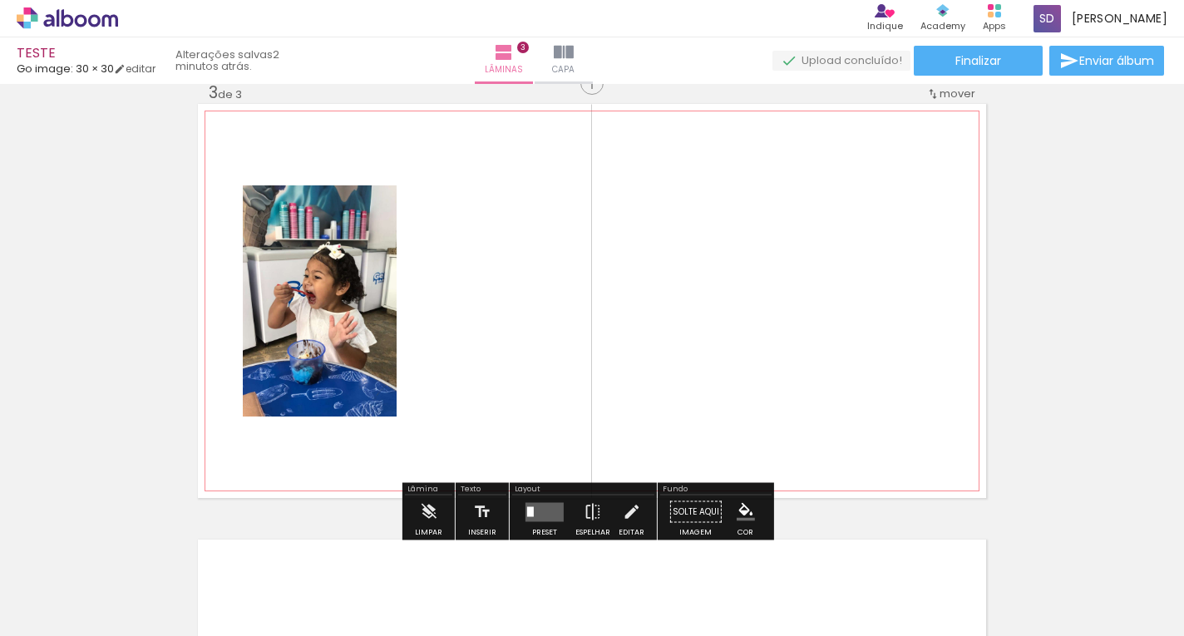
scroll to position [893, 0]
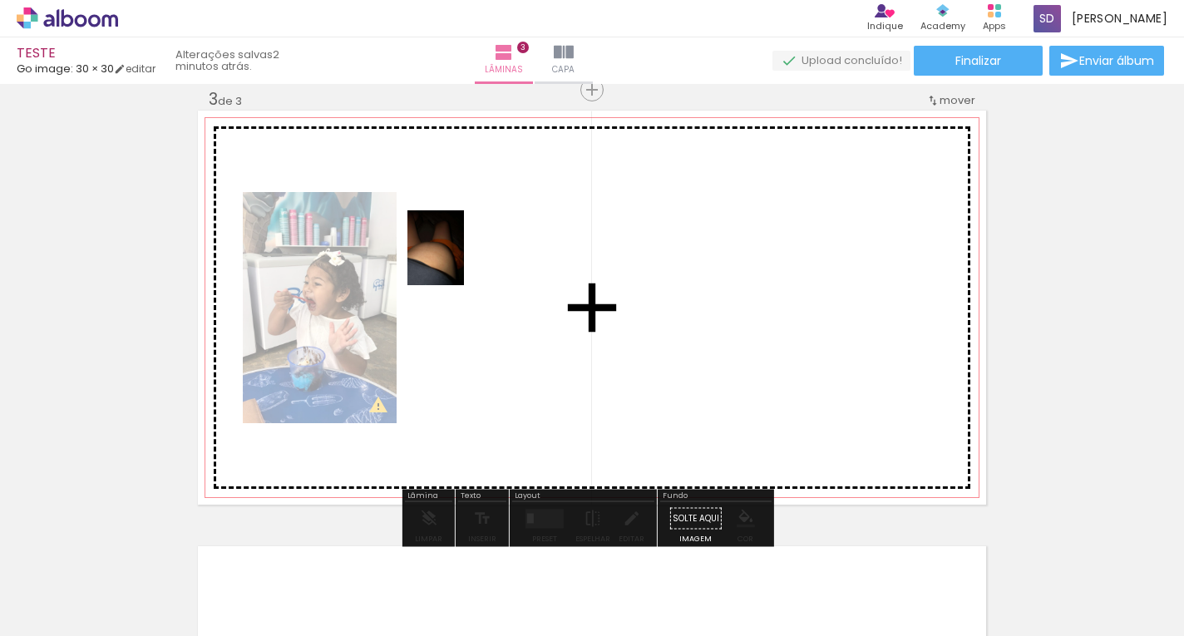
drag, startPoint x: 1160, startPoint y: 596, endPoint x: 457, endPoint y: 259, distance: 780.0
click at [457, 259] on quentale-workspace at bounding box center [592, 318] width 1184 height 636
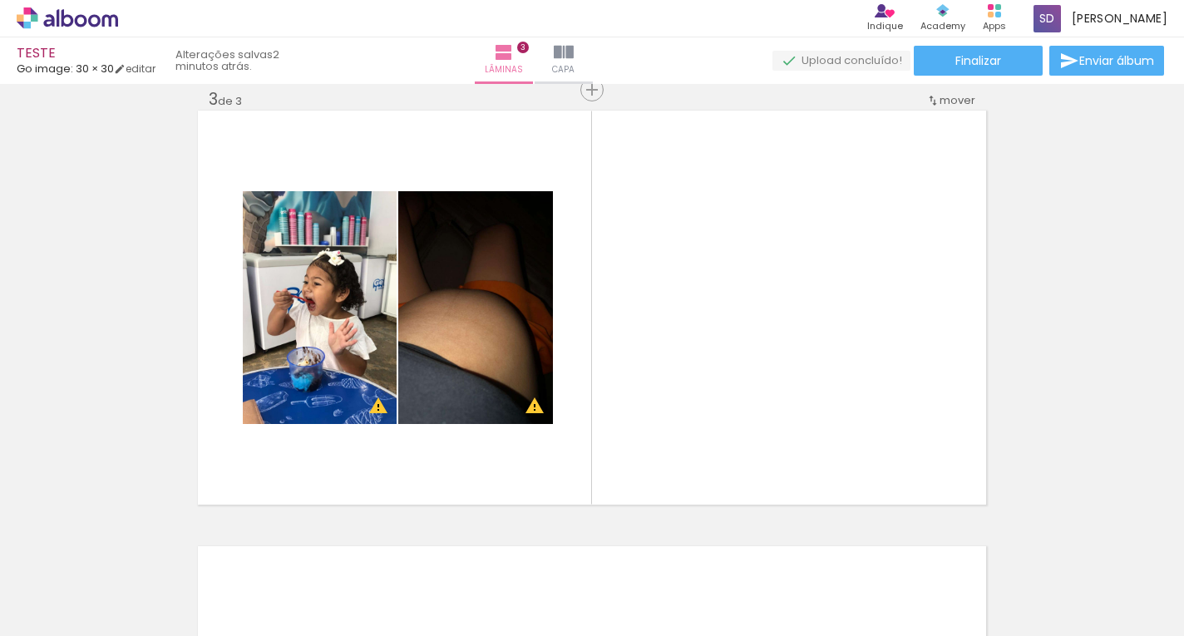
scroll to position [0, 1549]
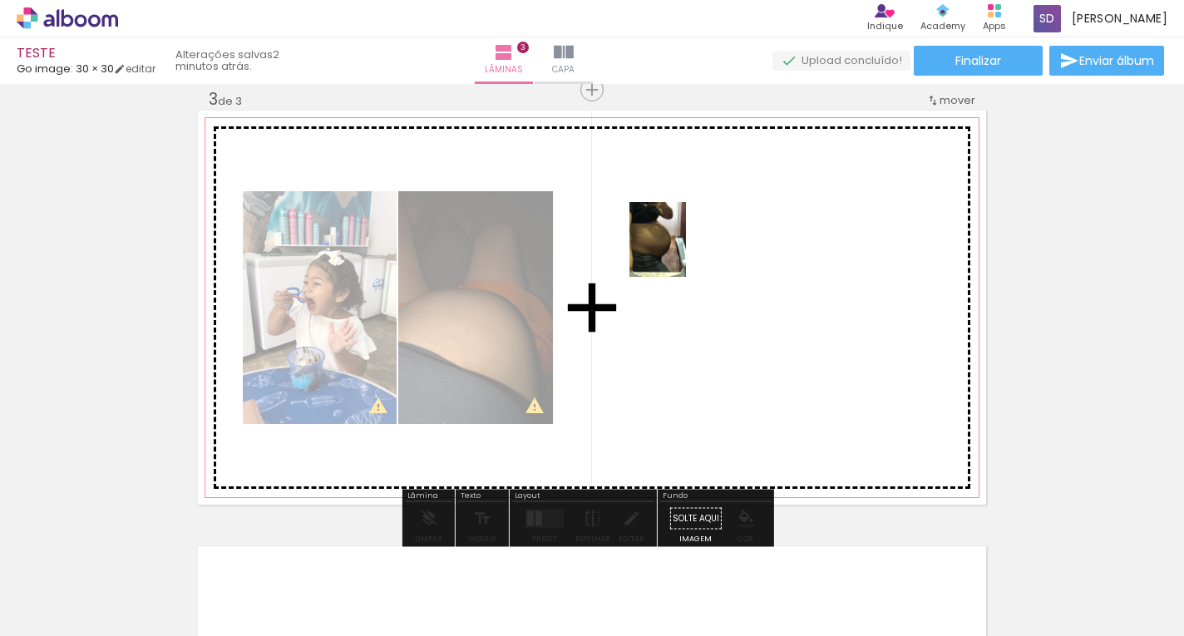
drag, startPoint x: 865, startPoint y: 581, endPoint x: 679, endPoint y: 252, distance: 377.9
click at [679, 252] on quentale-workspace at bounding box center [592, 318] width 1184 height 636
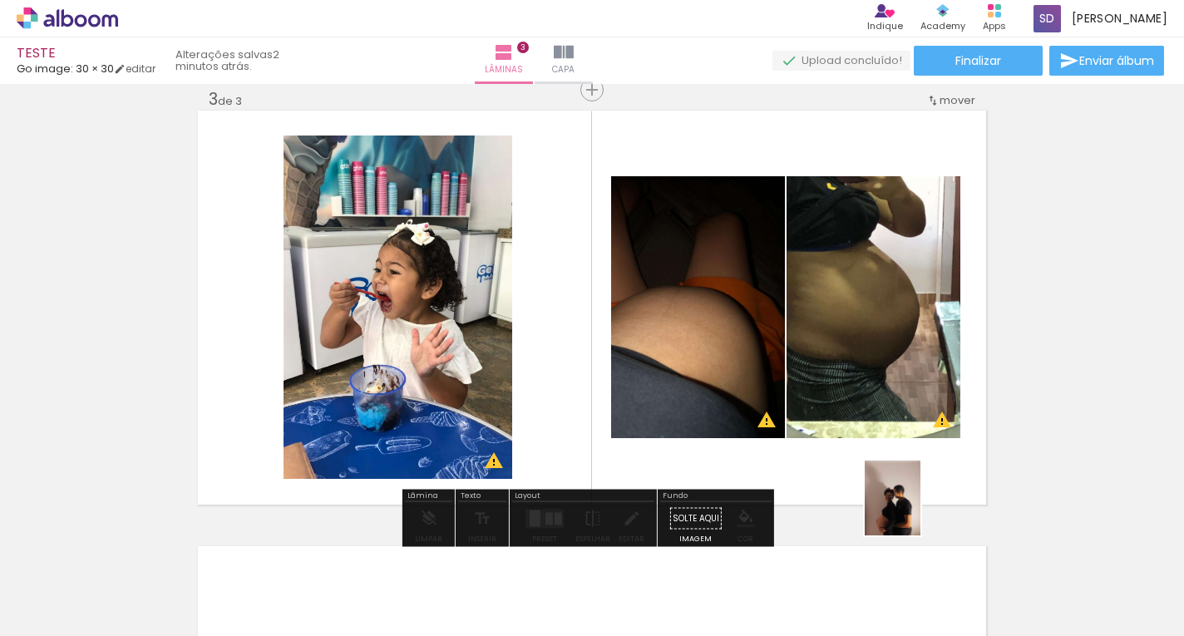
drag, startPoint x: 977, startPoint y: 590, endPoint x: 928, endPoint y: 541, distance: 69.4
click at [927, 541] on div at bounding box center [946, 580] width 62 height 82
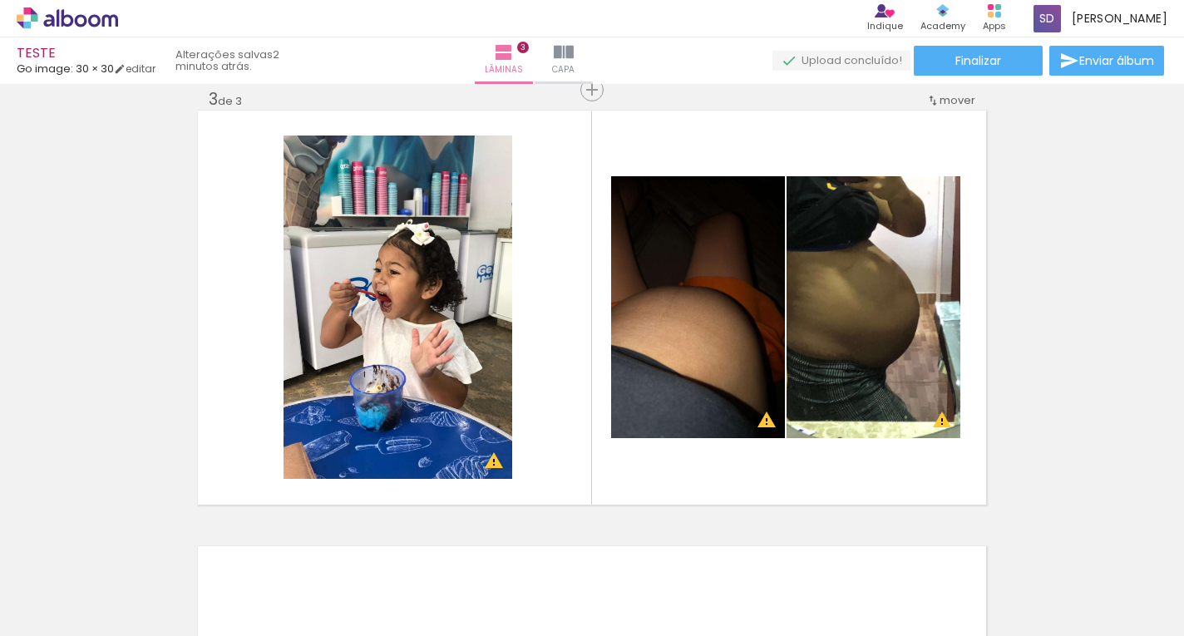
scroll to position [0, 1794]
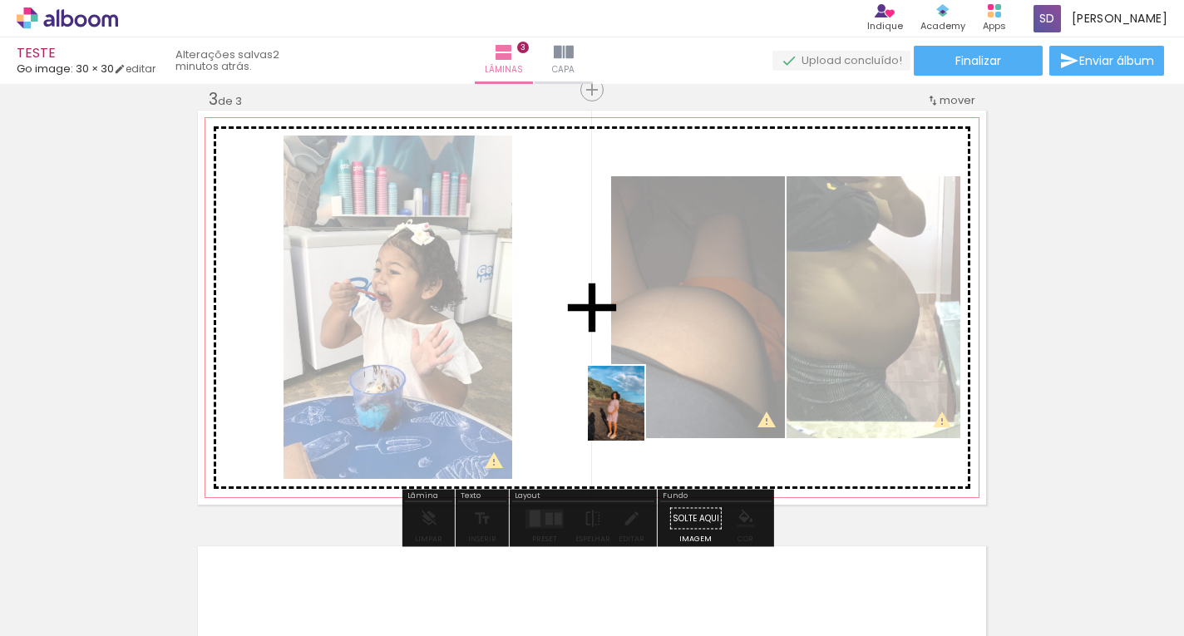
drag, startPoint x: 903, startPoint y: 560, endPoint x: 577, endPoint y: 400, distance: 363.3
click at [577, 400] on quentale-workspace at bounding box center [592, 318] width 1184 height 636
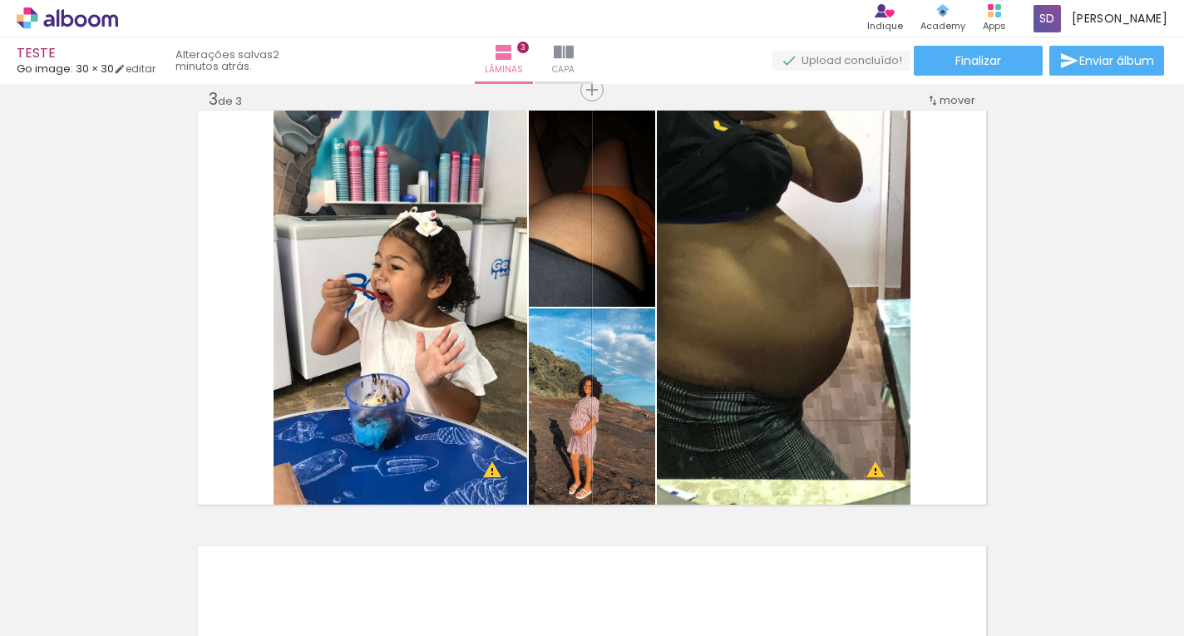
scroll to position [0, 1938]
drag, startPoint x: 1122, startPoint y: 595, endPoint x: 1115, endPoint y: 616, distance: 21.8
click at [1115, 616] on div at bounding box center [1116, 580] width 47 height 82
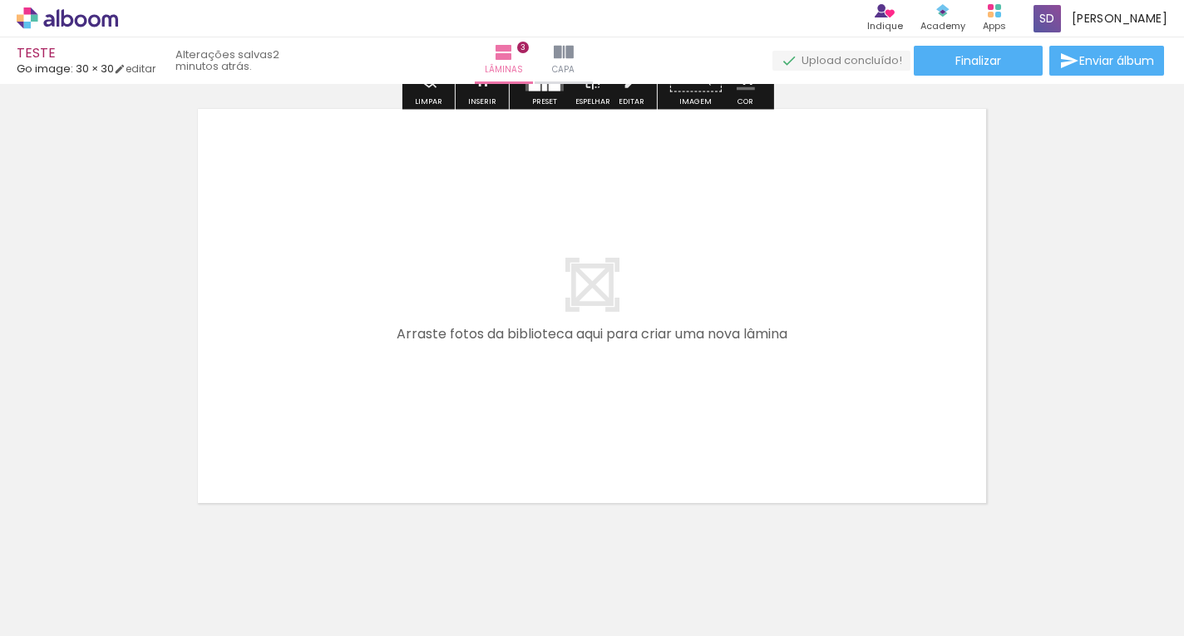
scroll to position [1360, 0]
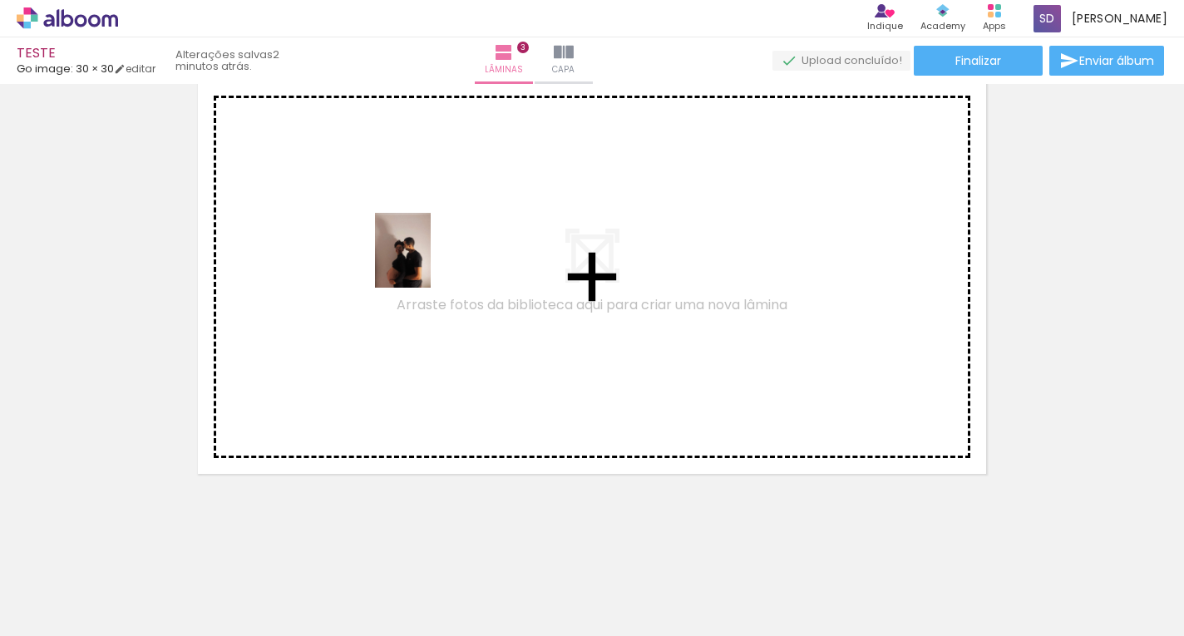
drag, startPoint x: 588, startPoint y: 561, endPoint x: 425, endPoint y: 263, distance: 340.1
click at [425, 263] on quentale-workspace at bounding box center [592, 318] width 1184 height 636
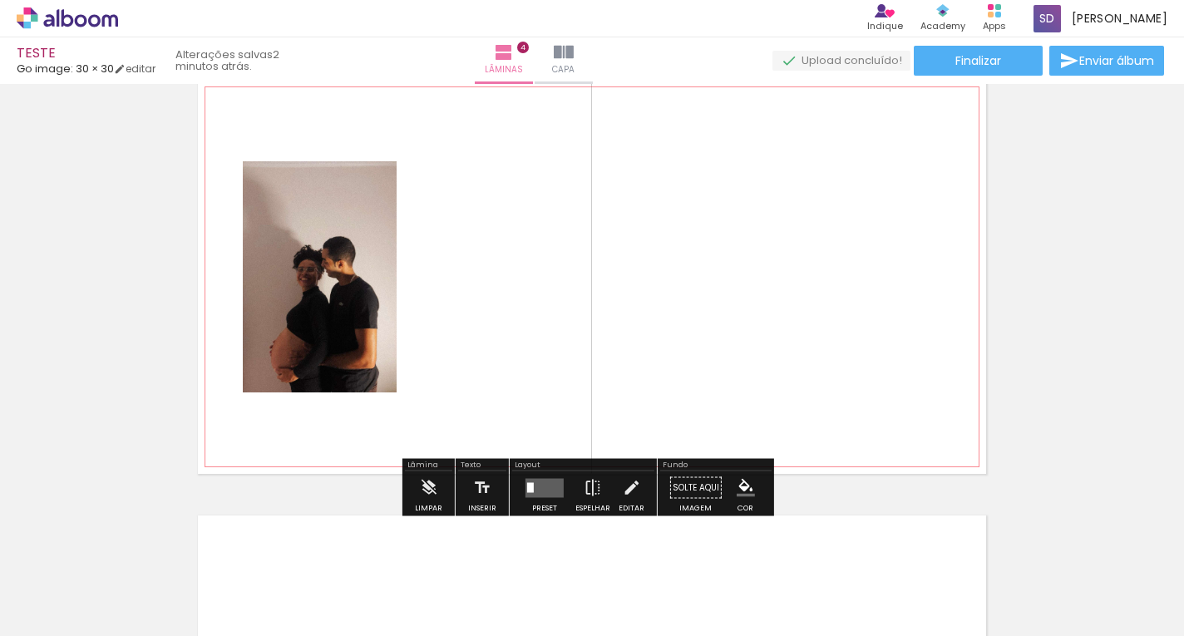
scroll to position [1329, 0]
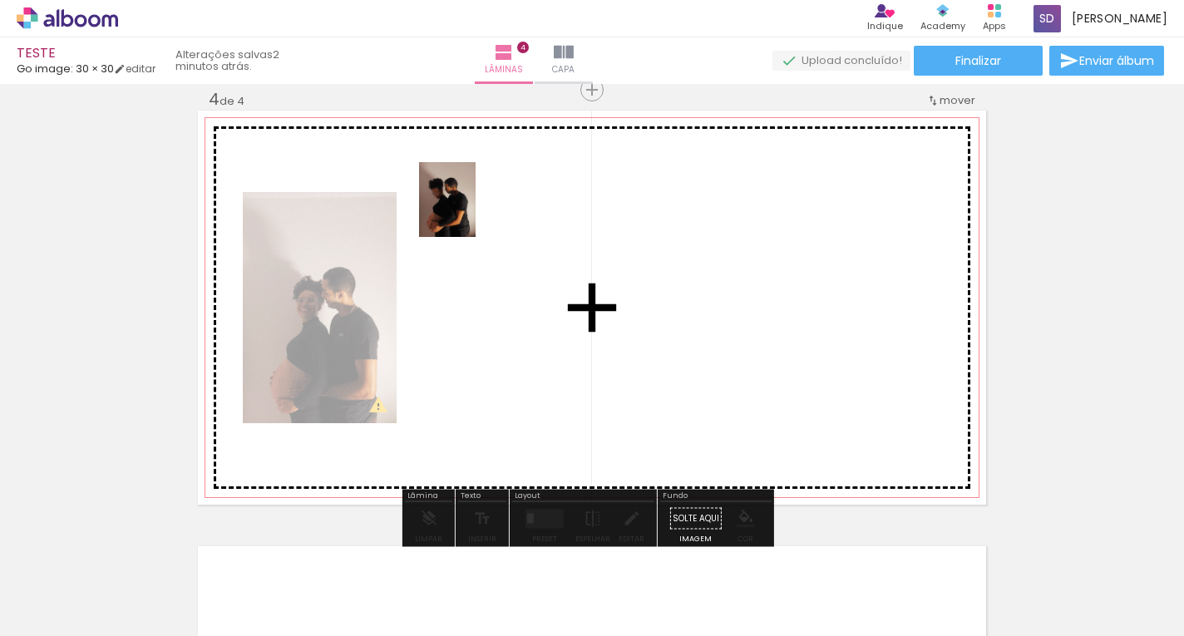
drag, startPoint x: 684, startPoint y: 570, endPoint x: 469, endPoint y: 212, distance: 417.0
click at [469, 212] on quentale-workspace at bounding box center [592, 318] width 1184 height 636
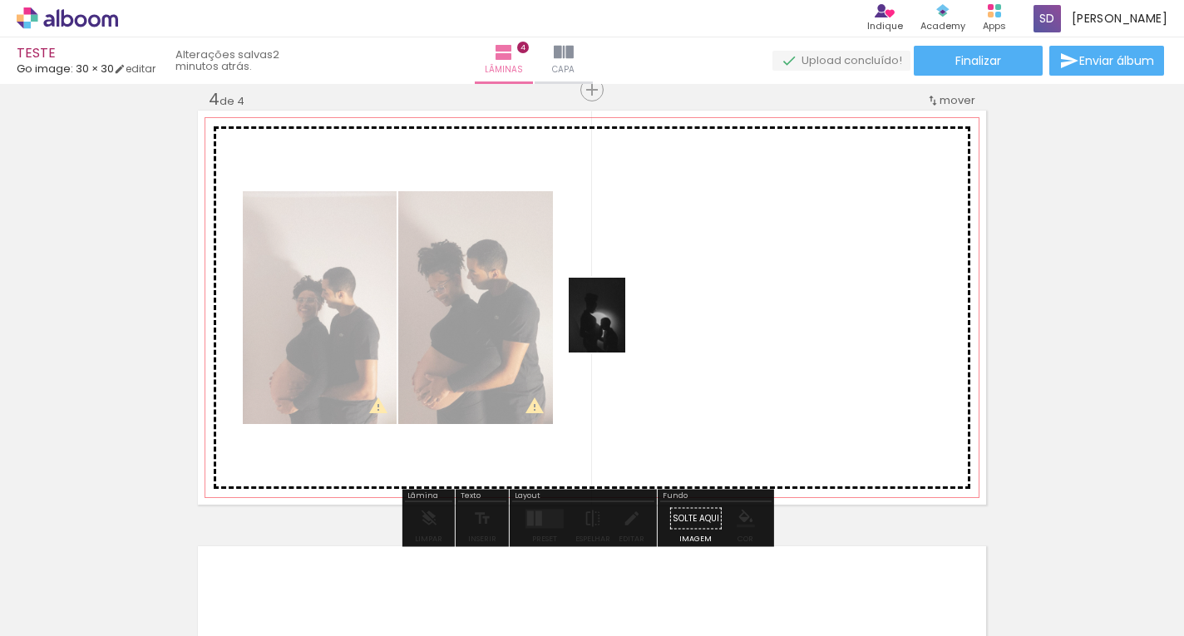
drag, startPoint x: 837, startPoint y: 601, endPoint x: 605, endPoint y: 308, distance: 374.2
click at [605, 304] on quentale-workspace at bounding box center [592, 318] width 1184 height 636
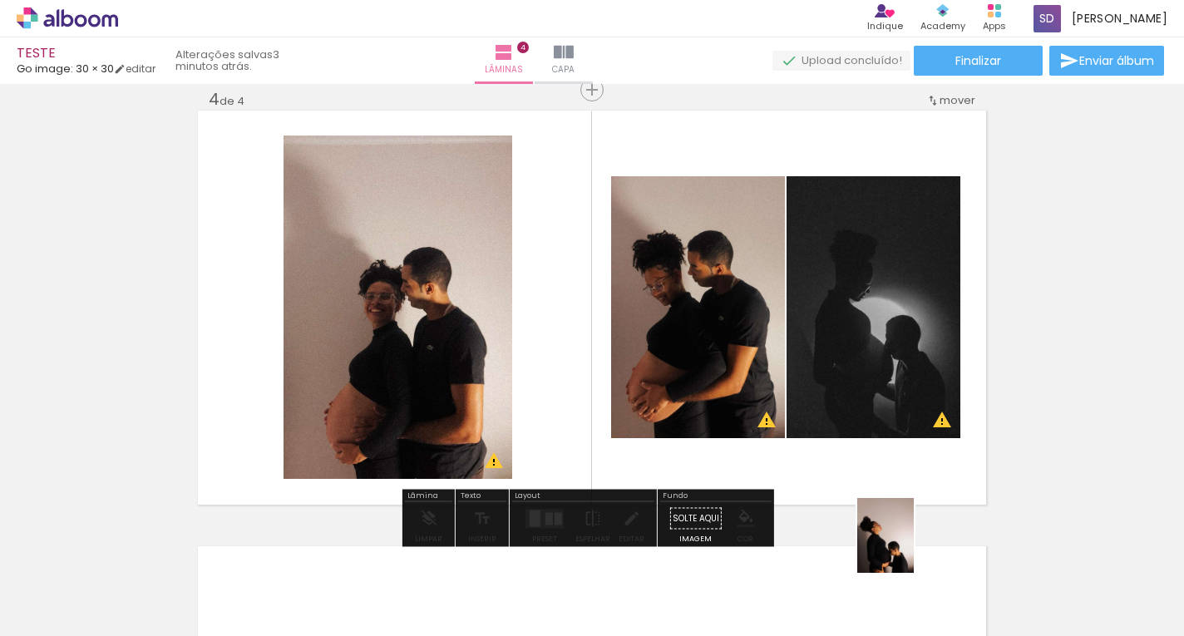
drag, startPoint x: 937, startPoint y: 586, endPoint x: 907, endPoint y: 548, distance: 48.6
click at [907, 548] on quentale-thumb at bounding box center [929, 580] width 93 height 96
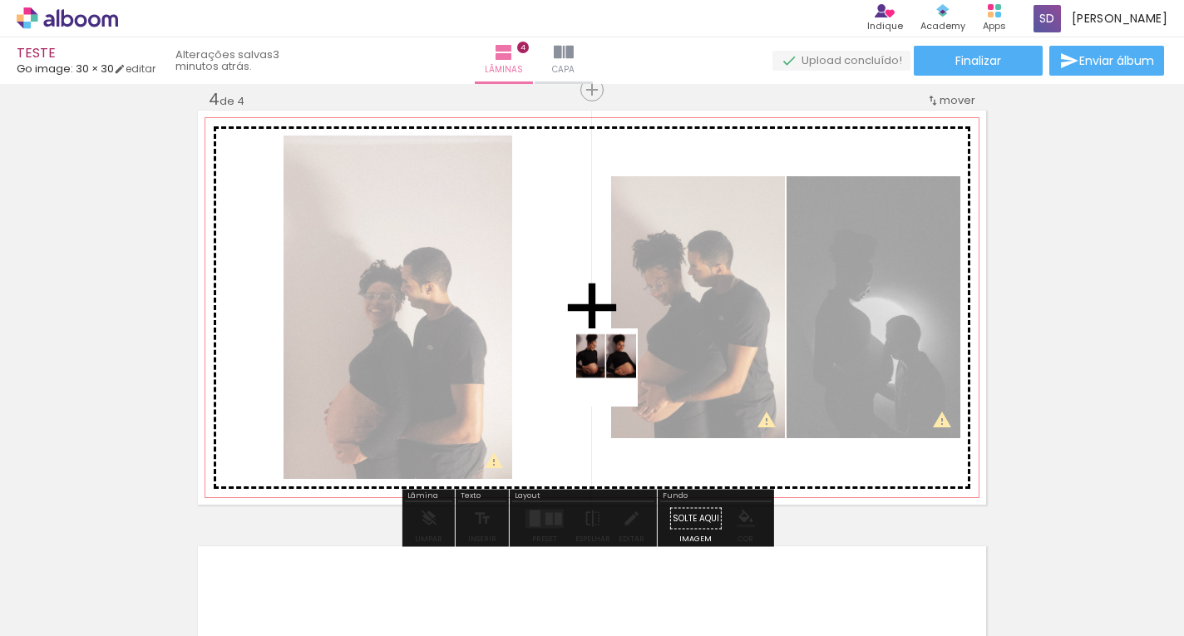
drag, startPoint x: 1020, startPoint y: 603, endPoint x: 447, endPoint y: 284, distance: 654.8
click at [447, 284] on quentale-workspace at bounding box center [592, 318] width 1184 height 636
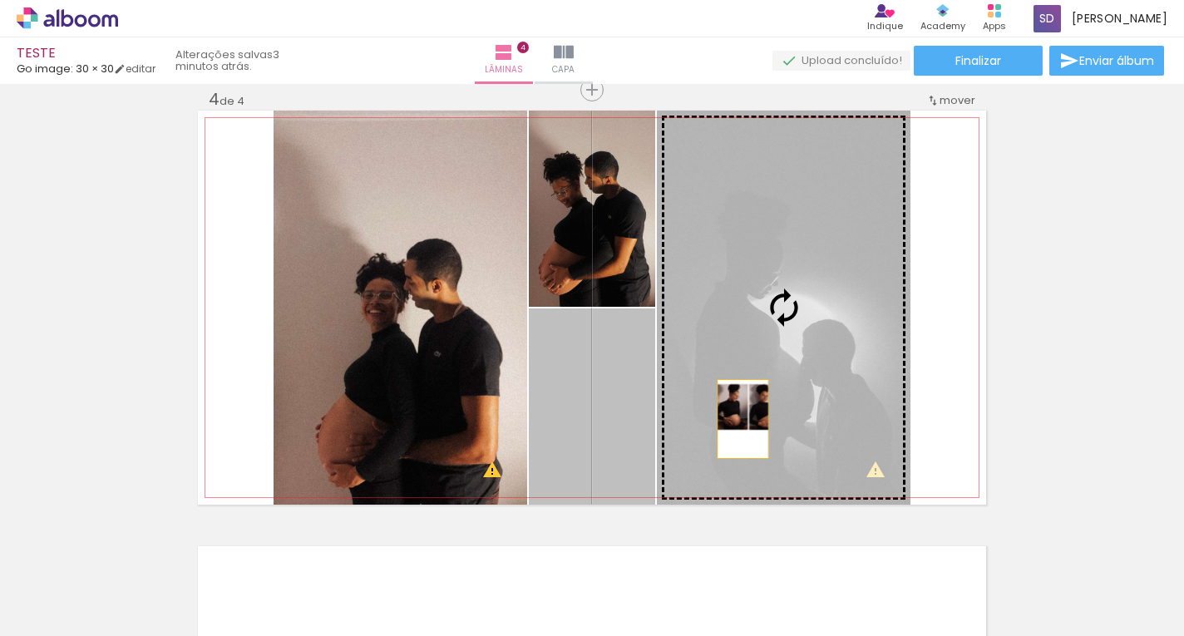
drag, startPoint x: 581, startPoint y: 411, endPoint x: 738, endPoint y: 419, distance: 157.4
click at [0, 0] on slot at bounding box center [0, 0] width 0 height 0
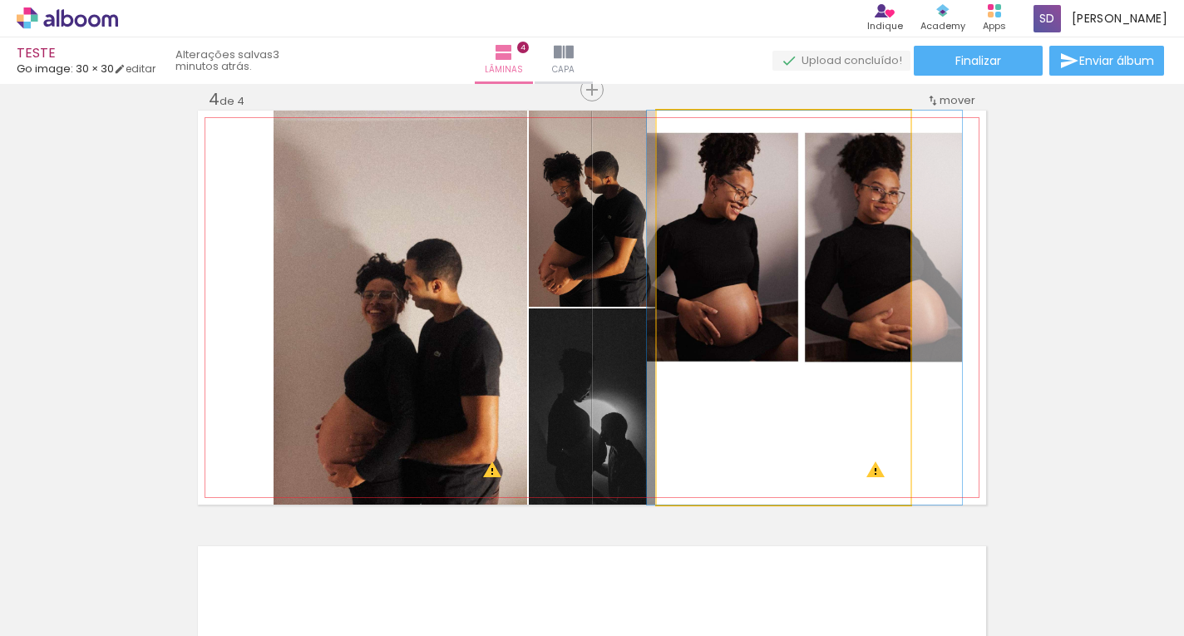
drag, startPoint x: 837, startPoint y: 327, endPoint x: 858, endPoint y: 327, distance: 20.8
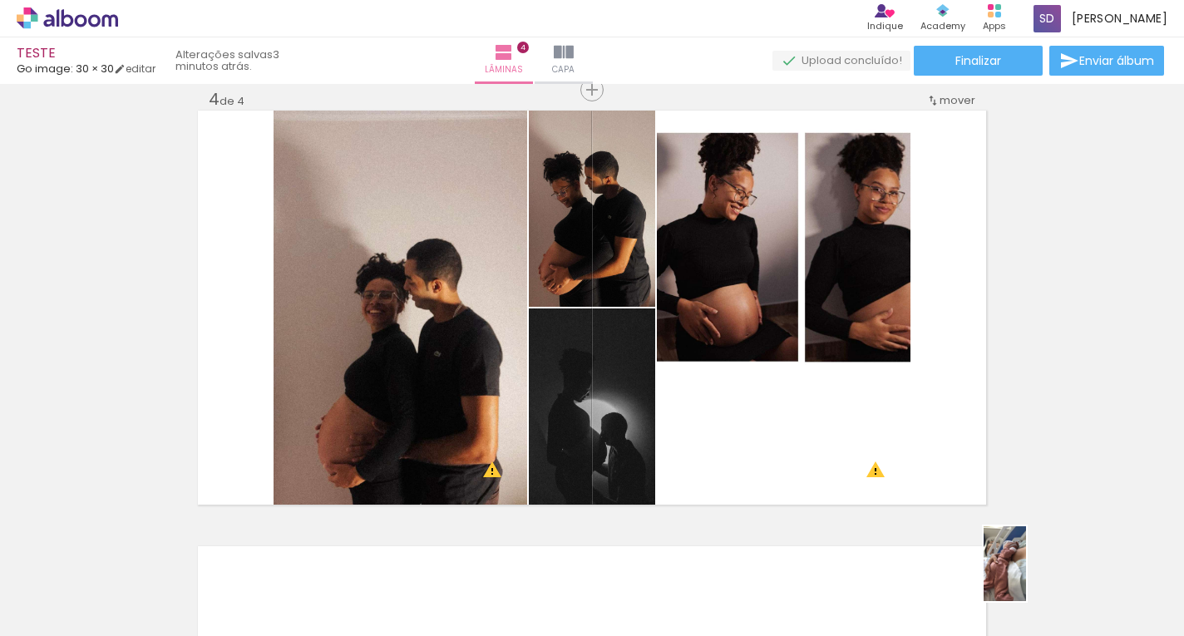
drag, startPoint x: 1124, startPoint y: 599, endPoint x: 1067, endPoint y: 591, distance: 57.9
click at [0, 0] on slot at bounding box center [0, 0] width 0 height 0
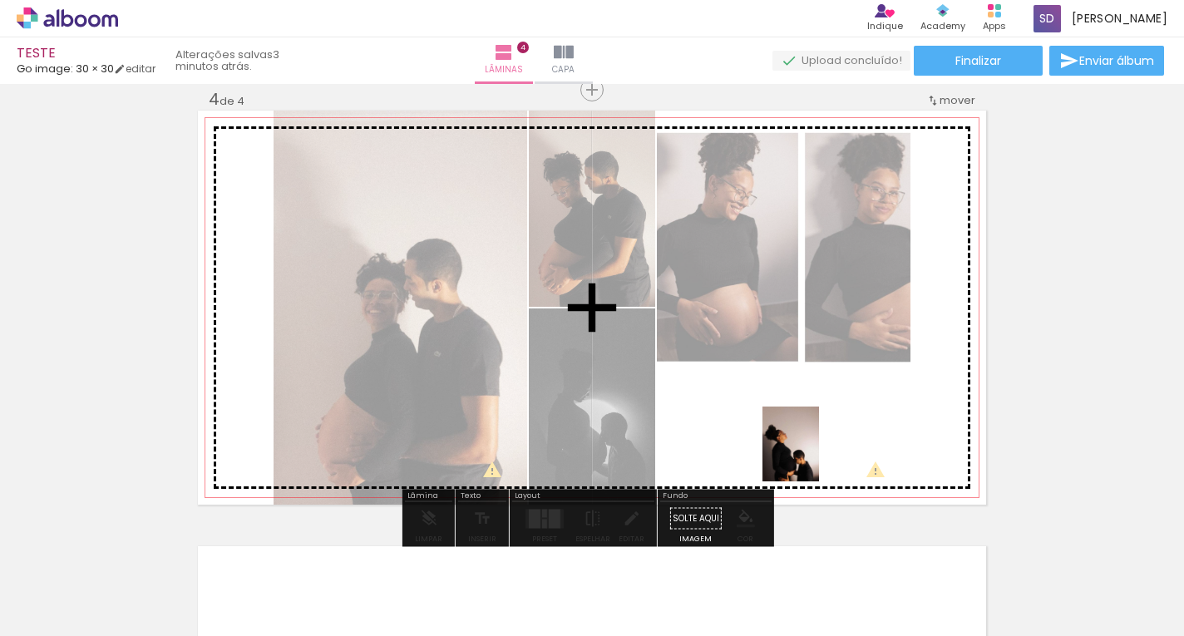
drag, startPoint x: 940, startPoint y: 590, endPoint x: 810, endPoint y: 454, distance: 187.6
click at [810, 454] on quentale-workspace at bounding box center [592, 318] width 1184 height 636
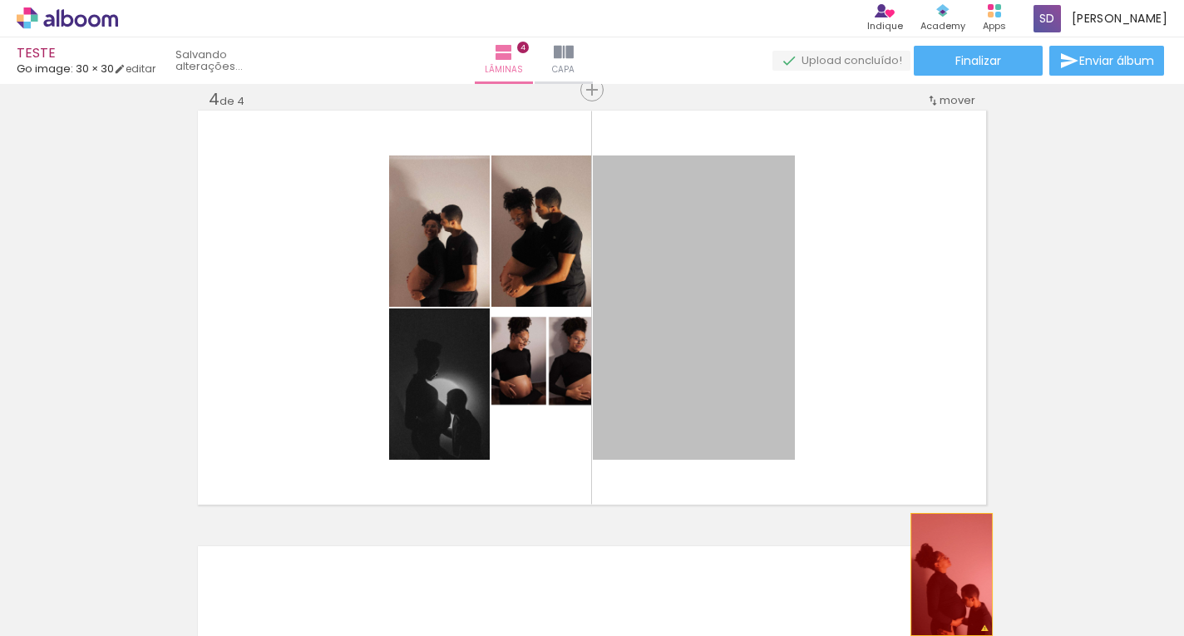
drag, startPoint x: 712, startPoint y: 376, endPoint x: 908, endPoint y: 545, distance: 258.9
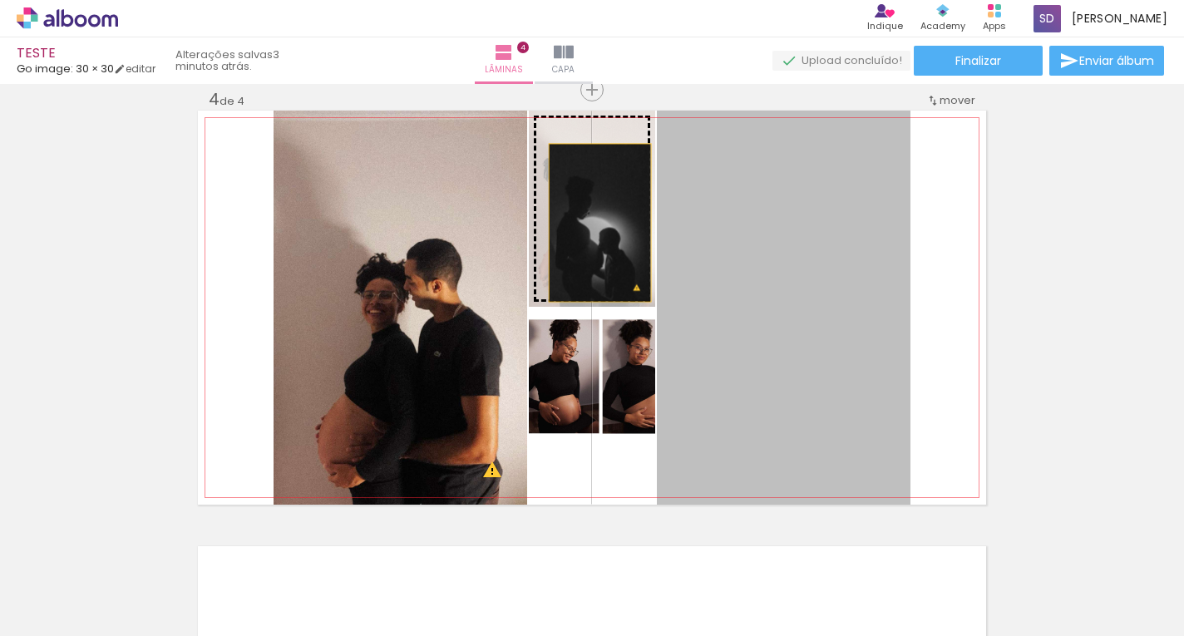
drag, startPoint x: 746, startPoint y: 379, endPoint x: 594, endPoint y: 223, distance: 218.2
click at [0, 0] on slot at bounding box center [0, 0] width 0 height 0
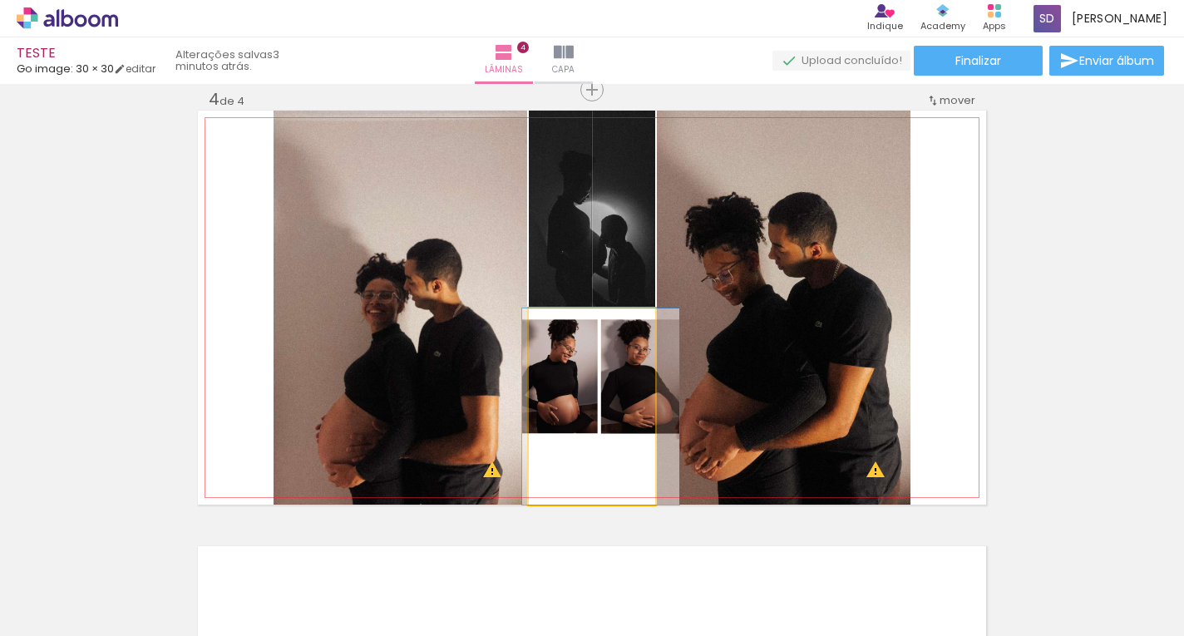
drag, startPoint x: 611, startPoint y: 426, endPoint x: 609, endPoint y: 457, distance: 30.9
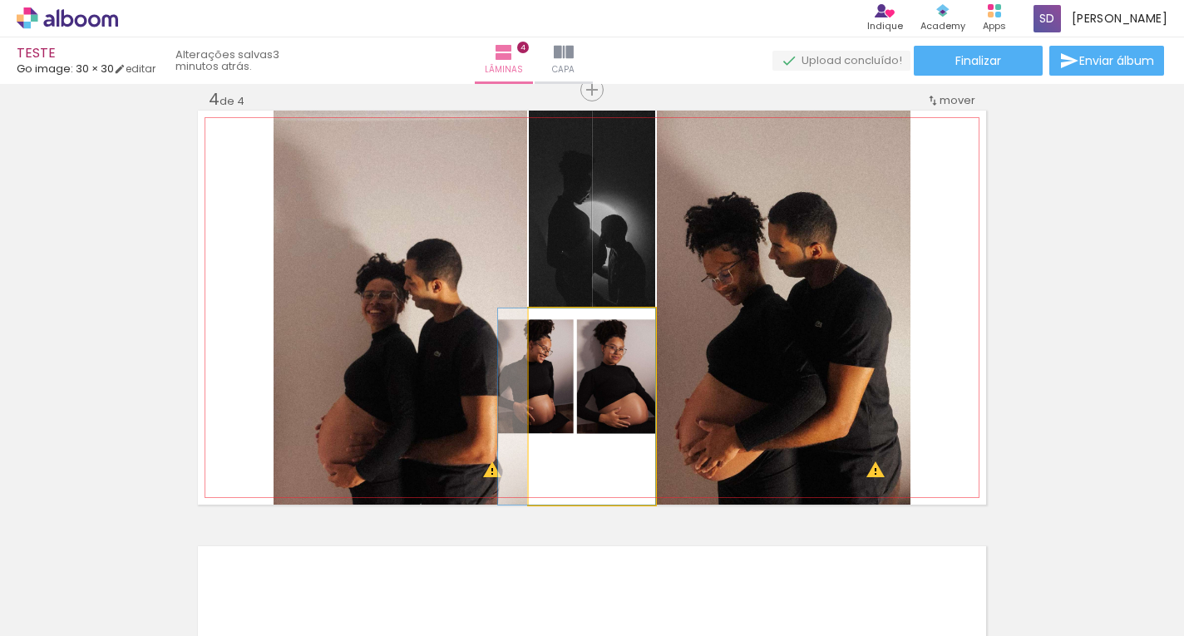
drag, startPoint x: 607, startPoint y: 455, endPoint x: 555, endPoint y: 437, distance: 55.5
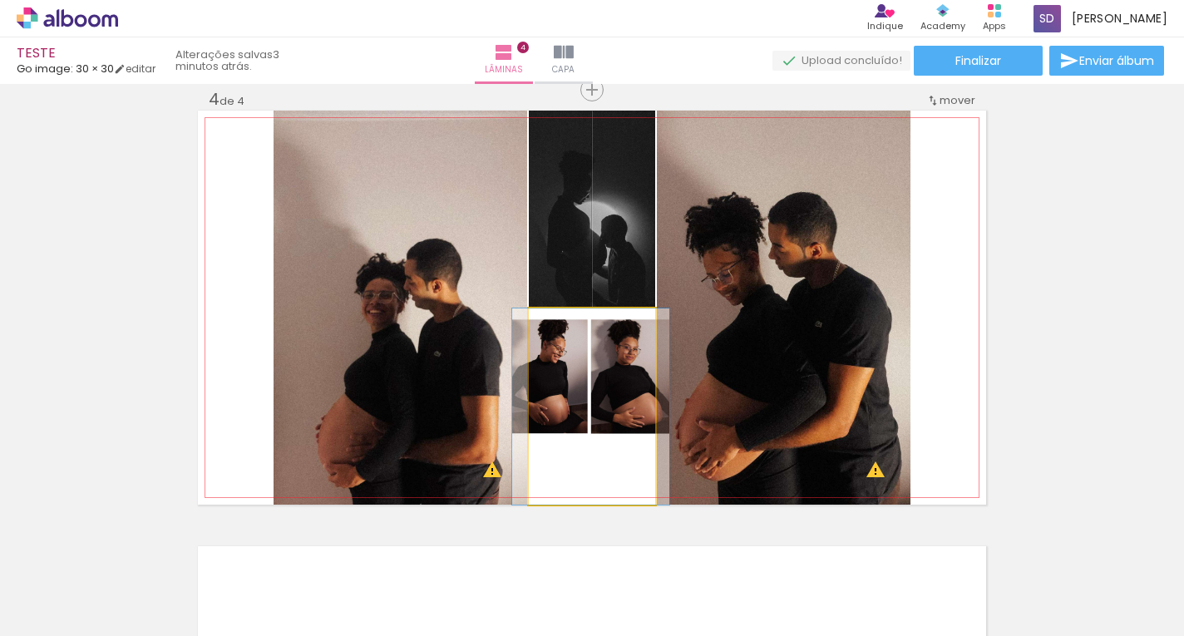
drag, startPoint x: 612, startPoint y: 442, endPoint x: 639, endPoint y: 446, distance: 26.8
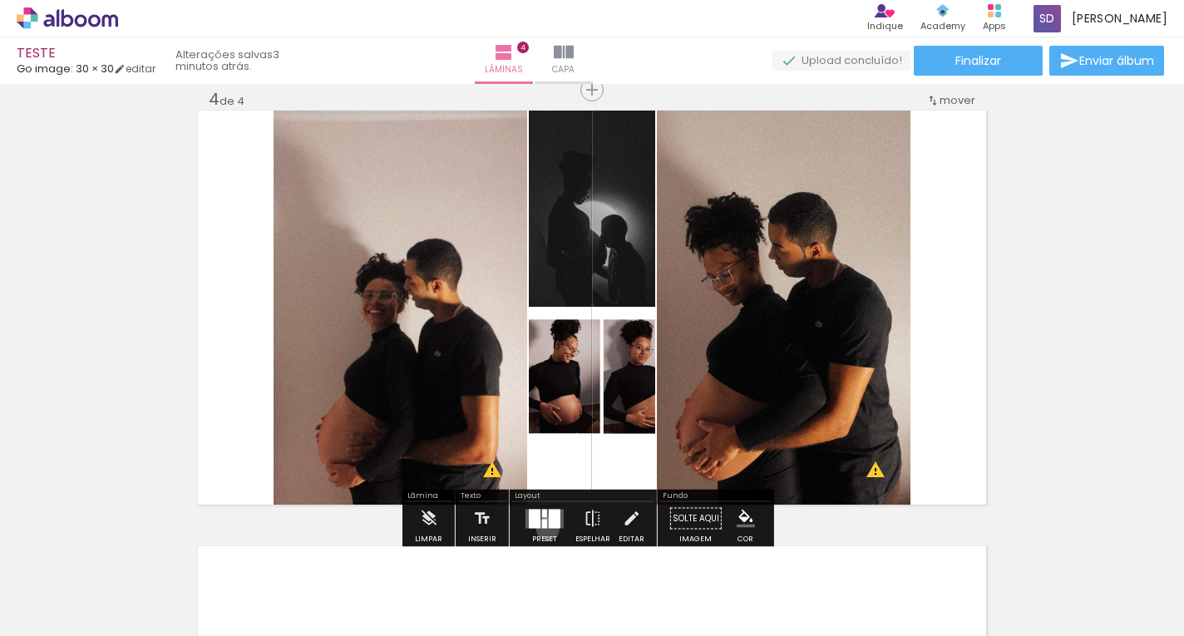
click at [544, 529] on div at bounding box center [544, 518] width 45 height 33
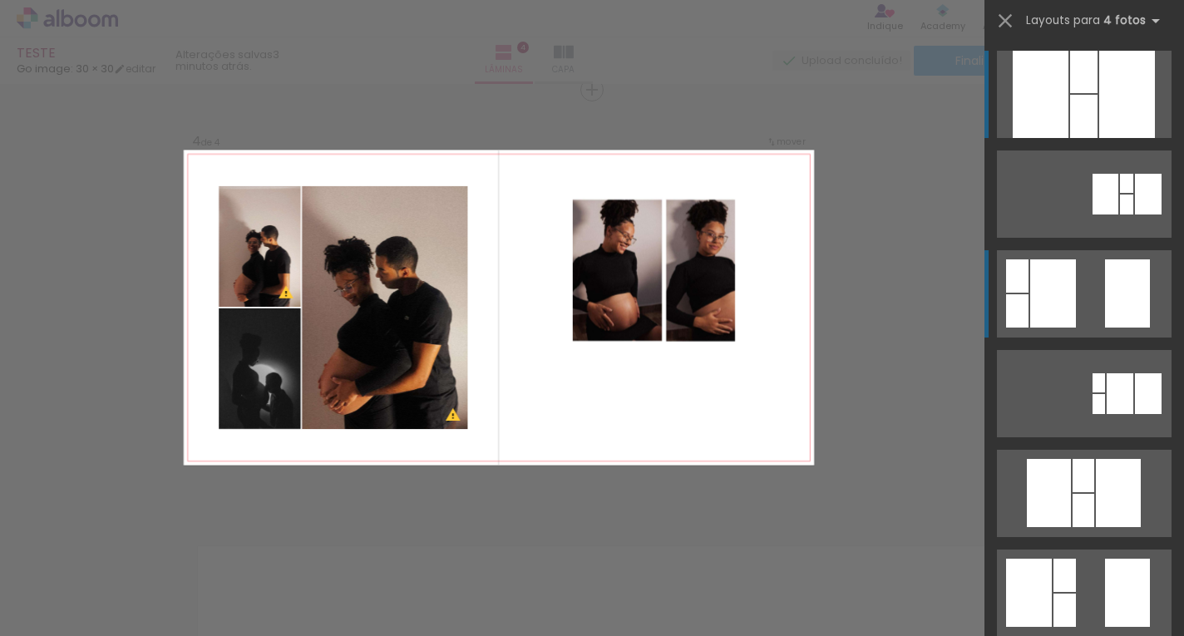
click at [1030, 294] on div at bounding box center [1053, 293] width 46 height 68
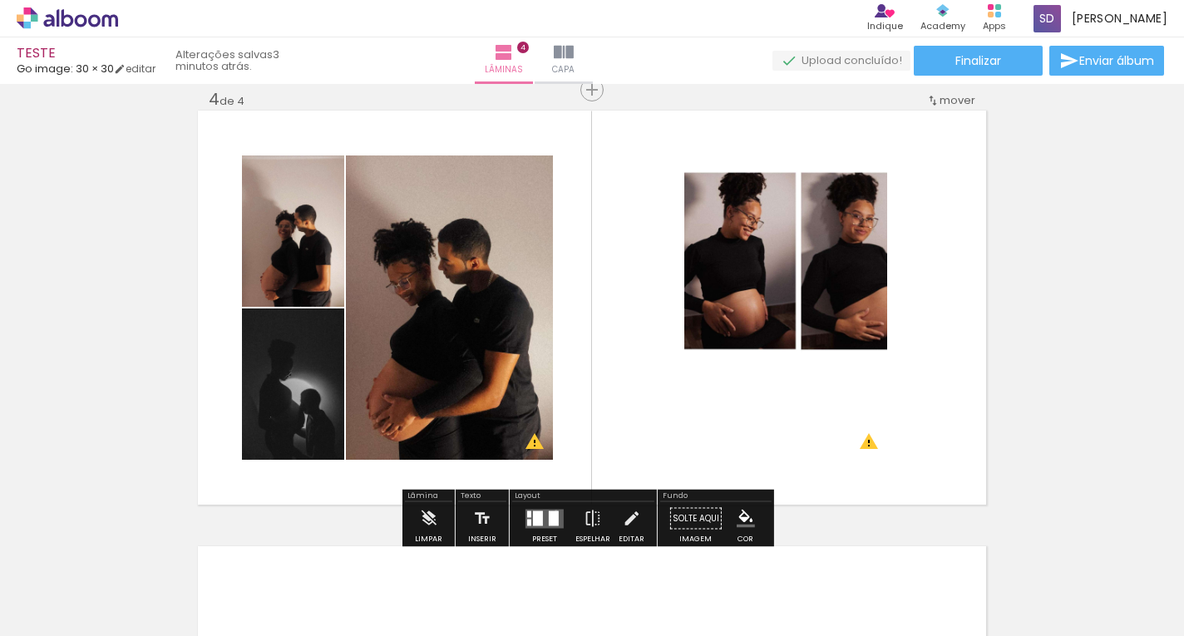
click at [552, 511] on div at bounding box center [554, 518] width 10 height 15
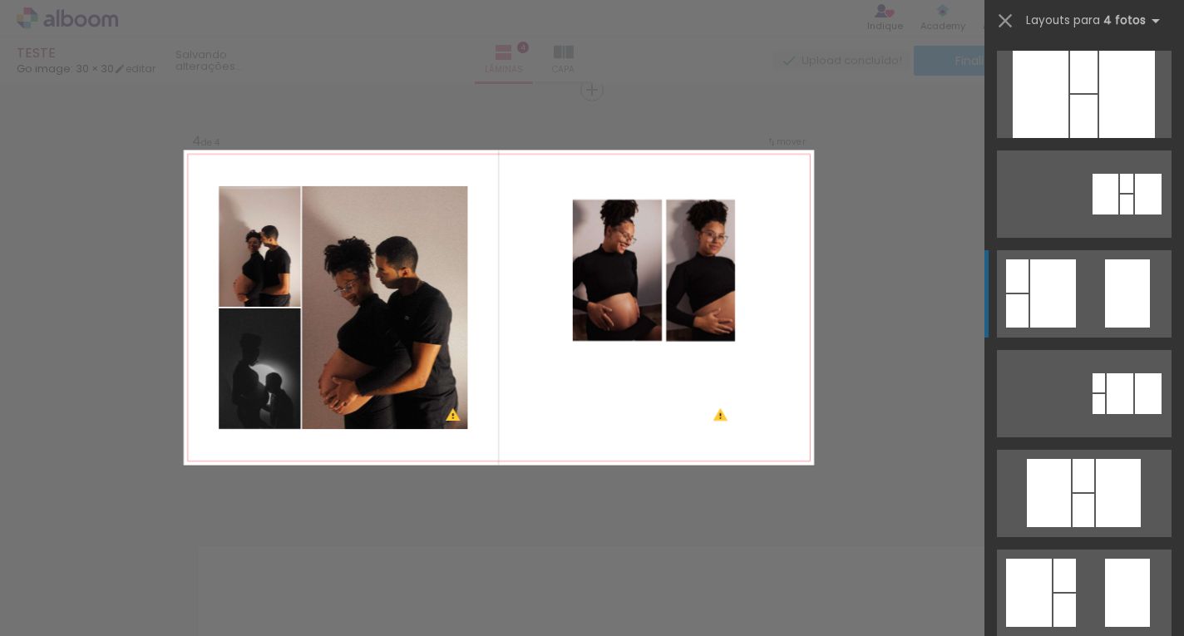
scroll to position [200, 0]
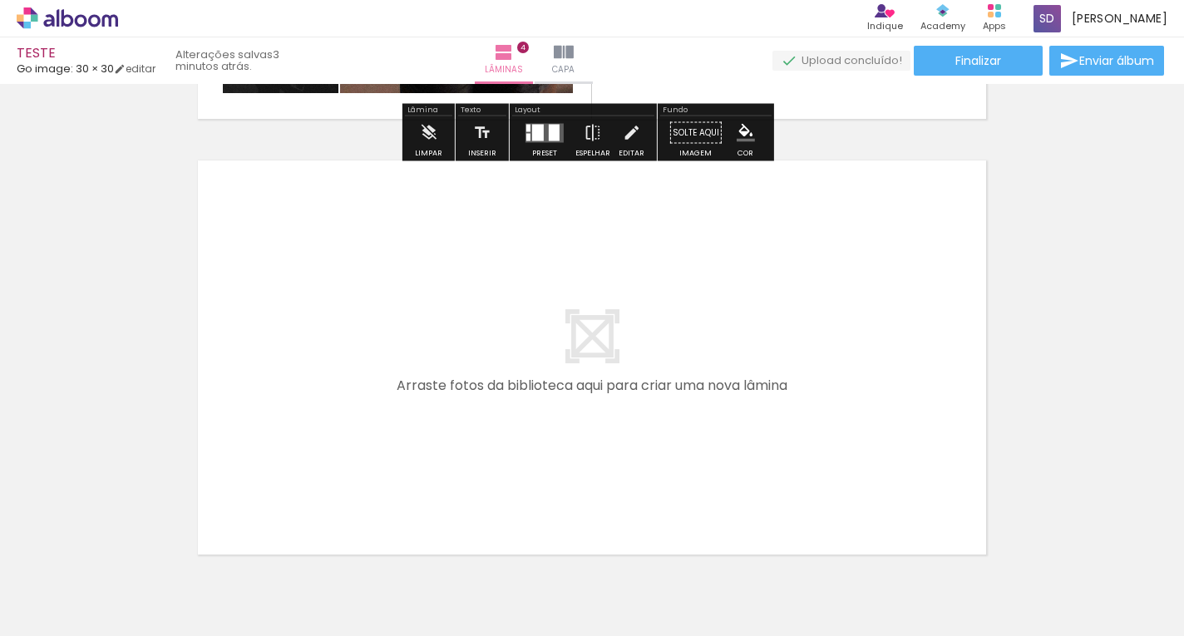
scroll to position [1745, 0]
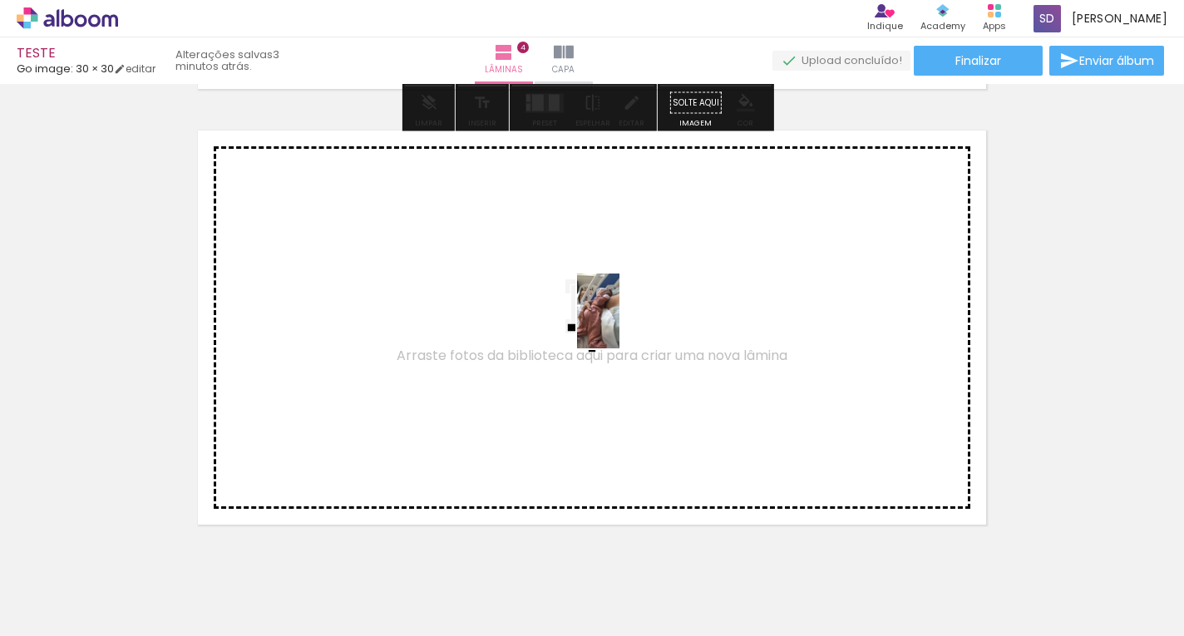
drag, startPoint x: 1123, startPoint y: 561, endPoint x: 502, endPoint y: 293, distance: 676.0
click at [502, 293] on quentale-workspace at bounding box center [592, 318] width 1184 height 636
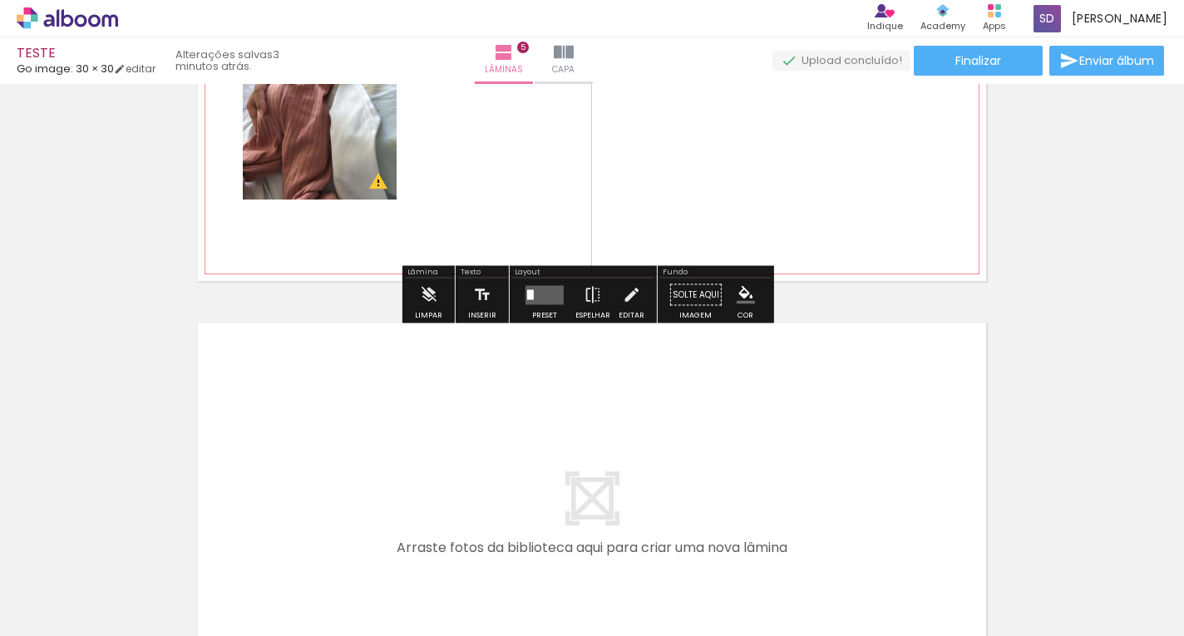
scroll to position [2180, 0]
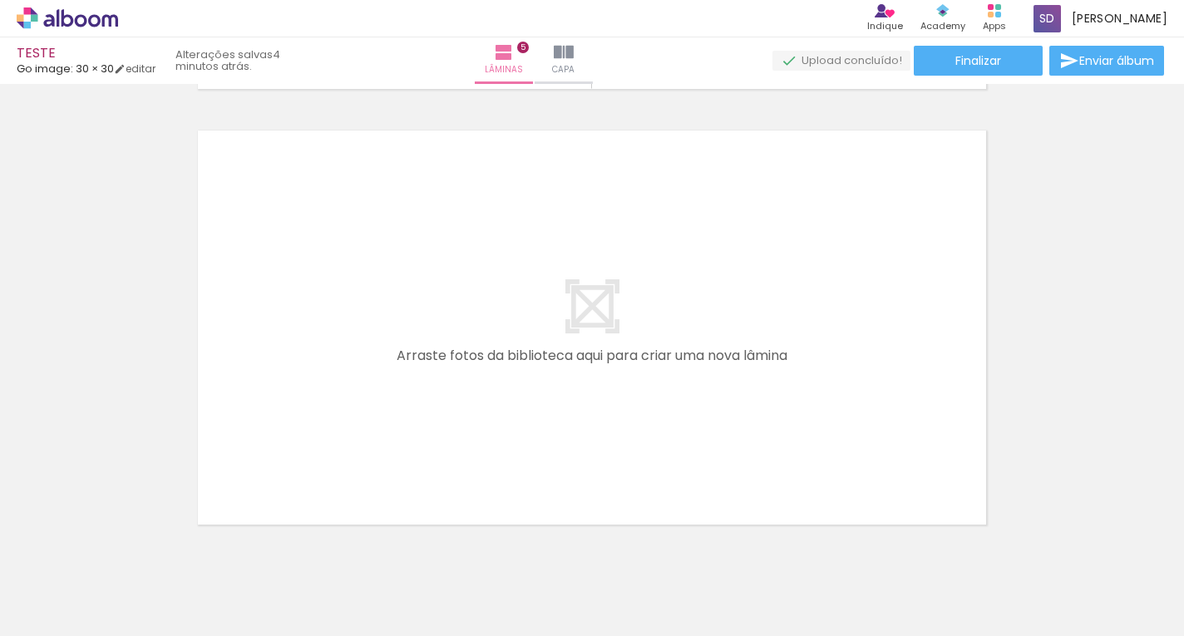
click at [80, 613] on span "Adicionar Fotos" at bounding box center [59, 614] width 50 height 18
click at [0, 0] on input "file" at bounding box center [0, 0] width 0 height 0
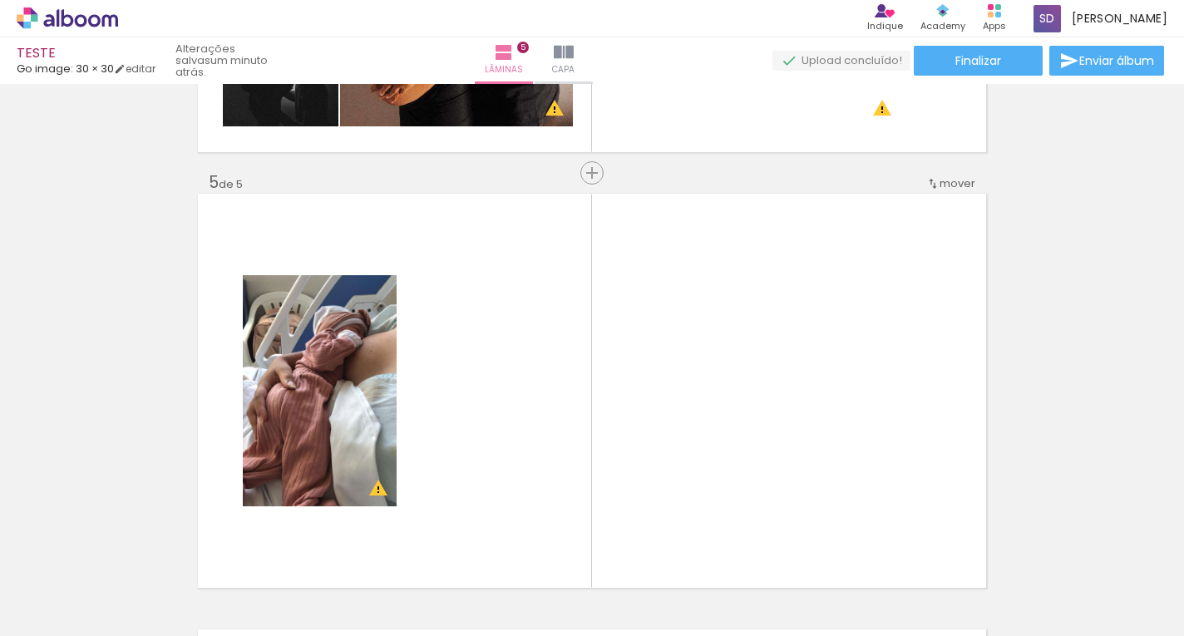
scroll to position [0, 3148]
click at [953, 595] on div at bounding box center [930, 580] width 62 height 82
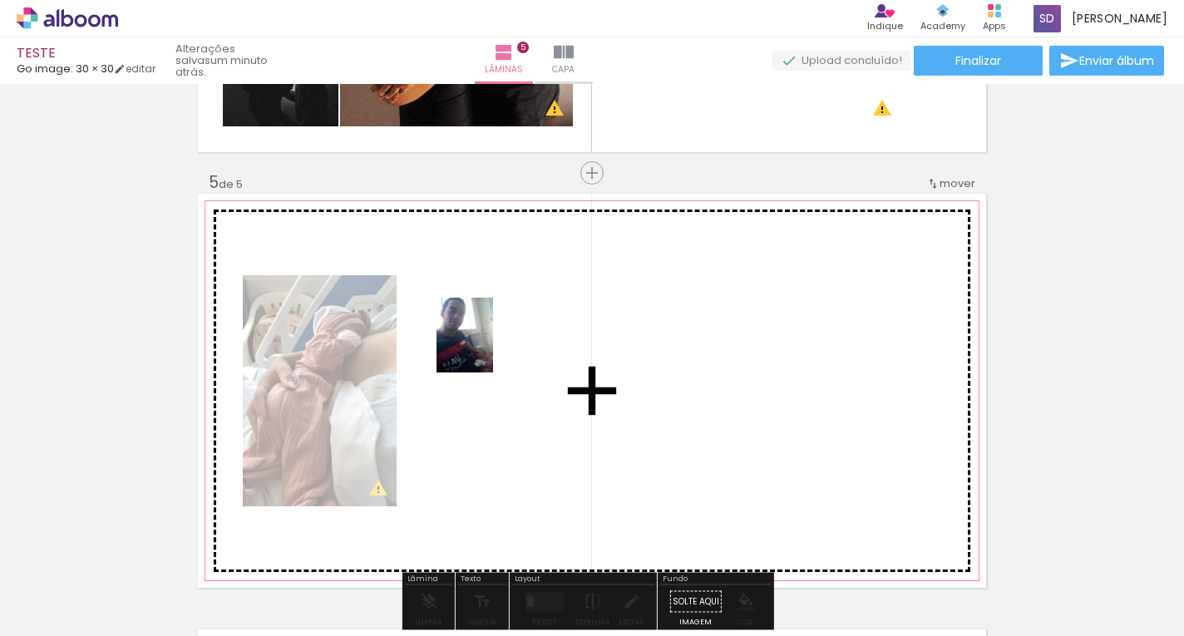
drag, startPoint x: 1045, startPoint y: 608, endPoint x: 436, endPoint y: 306, distance: 680.2
click at [436, 306] on quentale-workspace at bounding box center [592, 318] width 1184 height 636
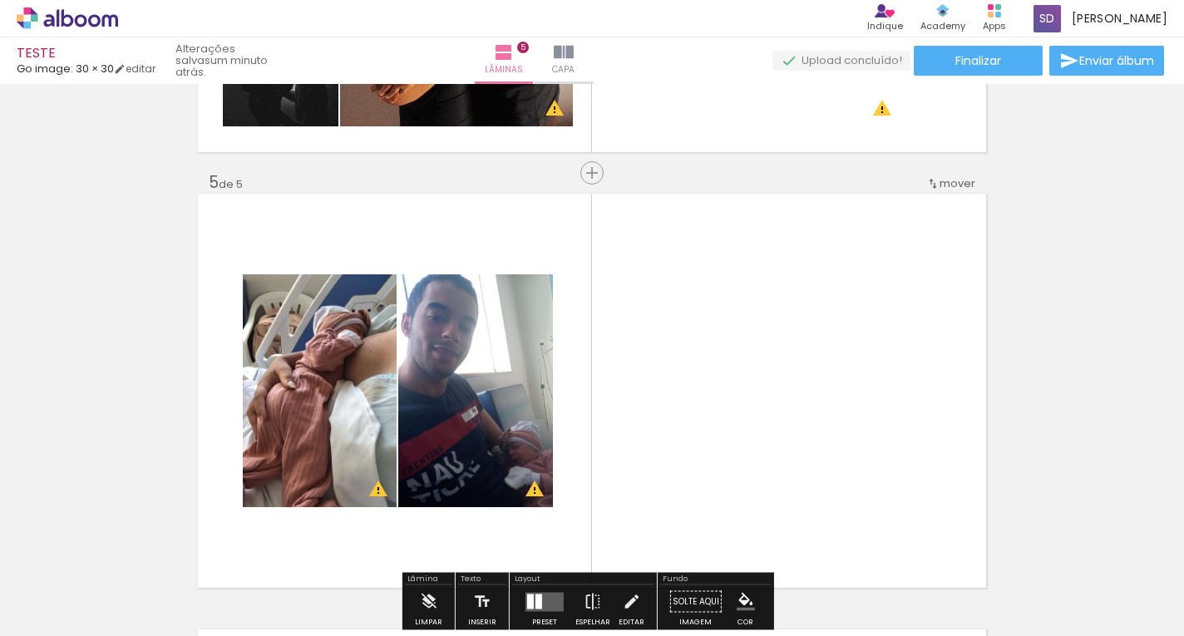
drag, startPoint x: 1131, startPoint y: 592, endPoint x: 628, endPoint y: 318, distance: 573.1
click at [764, 405] on quentale-workspace at bounding box center [592, 318] width 1184 height 636
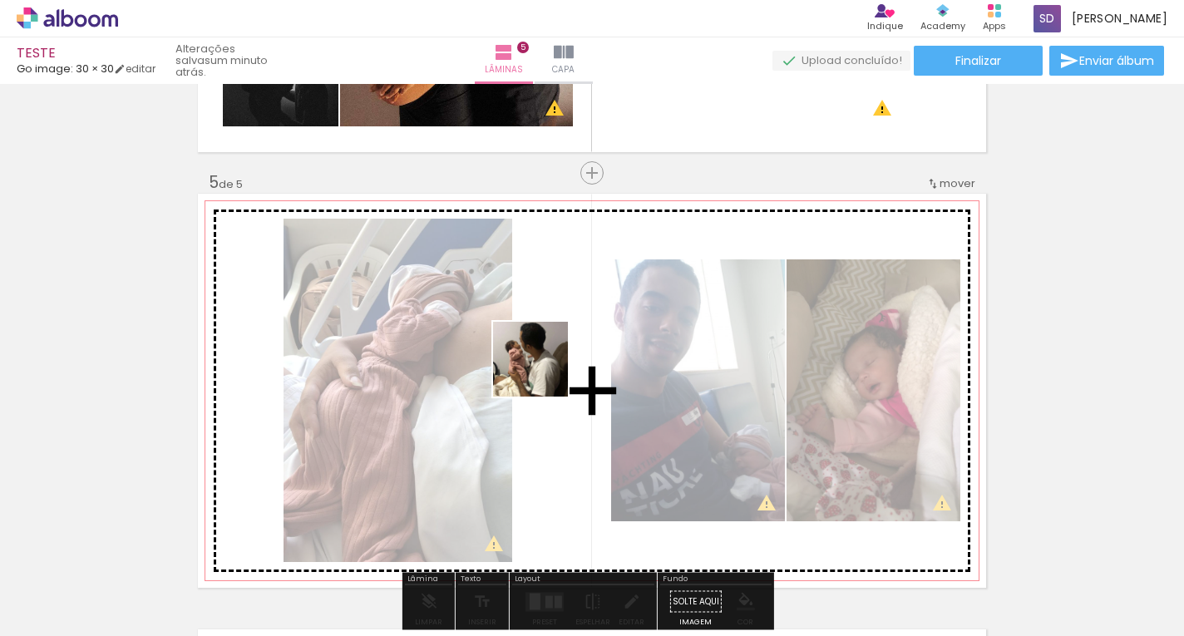
drag, startPoint x: 838, startPoint y: 585, endPoint x: 543, endPoint y: 372, distance: 364.4
click at [543, 372] on quentale-workspace at bounding box center [592, 318] width 1184 height 636
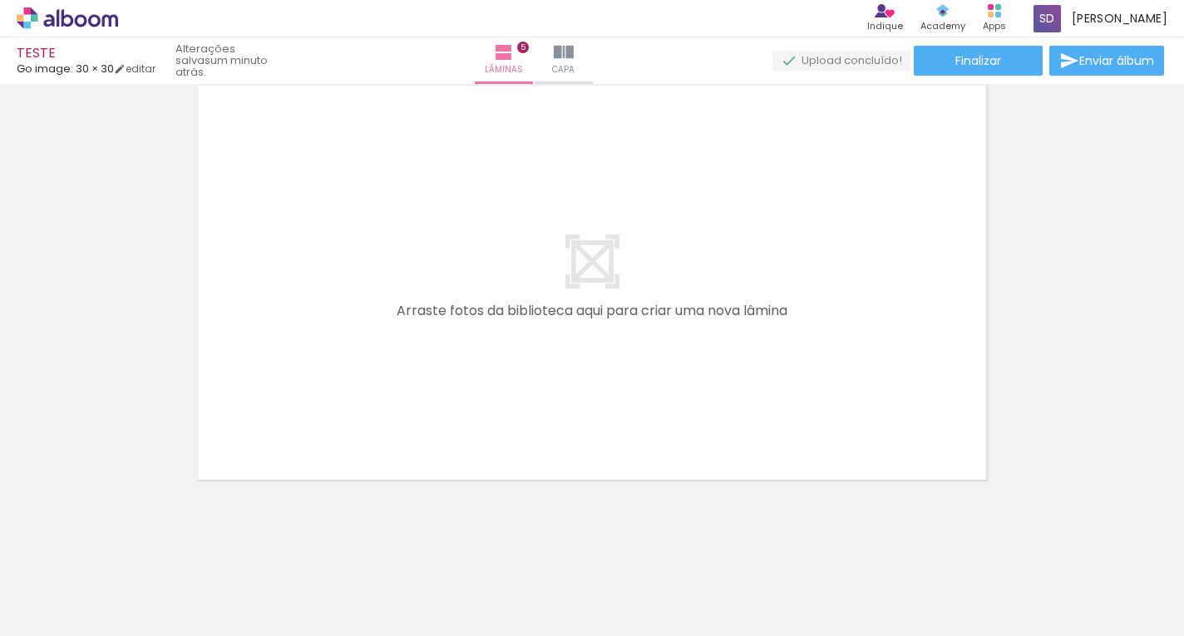
scroll to position [2231, 0]
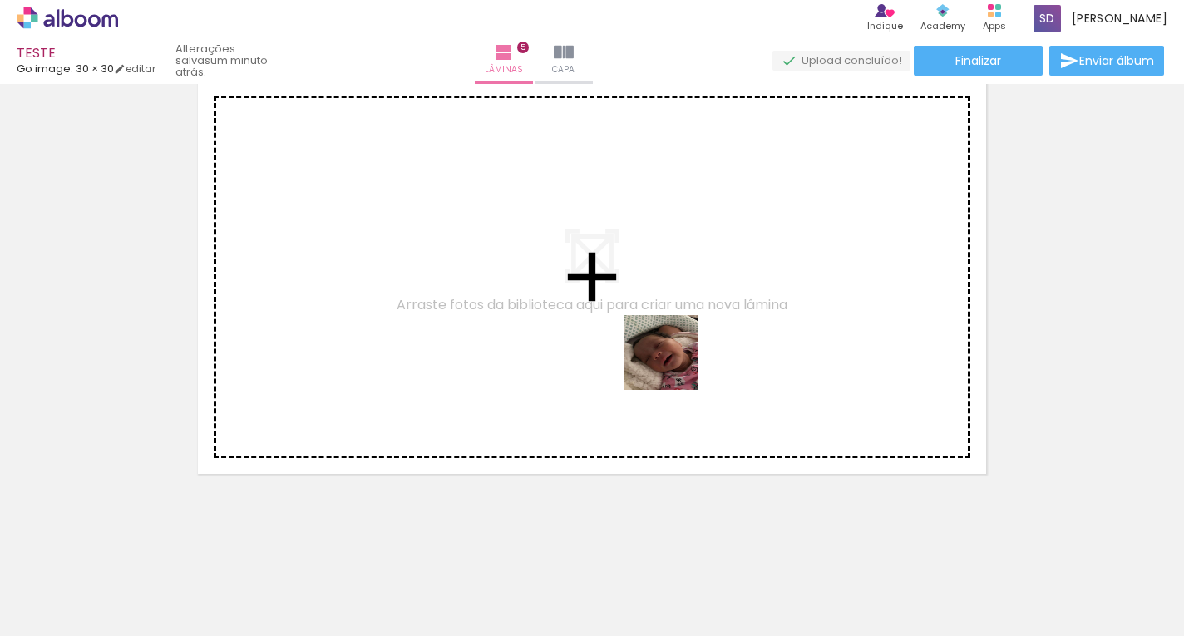
drag, startPoint x: 936, startPoint y: 591, endPoint x: 654, endPoint y: 349, distance: 371.5
click at [662, 356] on quentale-workspace at bounding box center [592, 318] width 1184 height 636
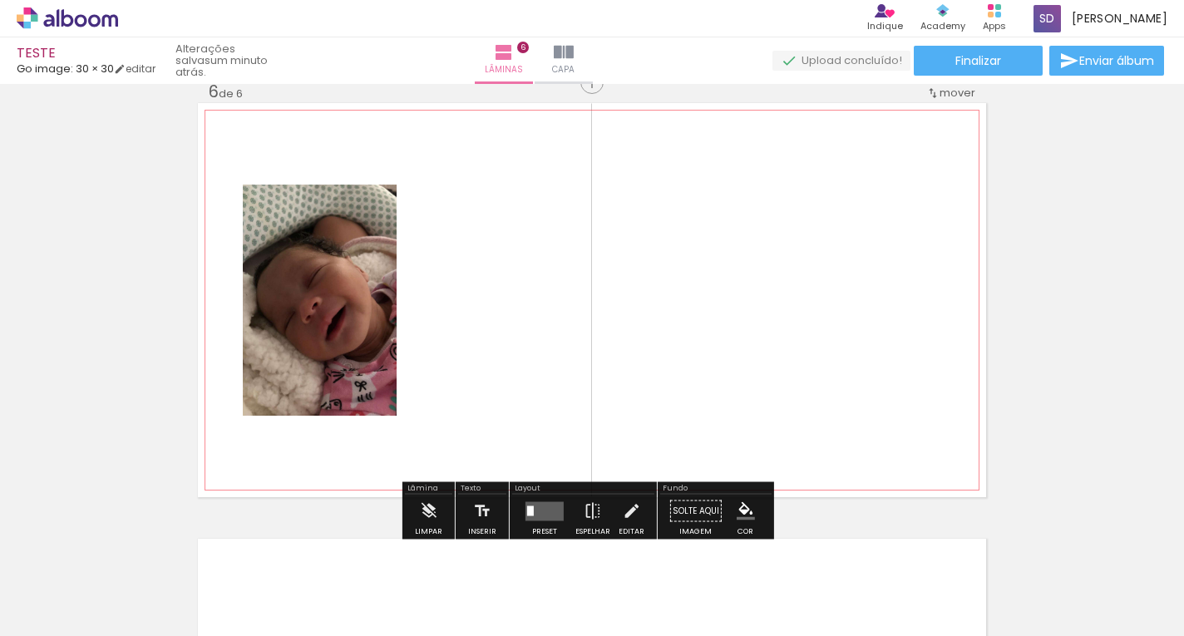
scroll to position [2200, 0]
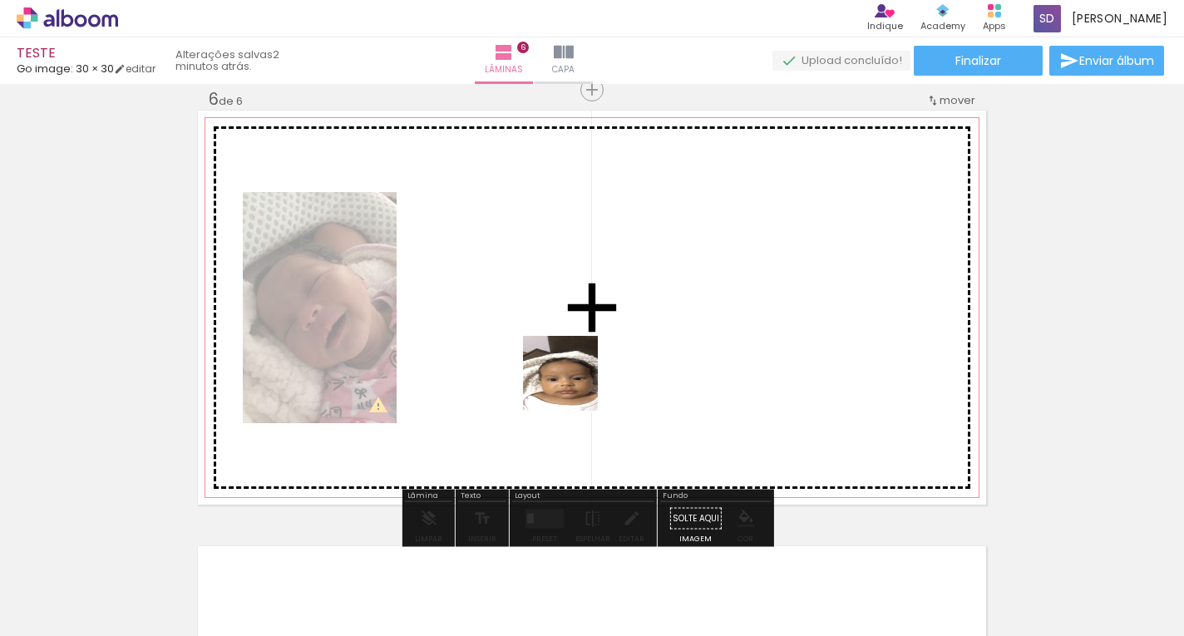
drag, startPoint x: 669, startPoint y: 580, endPoint x: 507, endPoint y: 283, distance: 339.0
click at [507, 283] on quentale-workspace at bounding box center [592, 318] width 1184 height 636
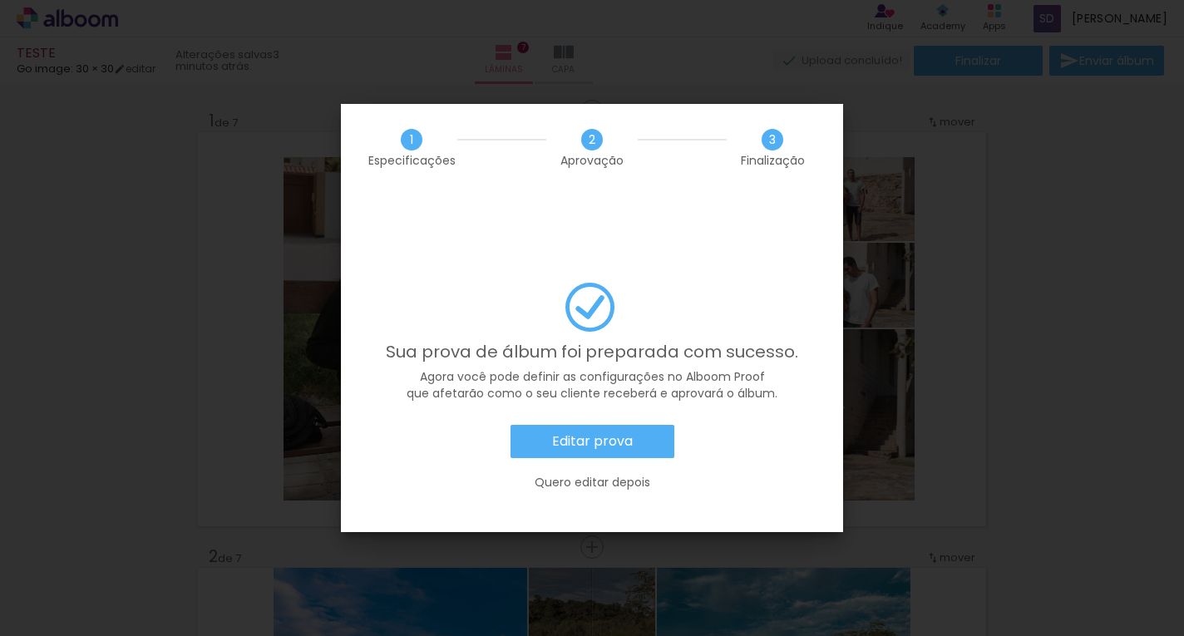
scroll to position [0, 3521]
click at [0, 0] on slot "Editar prova" at bounding box center [0, 0] width 0 height 0
